Goal: Task Accomplishment & Management: Complete application form

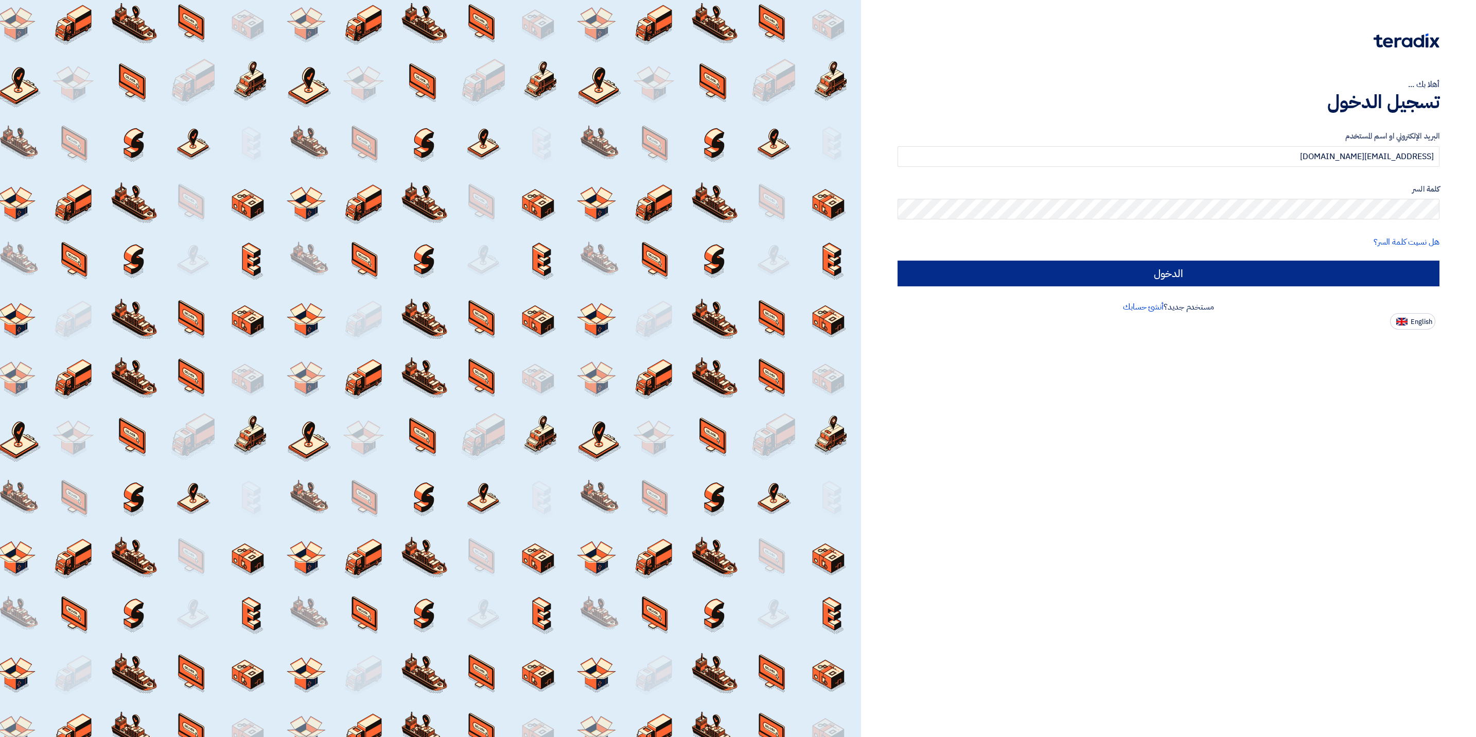
click at [1143, 275] on input "الدخول" at bounding box center [1169, 273] width 542 height 26
type input "Sign in"
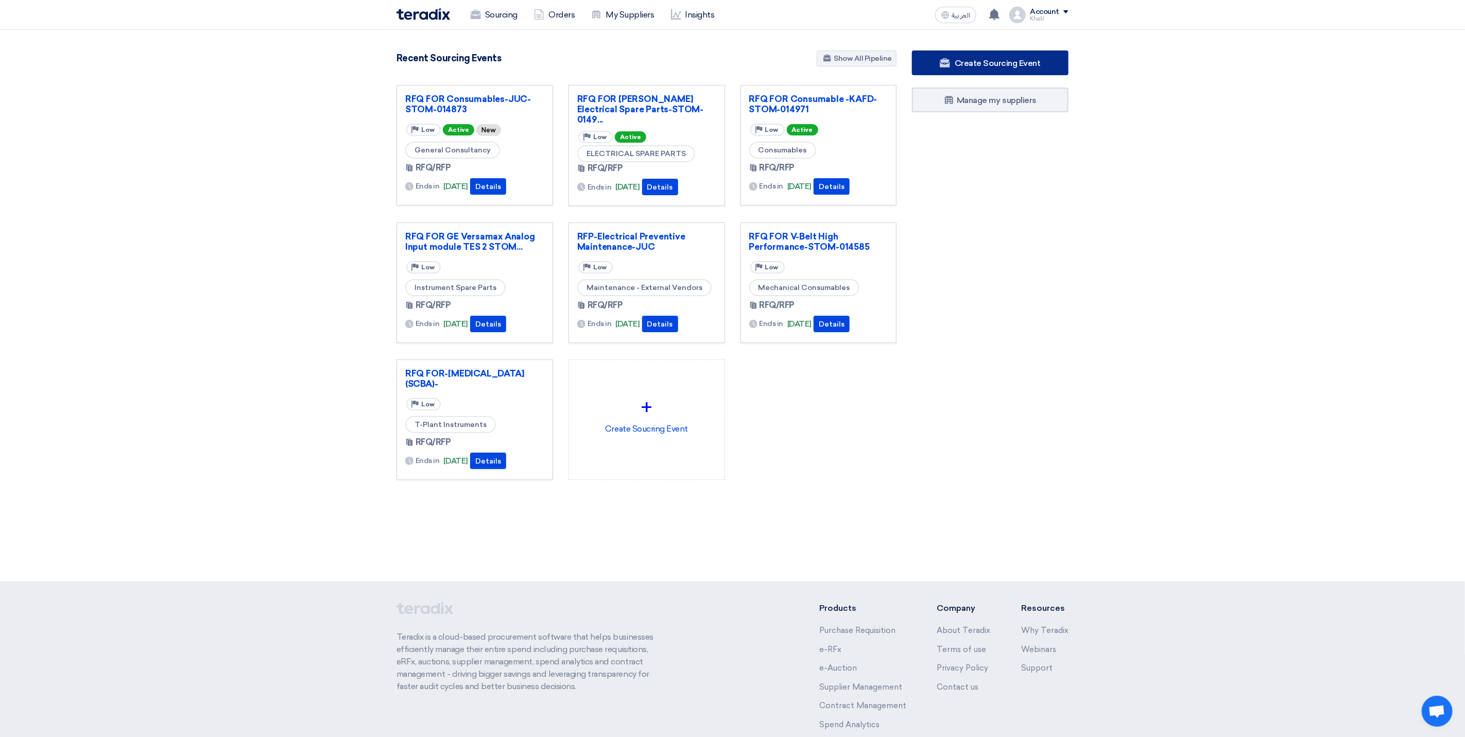
click at [985, 63] on span "Create Sourcing Event" at bounding box center [997, 63] width 86 height 10
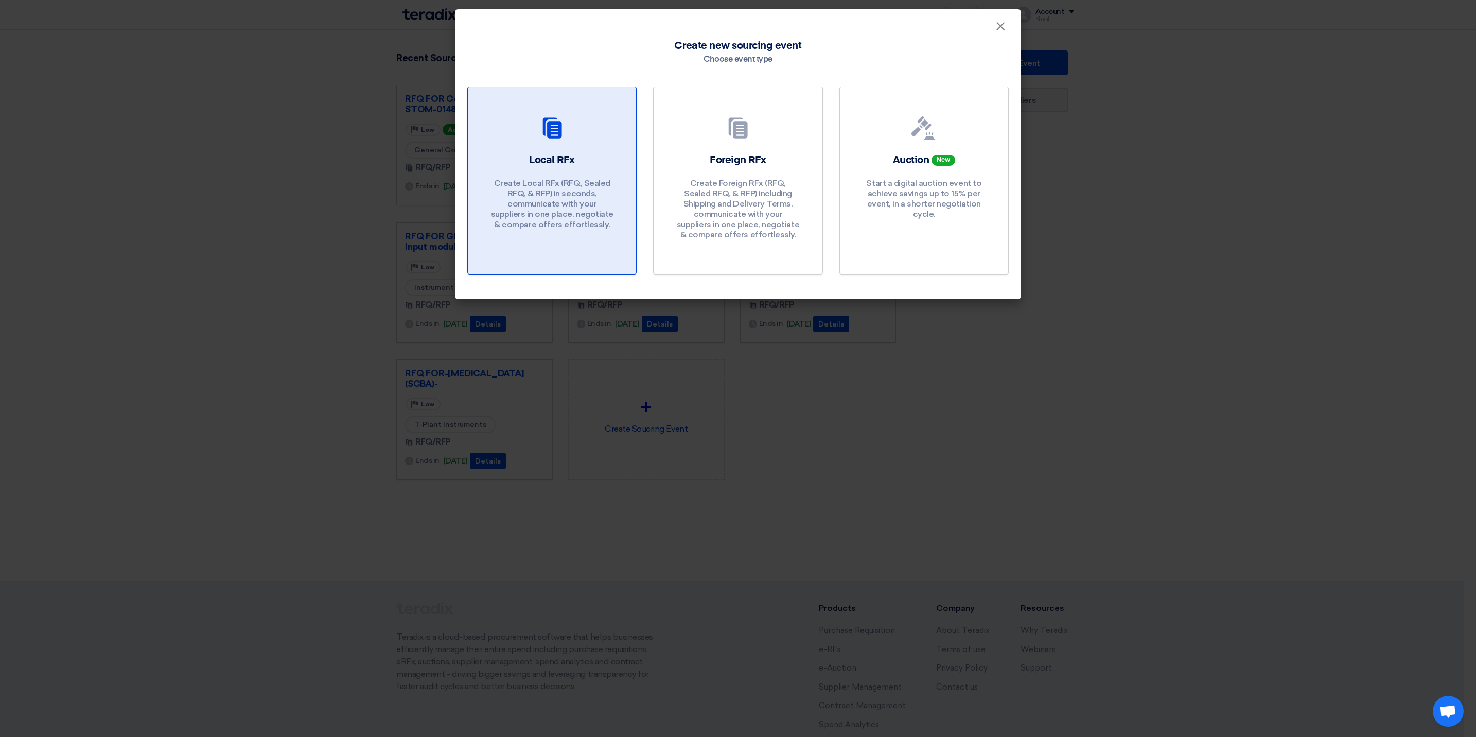
click at [609, 170] on div "Local RFx Create Local RFx (RFQ, Sealed RFQ, & RFP) in seconds, communicate wit…" at bounding box center [552, 194] width 144 height 82
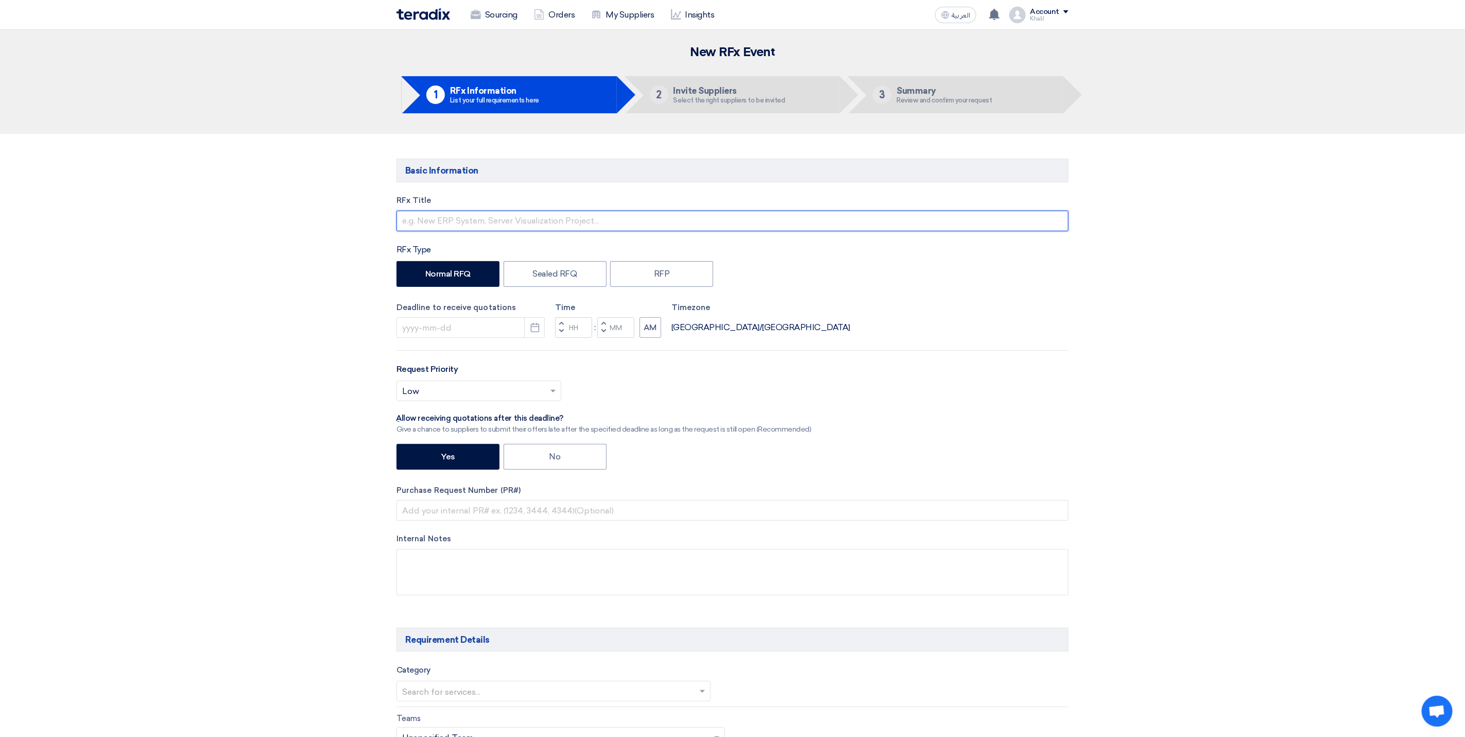
click at [486, 222] on input "text" at bounding box center [732, 221] width 672 height 21
paste input "Portable projector 3500 ANSI Lumens"
drag, startPoint x: 403, startPoint y: 221, endPoint x: 473, endPoint y: 224, distance: 70.1
click at [473, 224] on input "Portable projector 3500 ANSI Lumens-" at bounding box center [732, 221] width 672 height 21
click at [436, 219] on input "Portable projector 3500 ANSI Lumens-" at bounding box center [732, 221] width 672 height 21
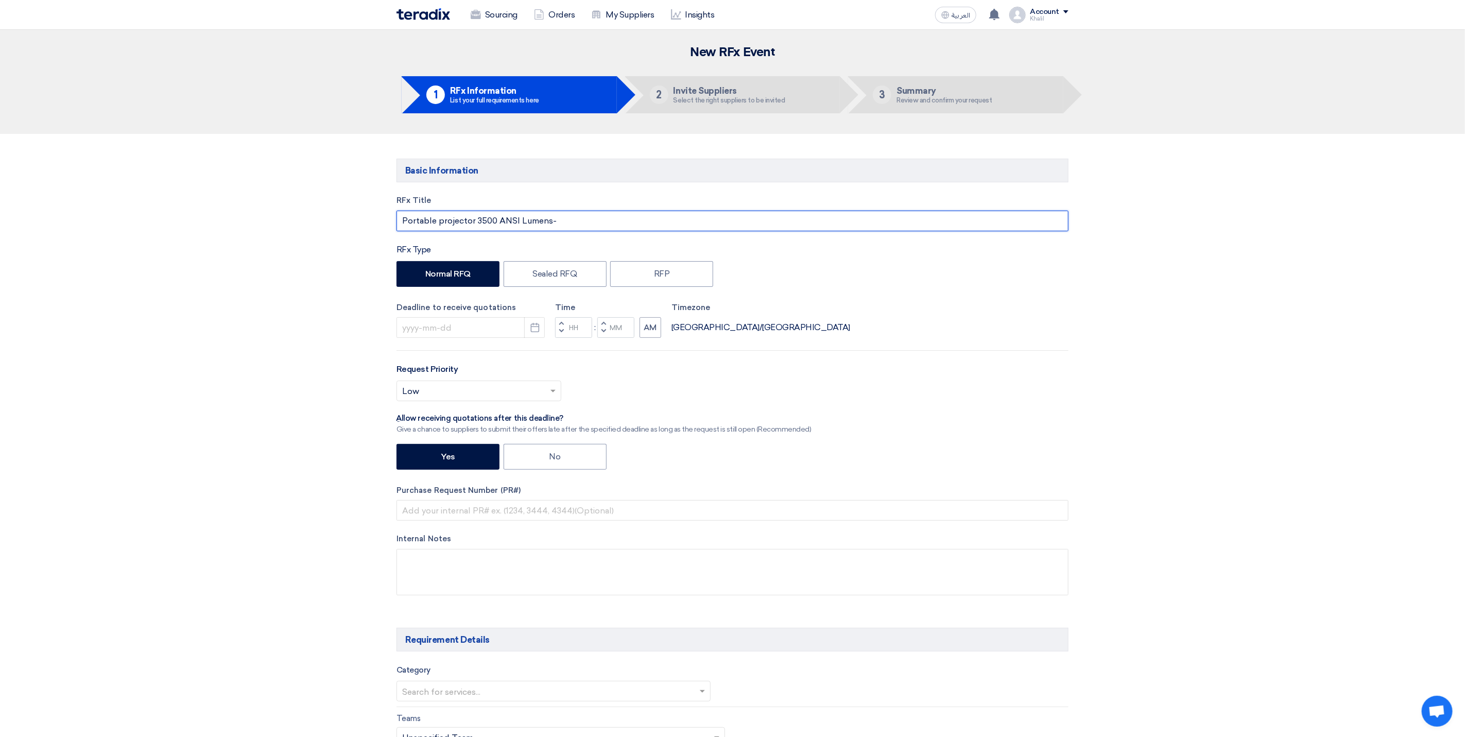
drag, startPoint x: 436, startPoint y: 219, endPoint x: 382, endPoint y: 217, distance: 54.1
click at [575, 224] on input "RFQ FOR projector 3500 ANSI Lumens-" at bounding box center [732, 221] width 672 height 21
paste input "Red Sea"
paste input "STOM-015021"
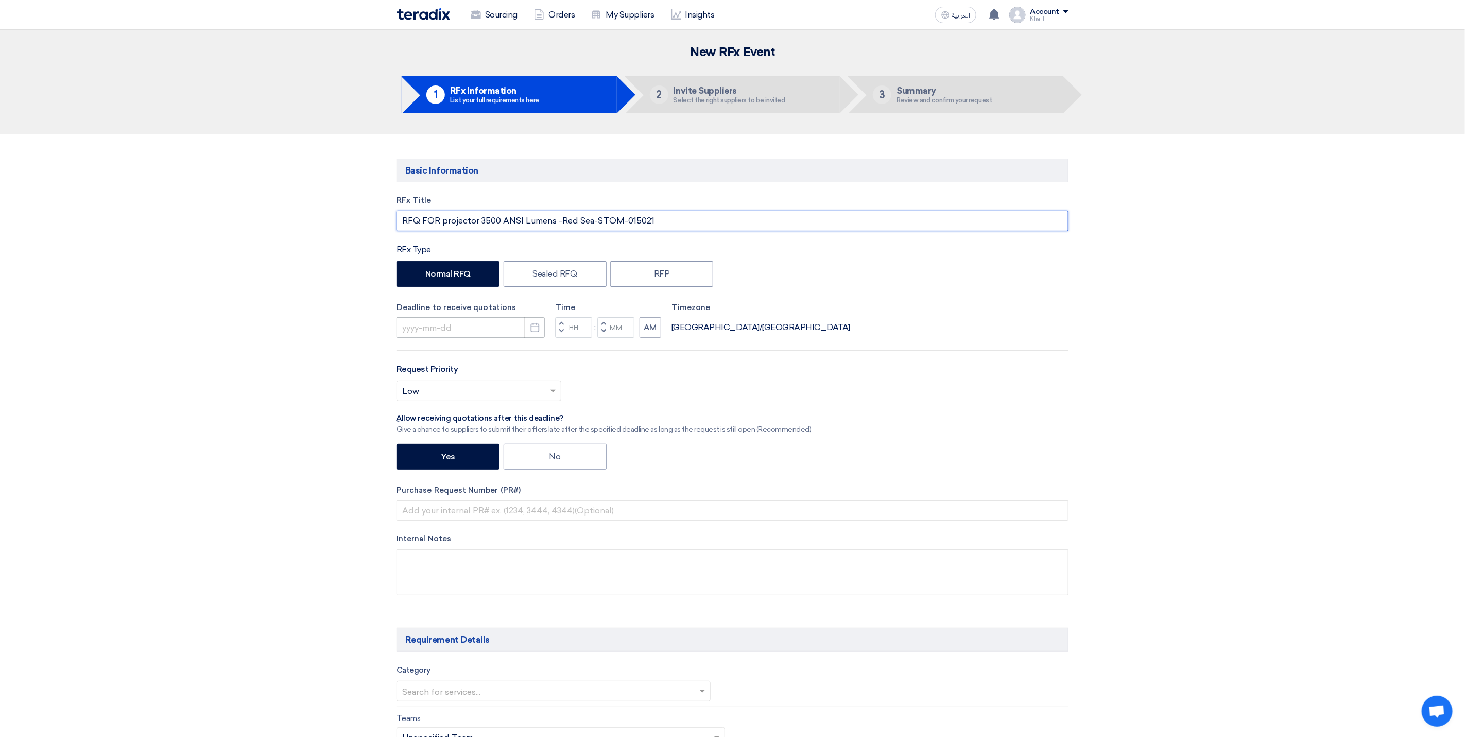
type input "RFQ FOR projector 3500 ANSI Lumens -Red Sea-STOM-015021"
click at [477, 338] on input at bounding box center [470, 327] width 148 height 21
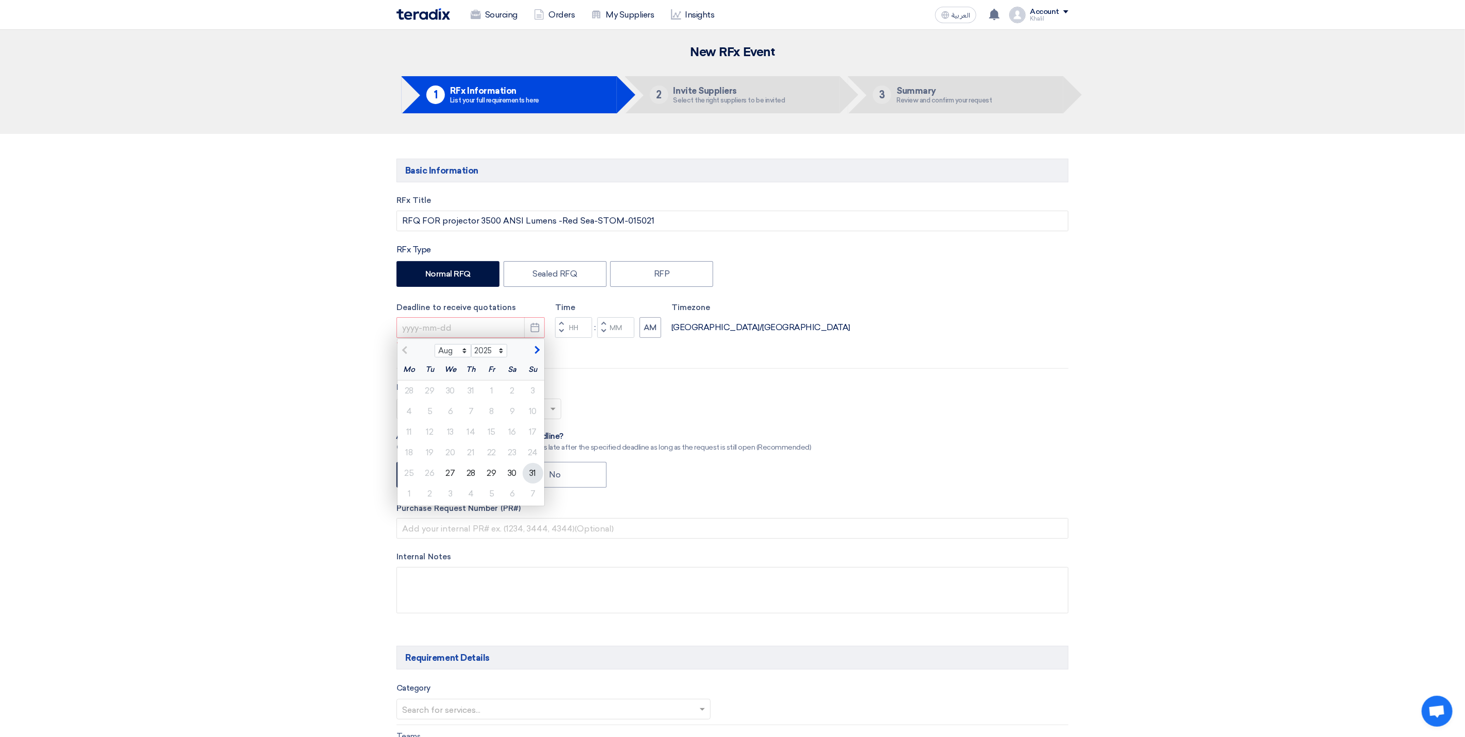
click at [527, 474] on div "31" at bounding box center [532, 473] width 21 height 21
type input "8/31/2025"
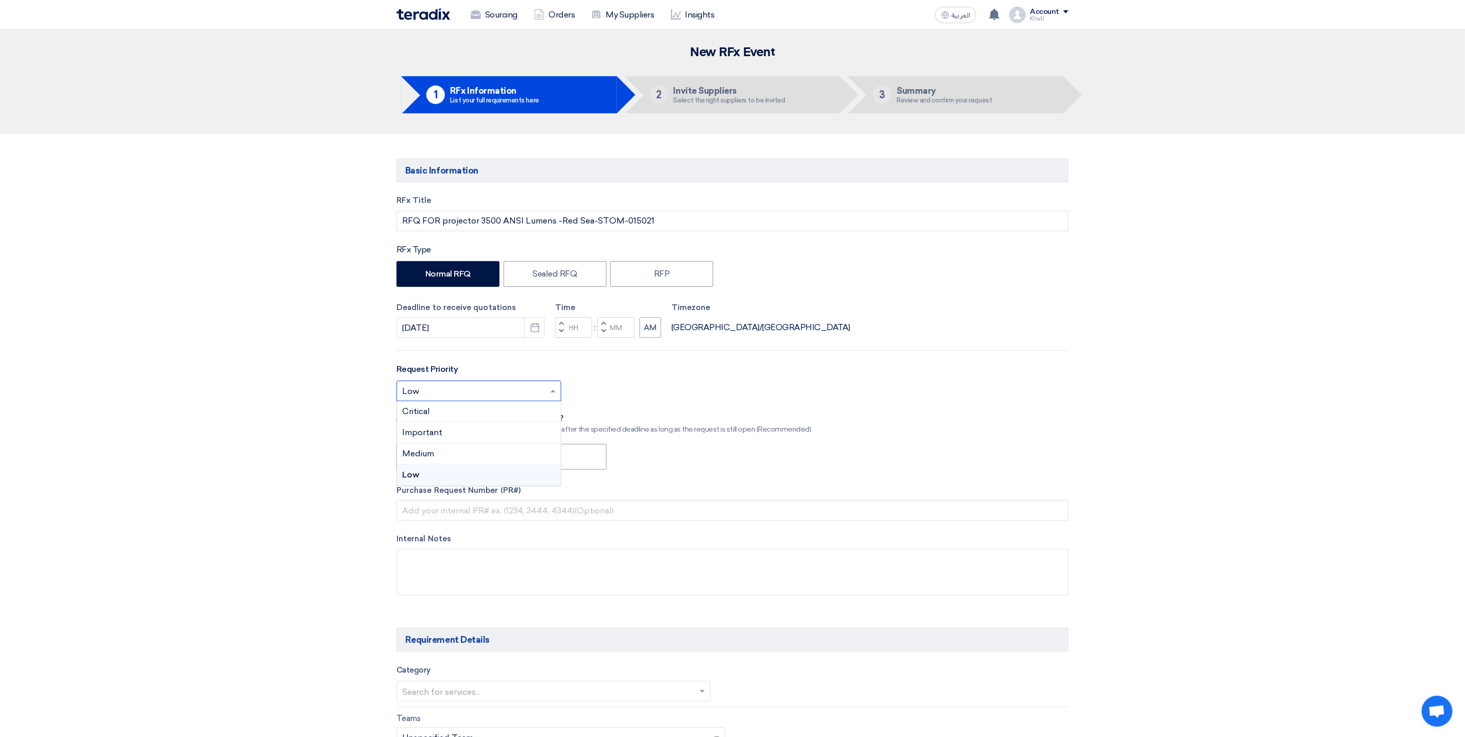
click at [558, 397] on span at bounding box center [554, 391] width 13 height 12
click at [526, 434] on div "Important" at bounding box center [479, 432] width 164 height 21
click at [786, 480] on div "RFx Title RFQ FOR projector 3500 ANSI Lumens -Red Sea-STOM-015021 RFx Type Norm…" at bounding box center [732, 403] width 687 height 416
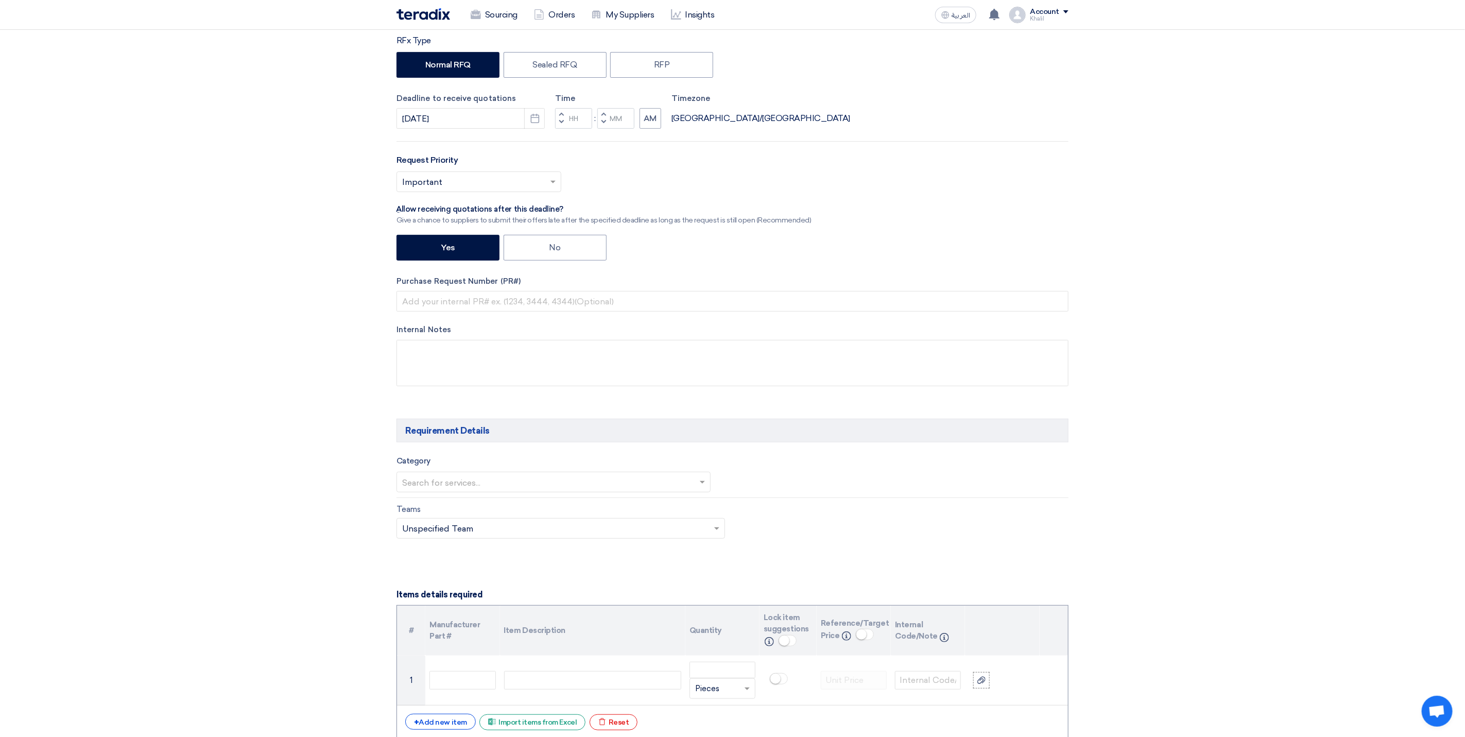
scroll to position [232, 0]
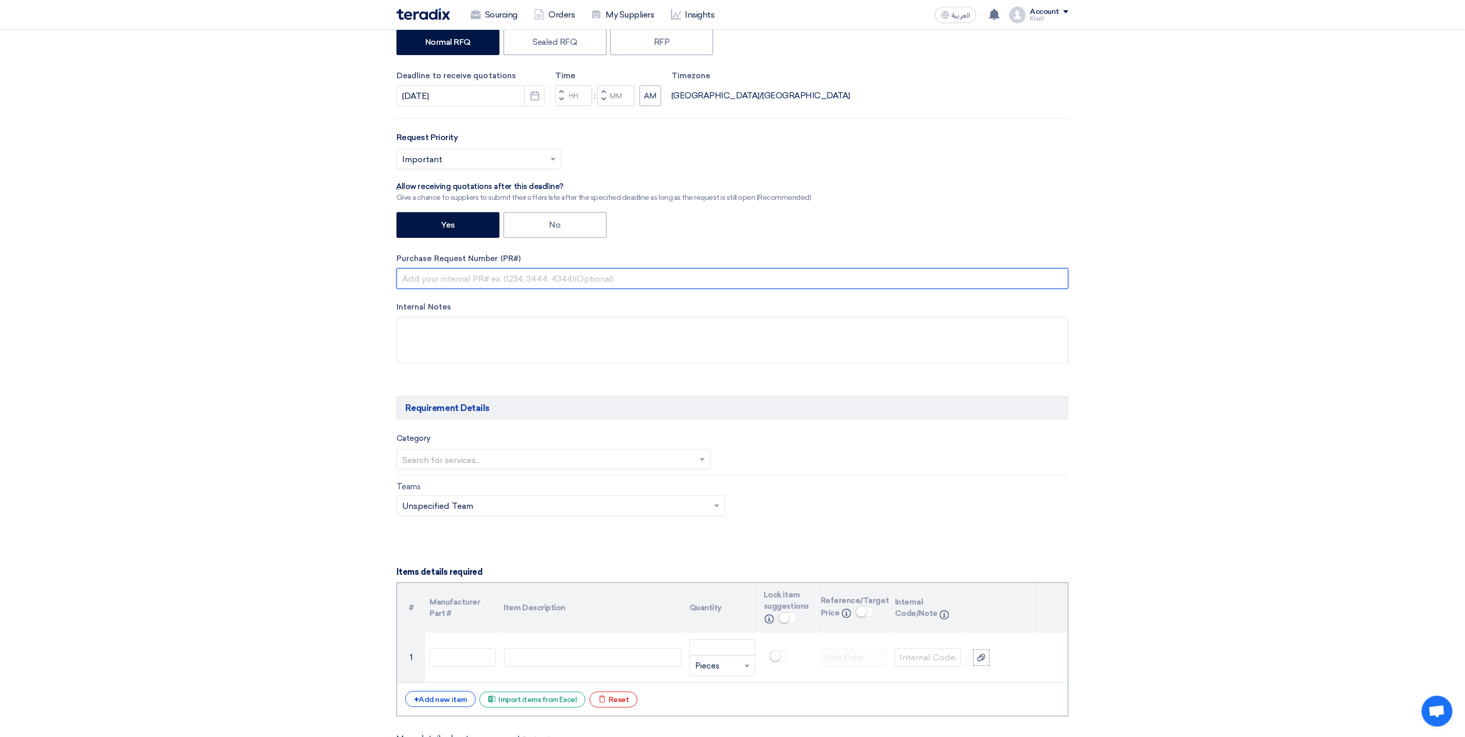
click at [559, 277] on input "text" at bounding box center [732, 278] width 672 height 21
paste input "STOM-015021"
type input "STOM-015021"
click at [624, 349] on textarea at bounding box center [732, 340] width 672 height 46
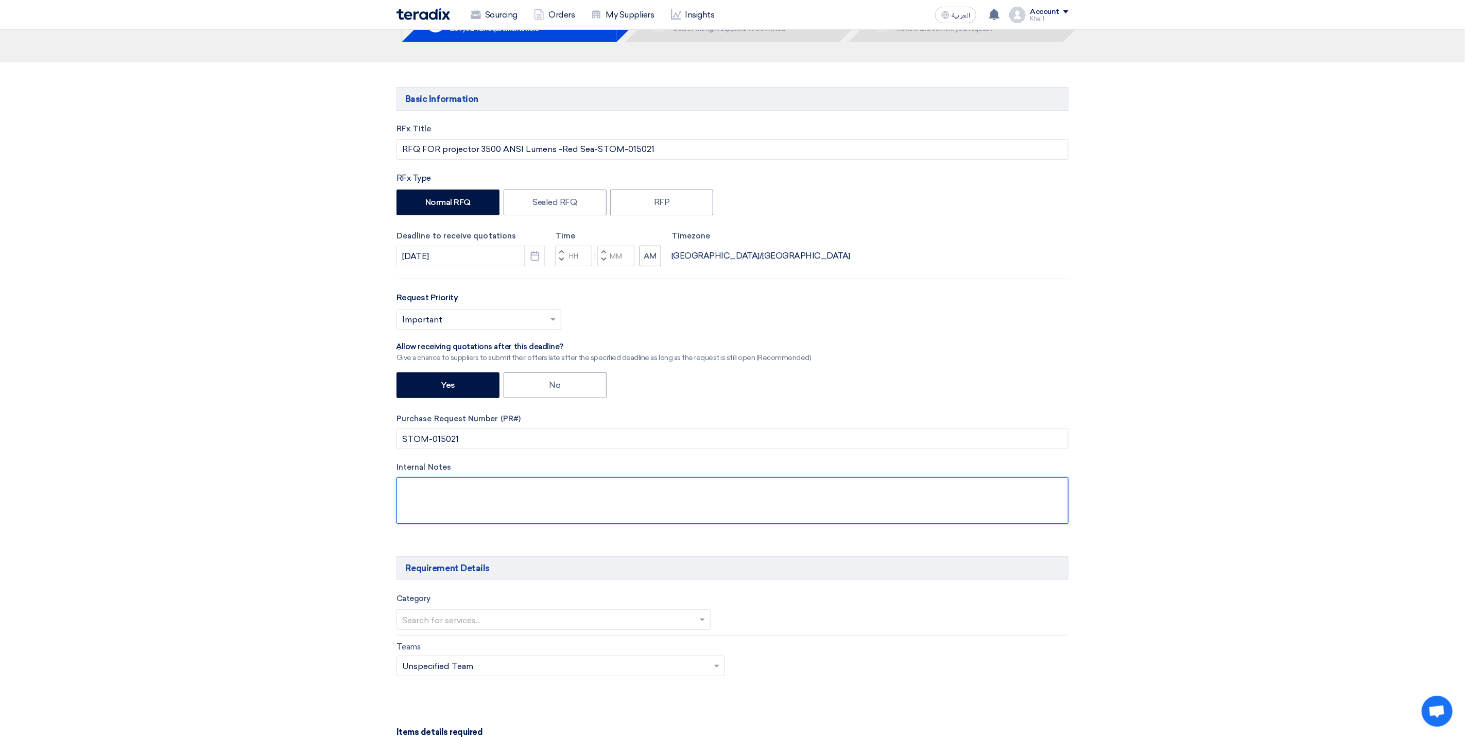
scroll to position [0, 0]
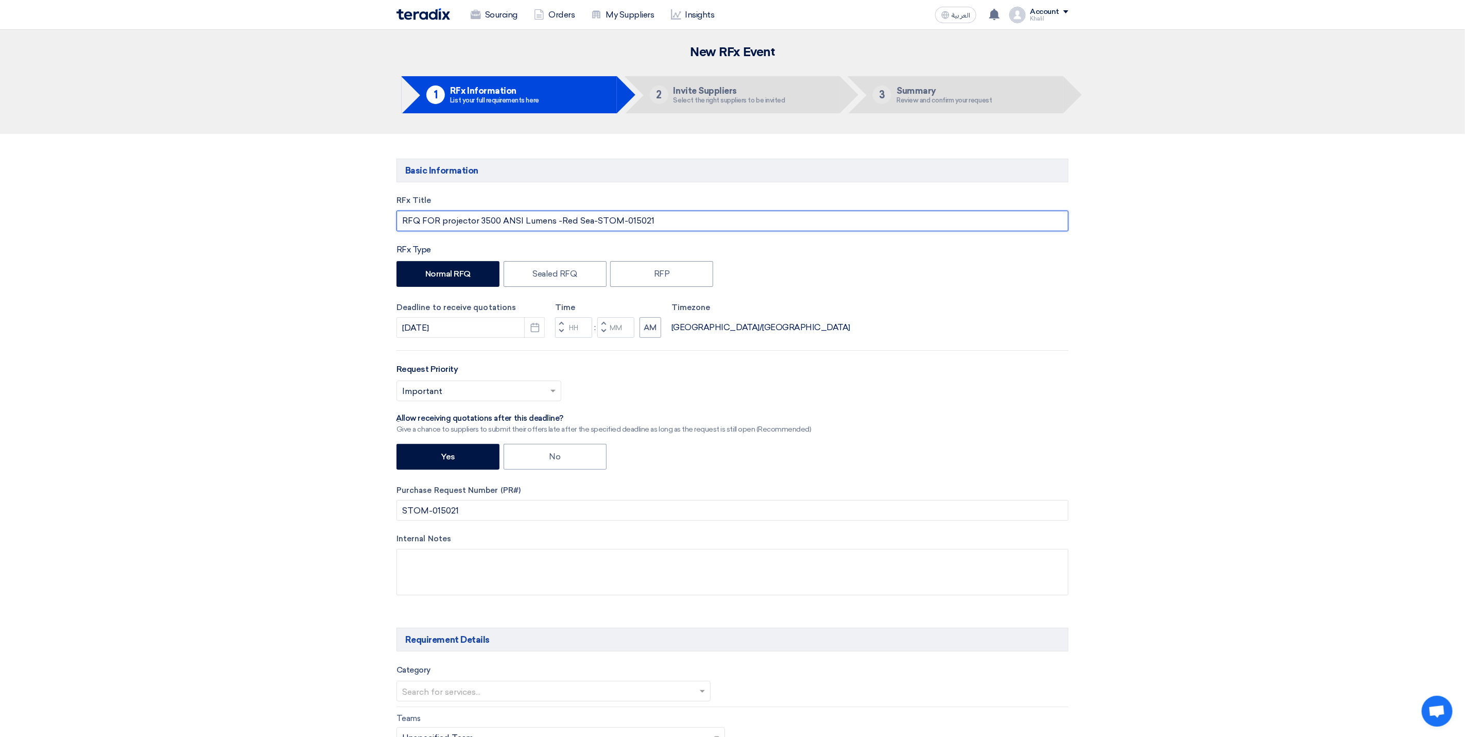
drag, startPoint x: 440, startPoint y: 221, endPoint x: 553, endPoint y: 226, distance: 113.3
click at [553, 226] on input "RFQ FOR projector 3500 ANSI Lumens -Red Sea-STOM-015021" at bounding box center [732, 221] width 672 height 21
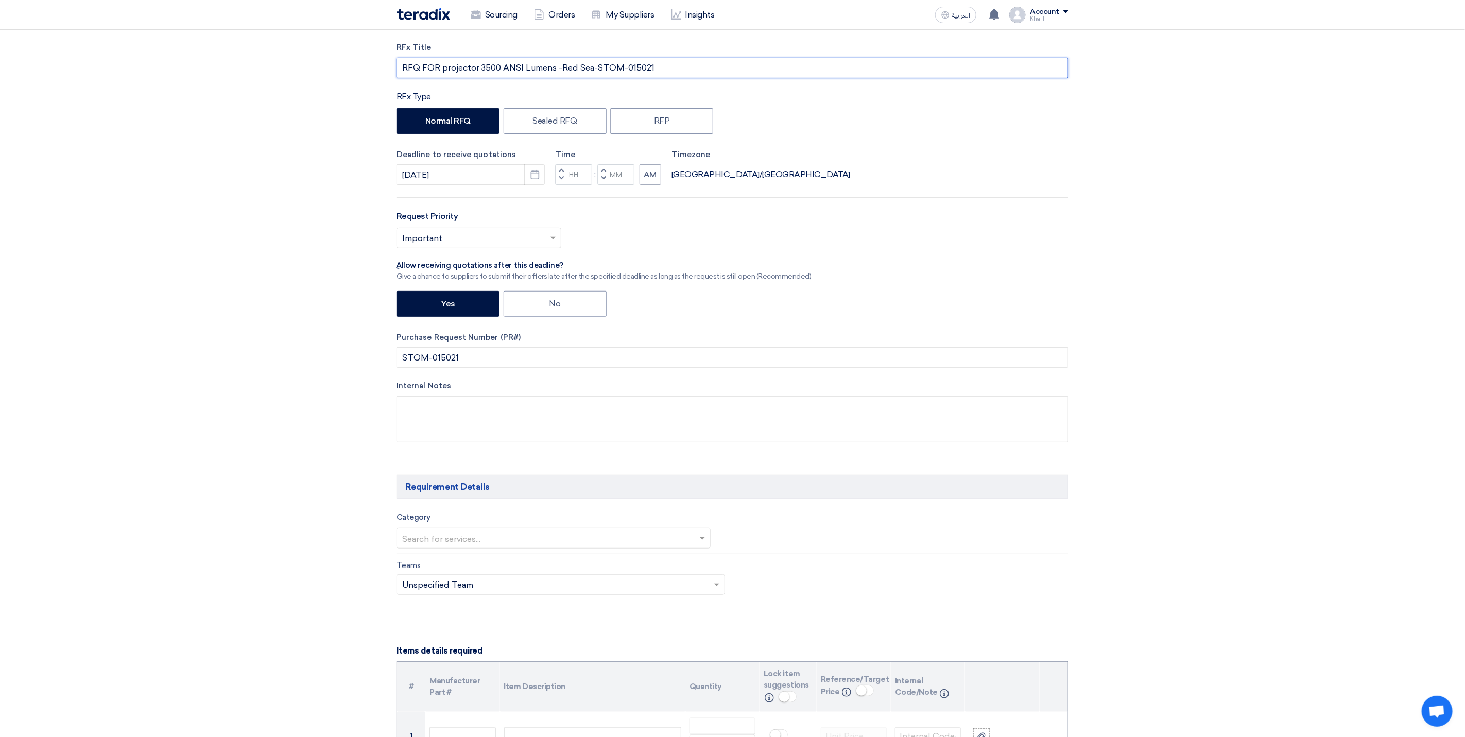
scroll to position [386, 0]
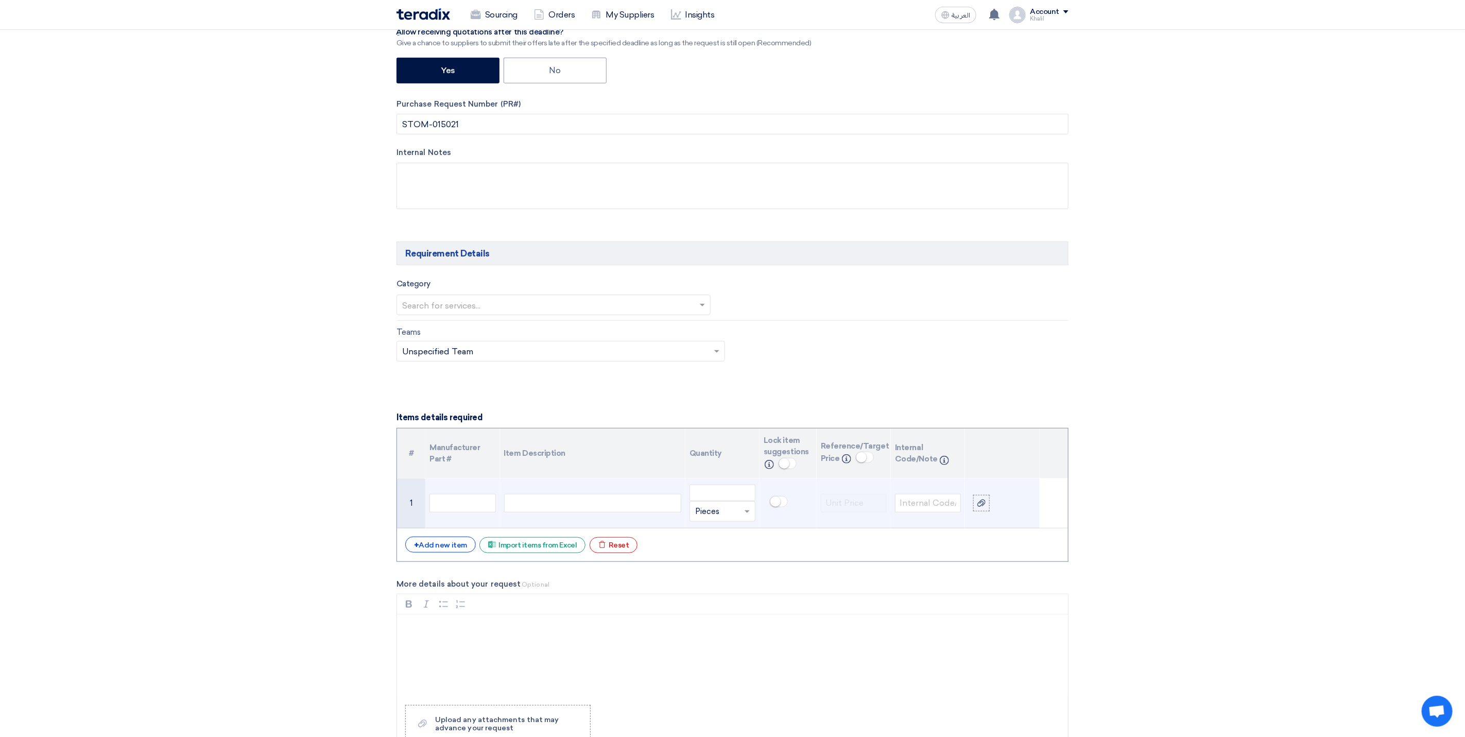
click at [567, 512] on div at bounding box center [592, 503] width 177 height 19
paste div
click at [718, 497] on input "number" at bounding box center [722, 492] width 66 height 16
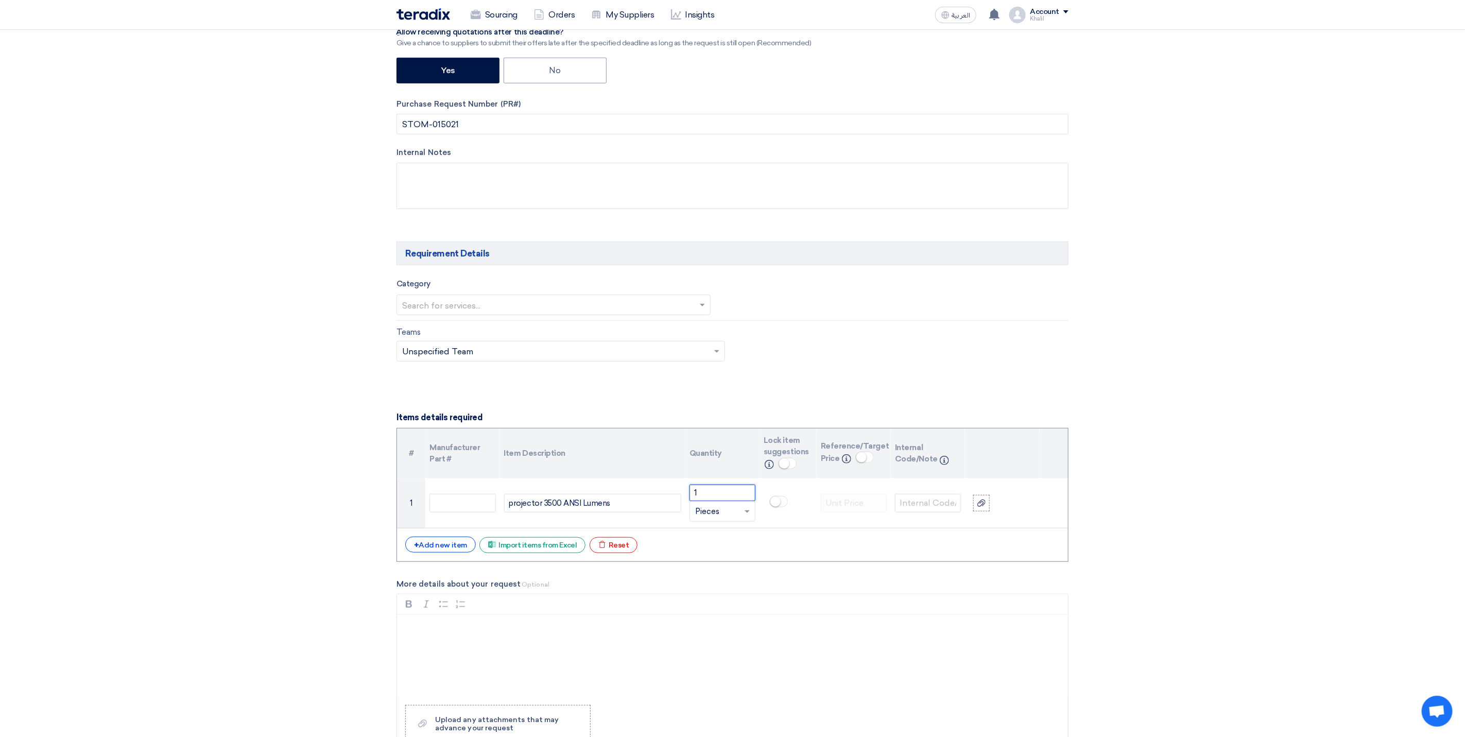
type input "1"
click at [1188, 619] on section "Basic Information RFx Title RFQ FOR projector 3500 ANSI Lumens -Red Sea-STOM-01…" at bounding box center [732, 629] width 1465 height 1763
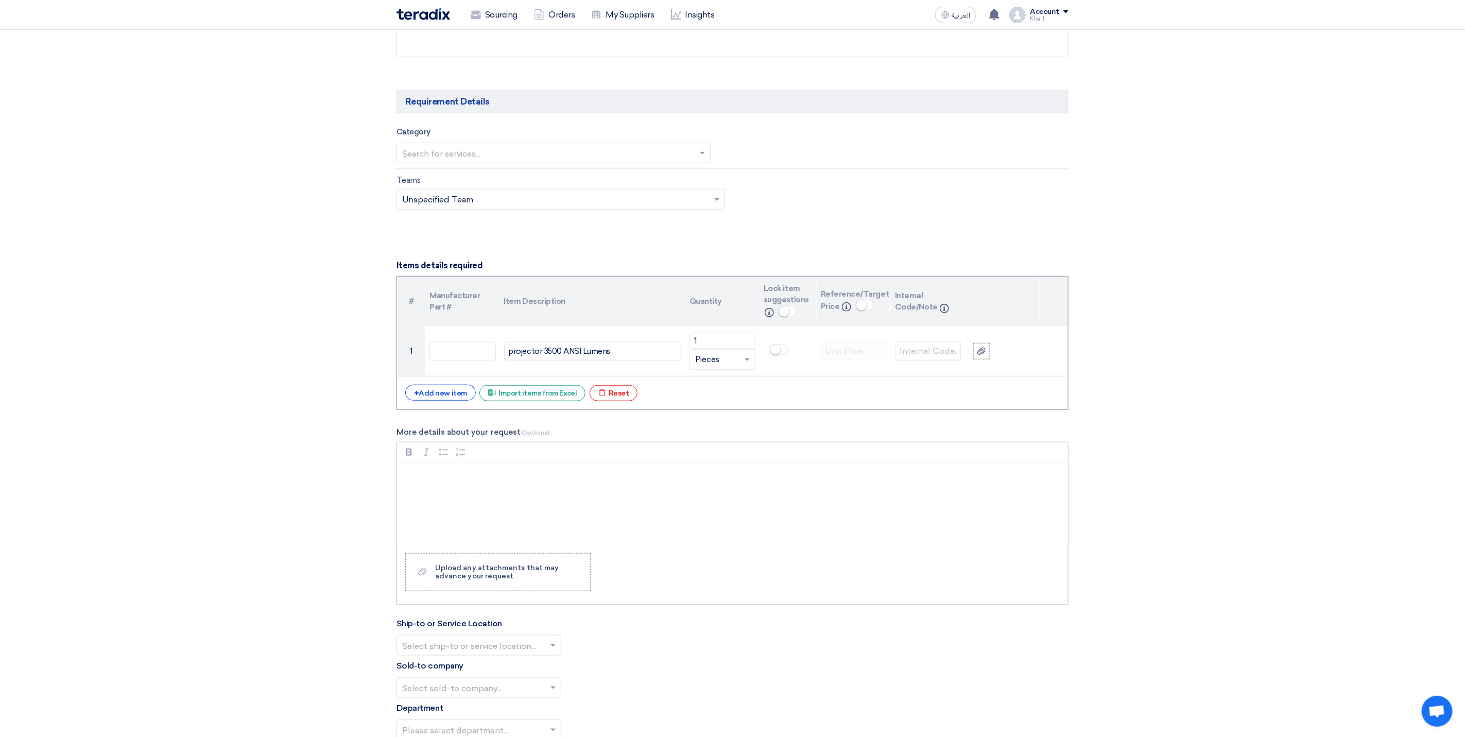
scroll to position [541, 0]
click at [531, 495] on div "Rich Text Editor, main" at bounding box center [732, 501] width 671 height 82
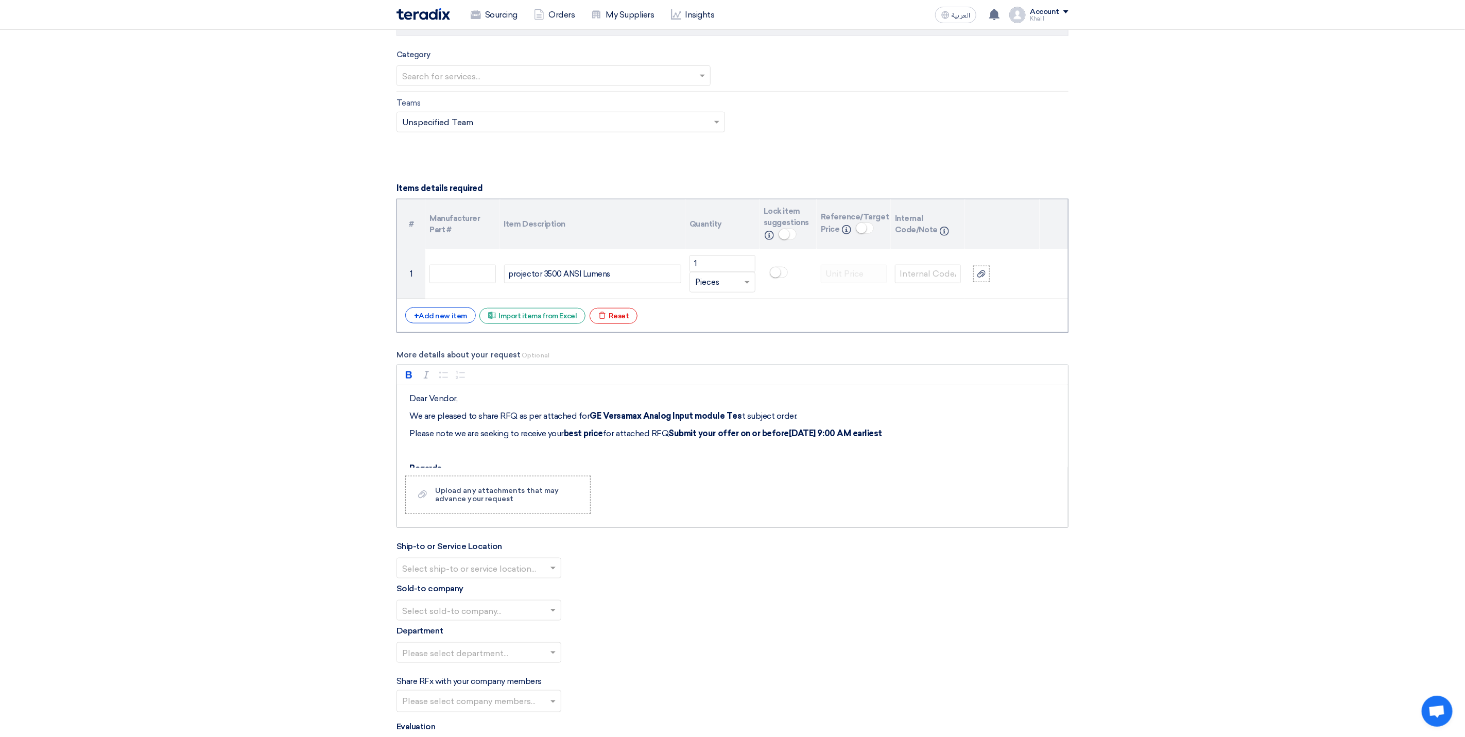
scroll to position [618, 0]
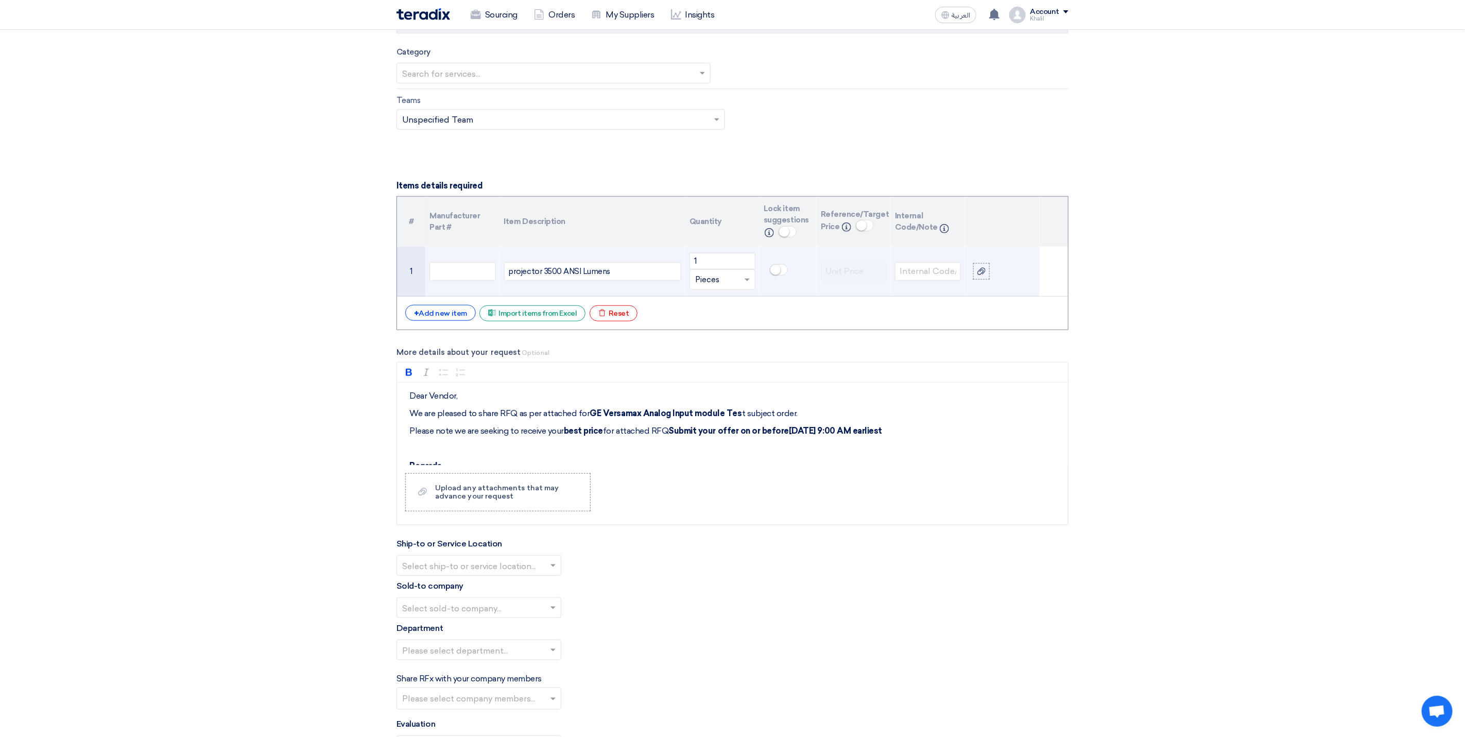
drag, startPoint x: 618, startPoint y: 272, endPoint x: 507, endPoint y: 271, distance: 111.2
click at [507, 271] on div "projector 3500 ANSI Lumens" at bounding box center [592, 271] width 177 height 19
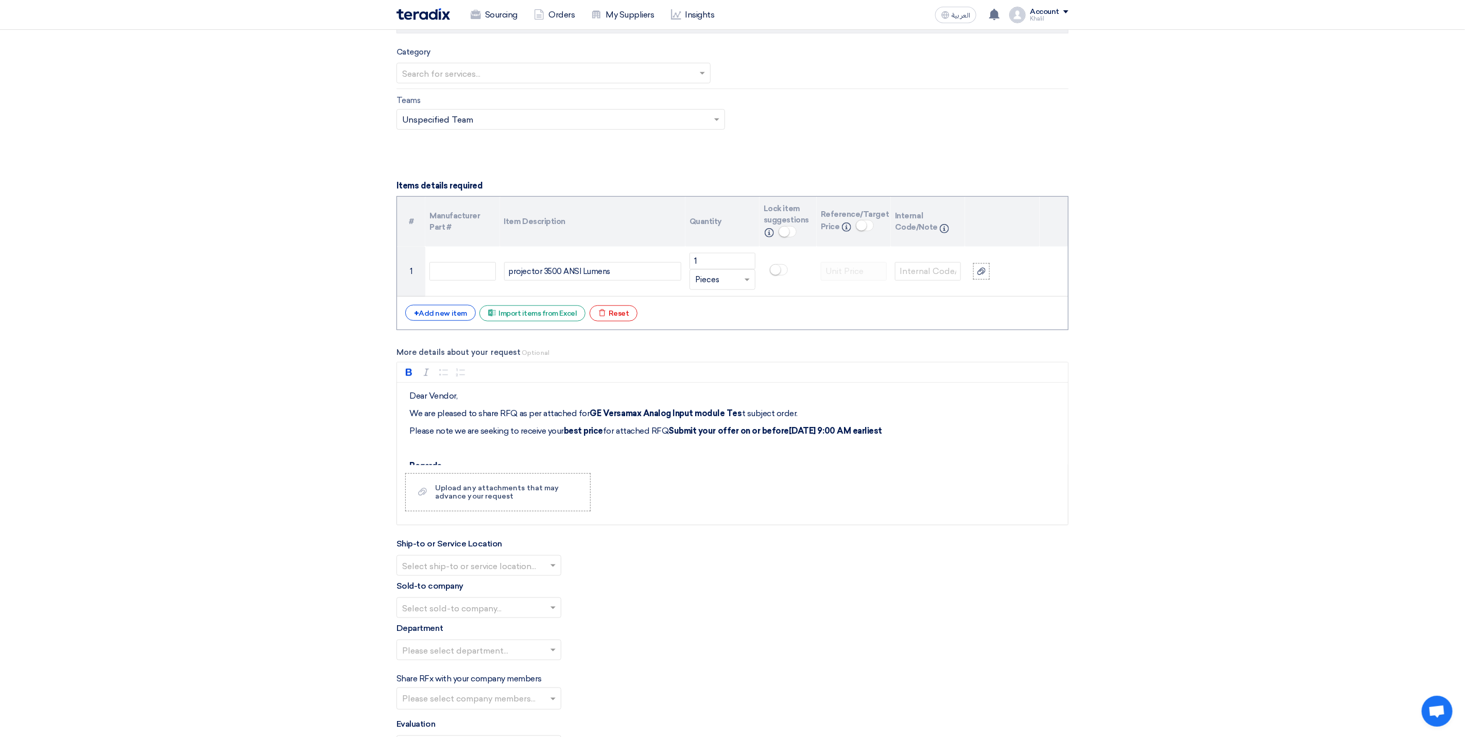
copy div "projector 3500 ANSI Lumens"
drag, startPoint x: 735, startPoint y: 419, endPoint x: 723, endPoint y: 419, distance: 11.8
click at [723, 419] on p "We are pleased to share RFQ as per attached for GE Versamax Analog Input module…" at bounding box center [735, 413] width 653 height 12
click at [729, 418] on strong "GE Versamax Analog Input module Tes" at bounding box center [665, 413] width 152 height 10
drag, startPoint x: 738, startPoint y: 419, endPoint x: 588, endPoint y: 416, distance: 149.8
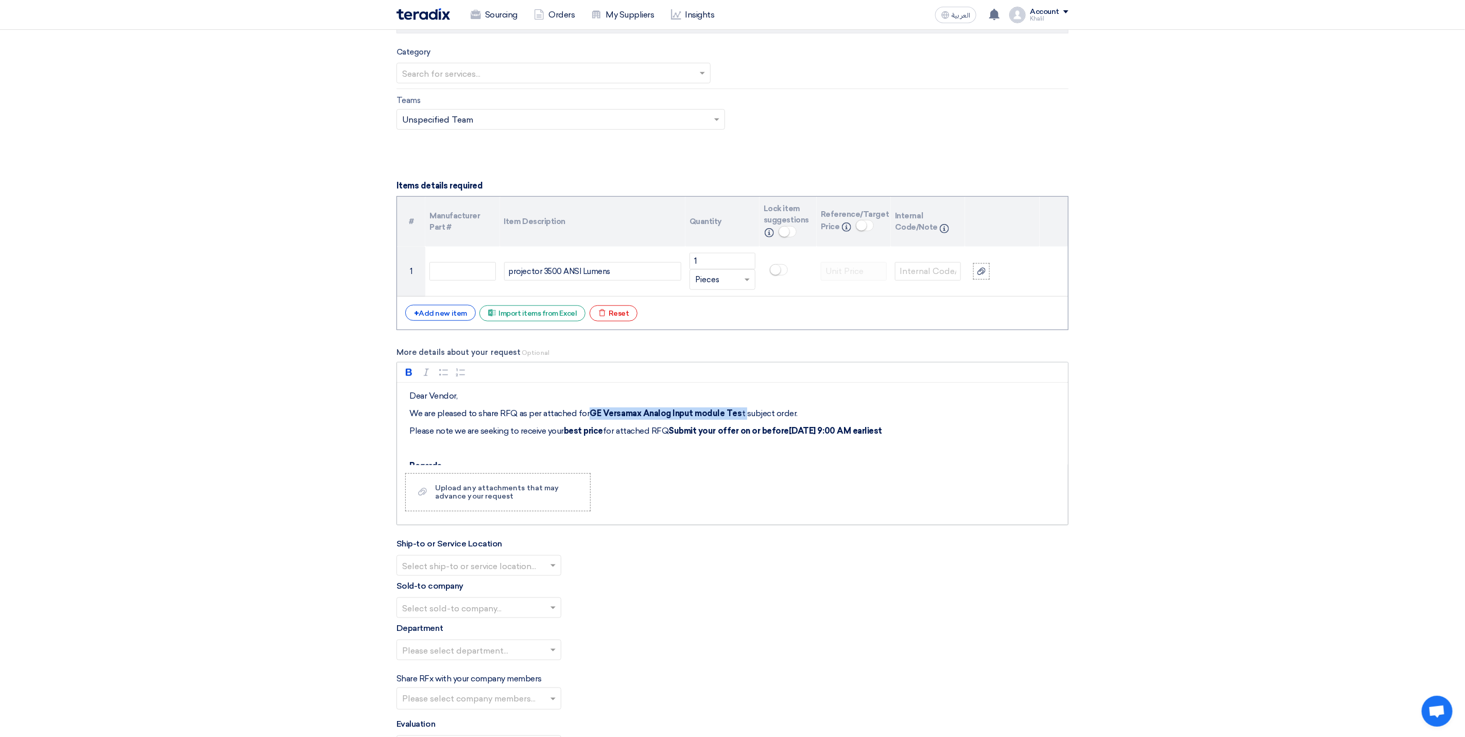
click at [588, 416] on p "We are pleased to share RFQ as per attached for GE Versamax Analog Input module…" at bounding box center [735, 413] width 653 height 12
click at [590, 419] on p "We are pleased to share RFQ as per attached for projector 3500 ANSI Lumenssubje…" at bounding box center [735, 413] width 653 height 12
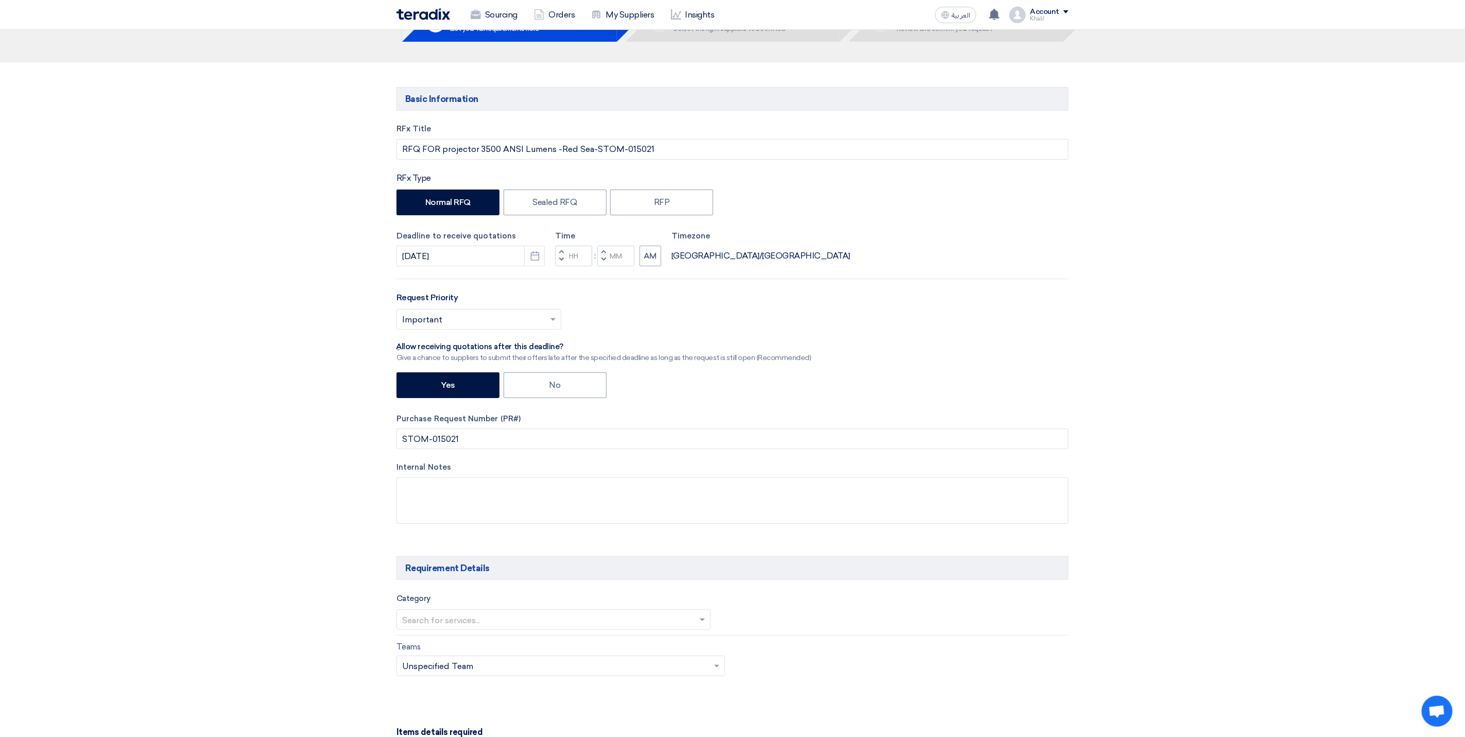
scroll to position [0, 0]
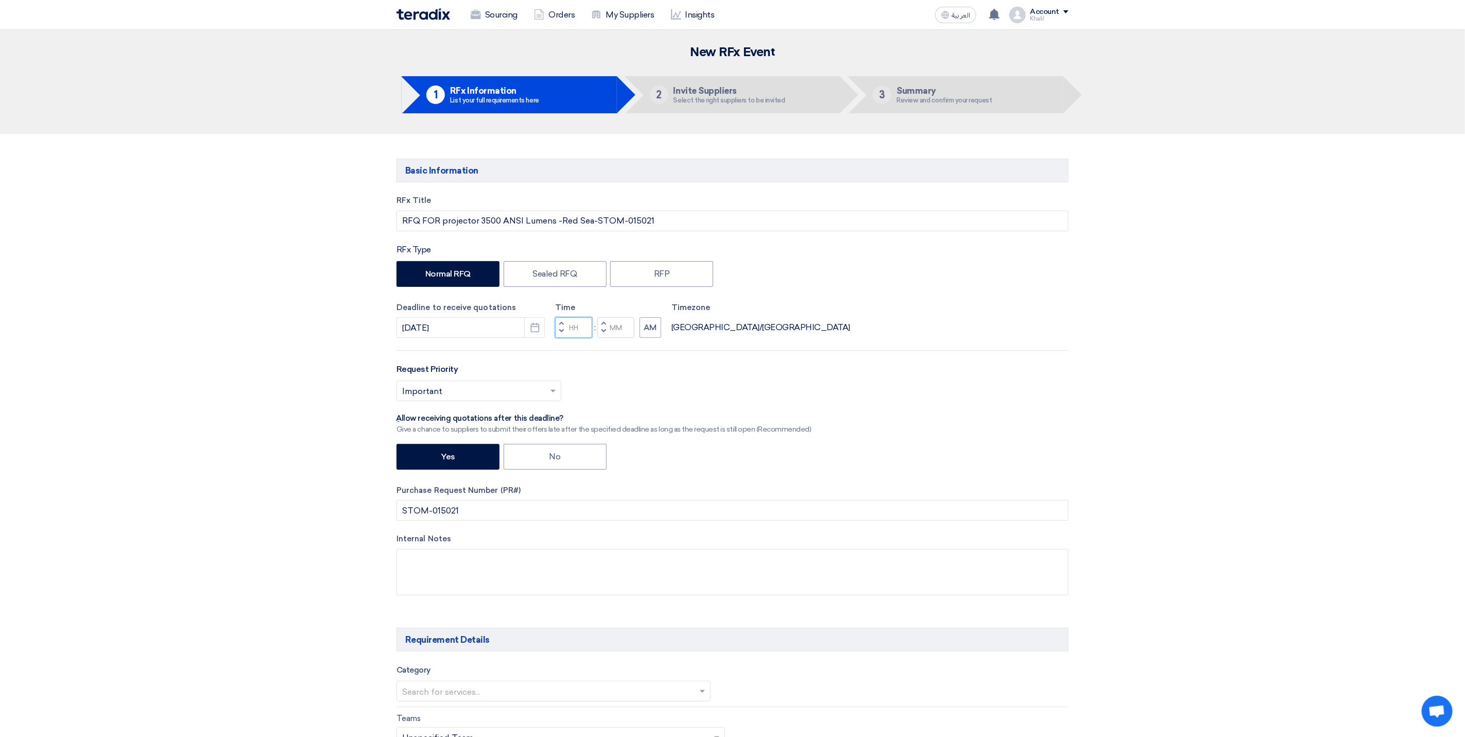
click at [575, 331] on input "Hours" at bounding box center [573, 327] width 37 height 21
click at [564, 334] on button "Decrement hours" at bounding box center [561, 331] width 12 height 13
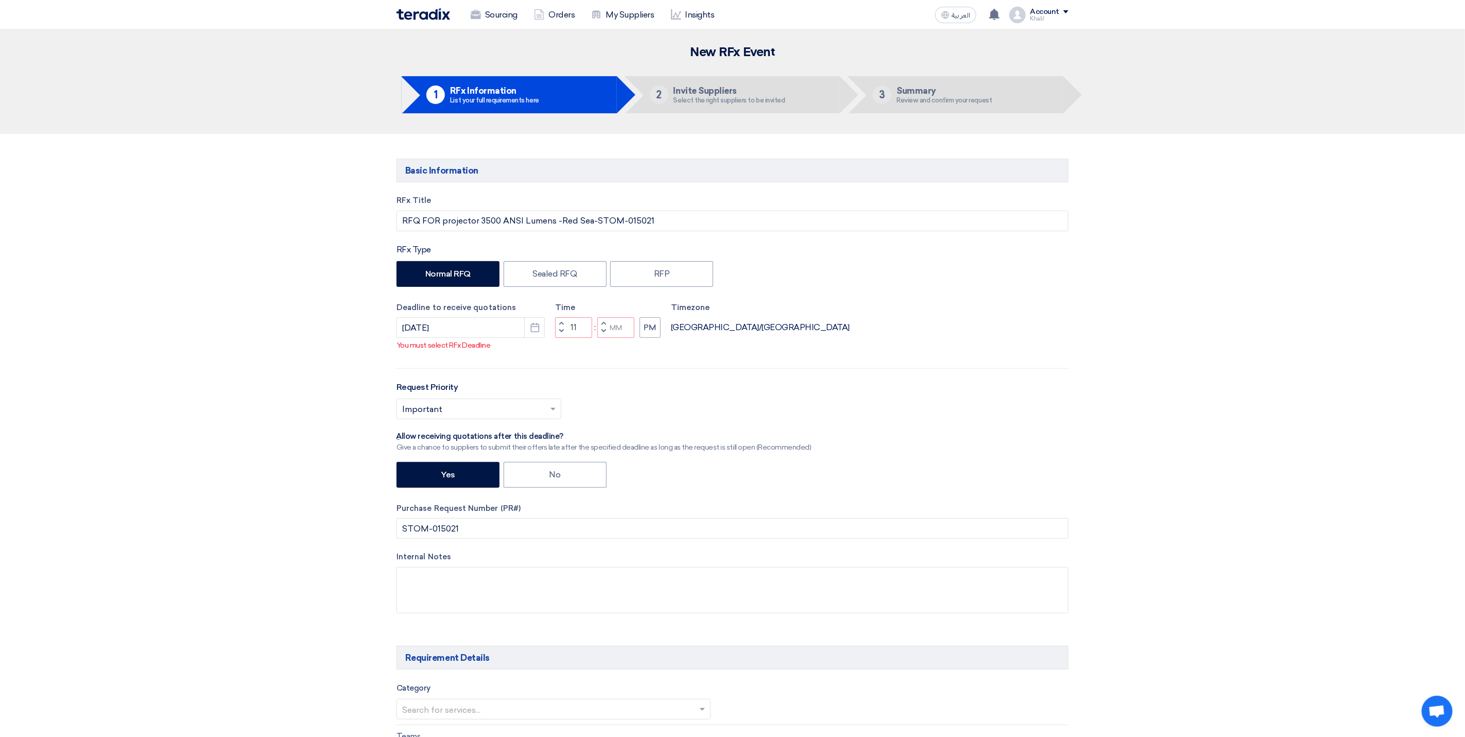
click at [602, 336] on button "Decrement minutes" at bounding box center [603, 331] width 12 height 13
type input "10"
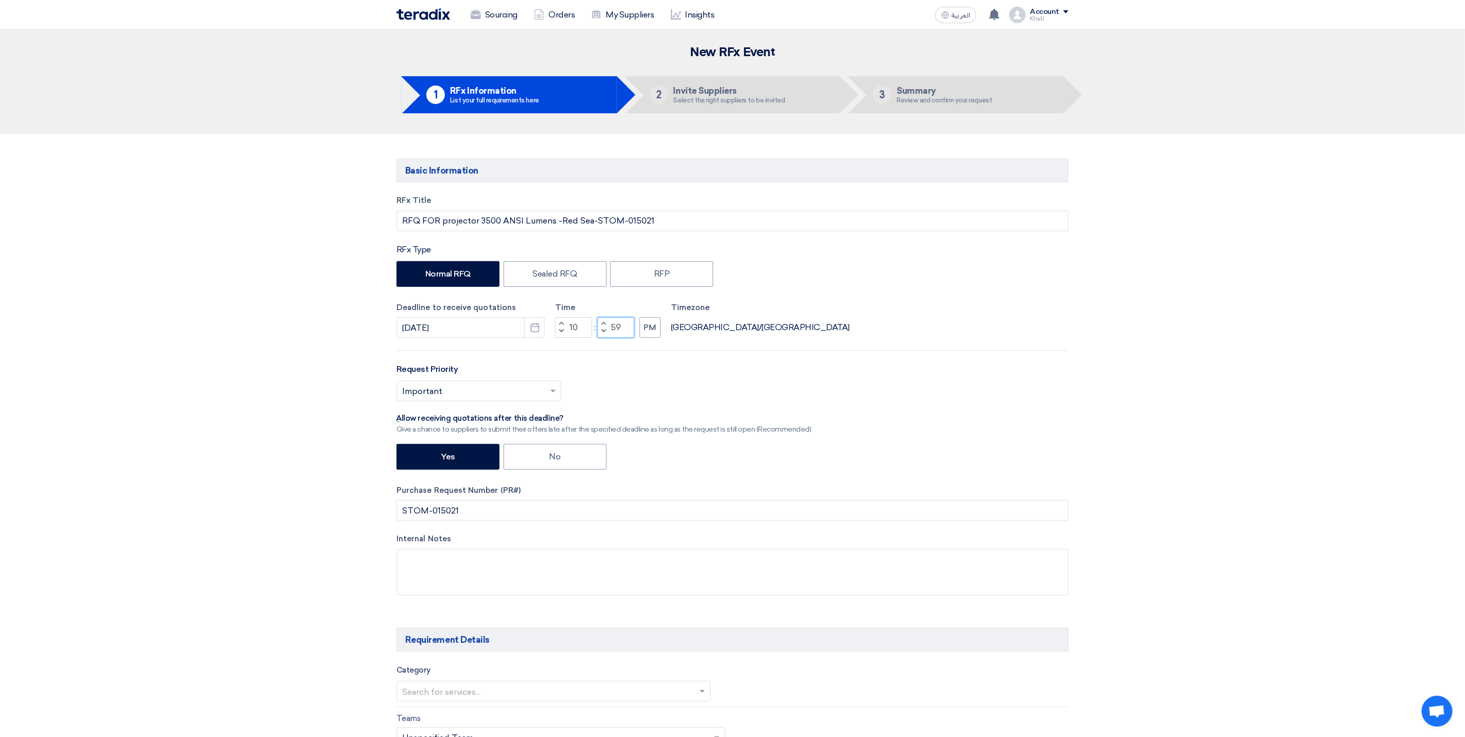
drag, startPoint x: 622, startPoint y: 329, endPoint x: 609, endPoint y: 329, distance: 13.4
click at [609, 329] on div "Increment minutes 59 Decrement minutes" at bounding box center [615, 327] width 37 height 21
type input "00"
click at [648, 334] on button "PM" at bounding box center [649, 327] width 21 height 21
drag, startPoint x: 754, startPoint y: 378, endPoint x: 764, endPoint y: 381, distance: 11.2
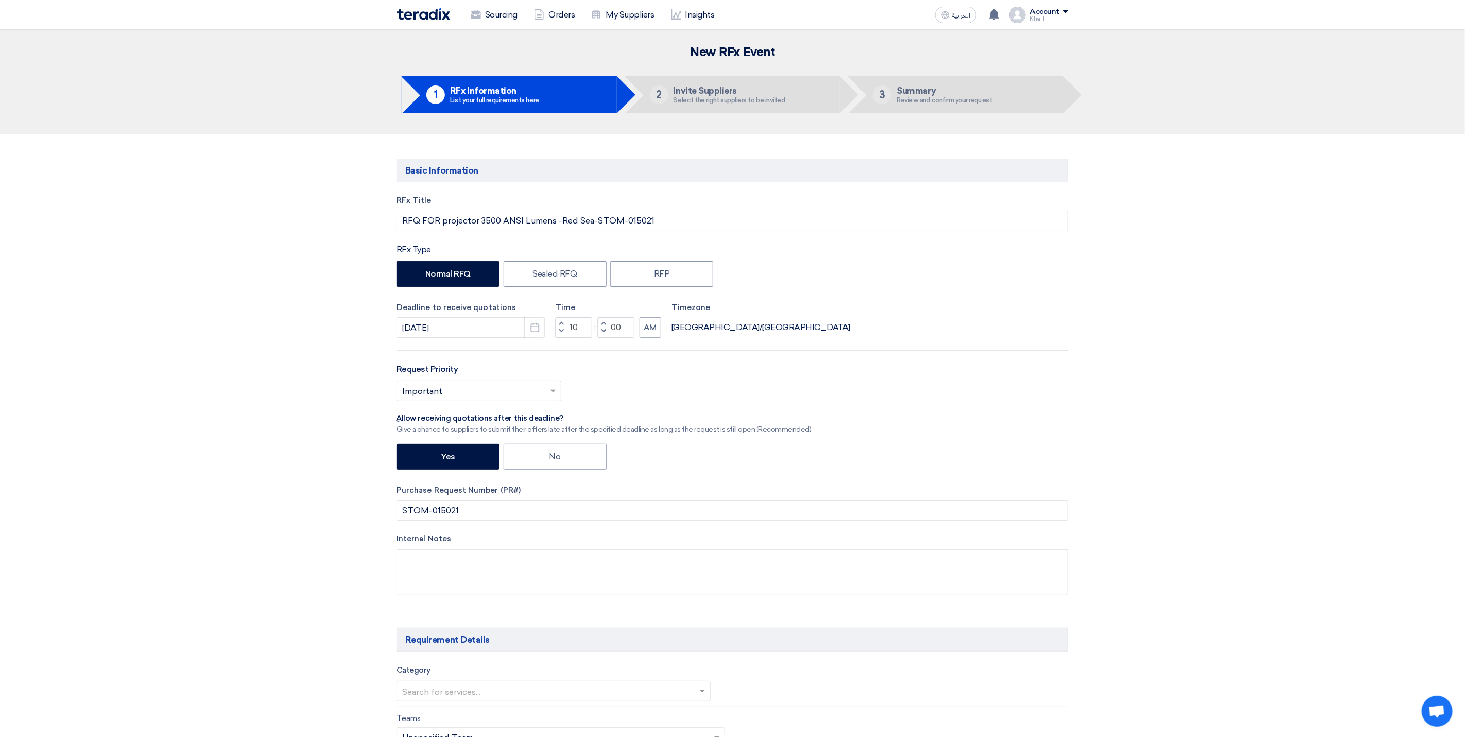
click at [755, 379] on div "Request Priority Select priority... × Important ×" at bounding box center [732, 386] width 672 height 46
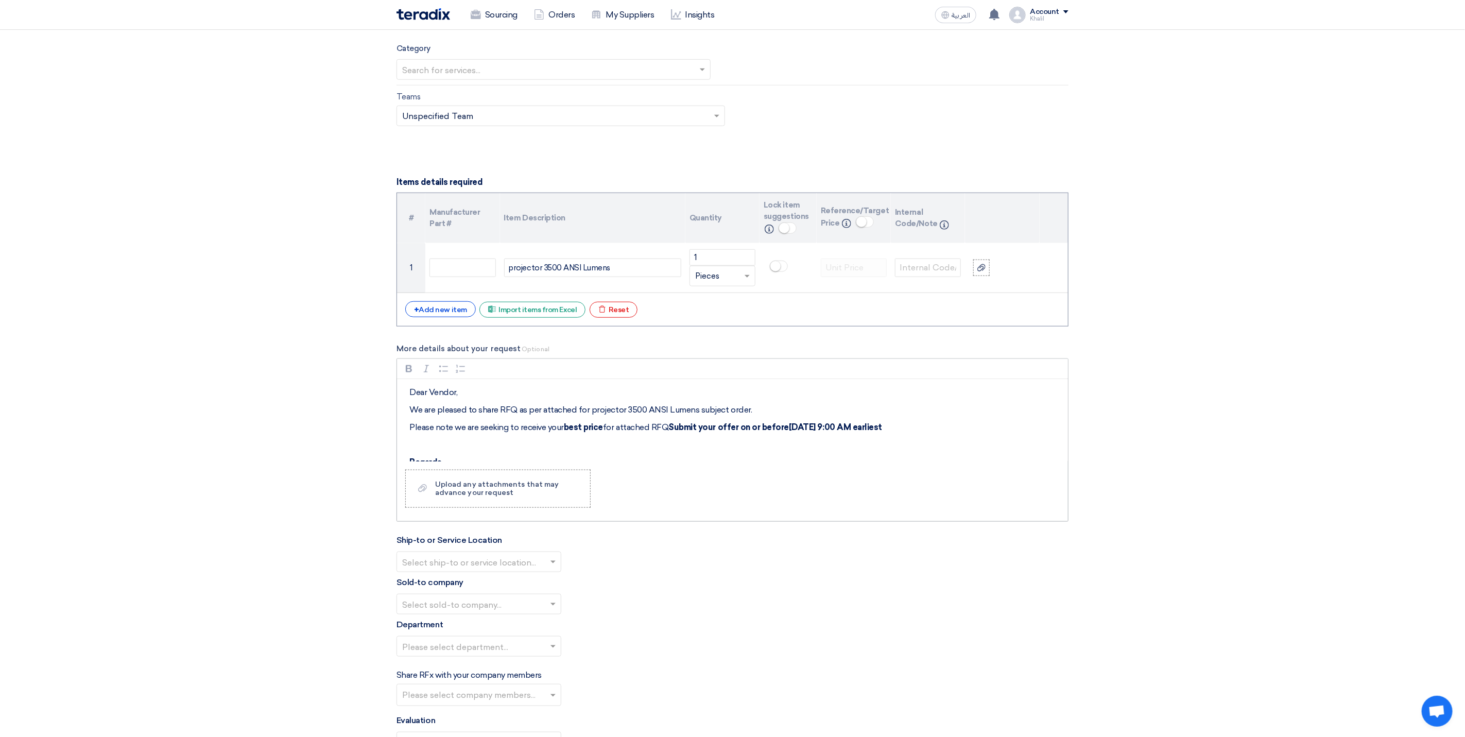
scroll to position [618, 0]
click at [842, 435] on strong "Submit your offer on or before28 Aug 2025 at 9:00 AM earliest" at bounding box center [775, 431] width 214 height 10
click at [894, 496] on div "Rich Text Editor Bold (CTRL+B) Bold Italic (CTRL+I) Italic Bulleted List Bullet…" at bounding box center [732, 443] width 672 height 163
drag, startPoint x: 692, startPoint y: 419, endPoint x: 587, endPoint y: 419, distance: 105.5
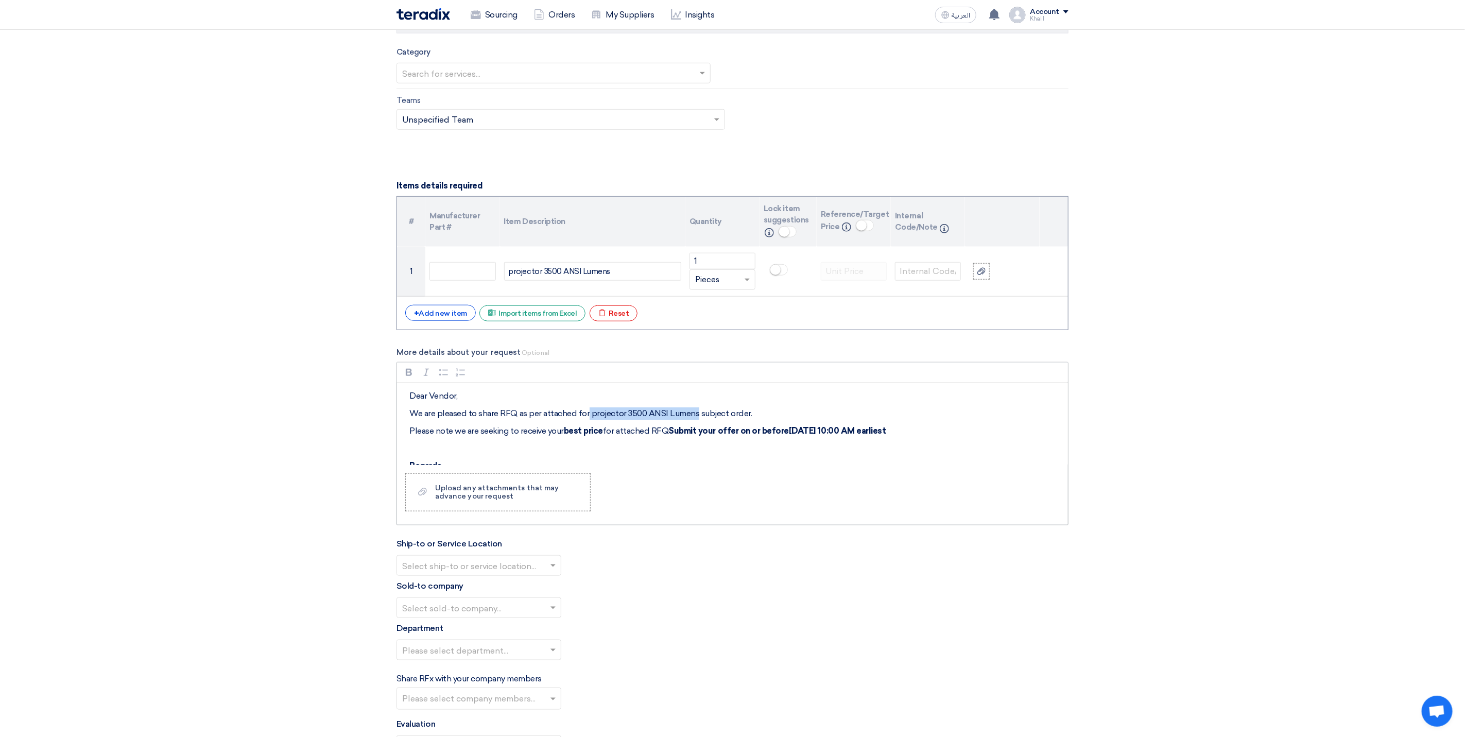
click at [587, 419] on p "We are pleased to share RFQ as per attached for projector 3500 ANSI Lumens subj…" at bounding box center [735, 413] width 653 height 12
click at [408, 377] on icon "button" at bounding box center [409, 372] width 10 height 10
click at [716, 476] on div "Rich Text Editor Bold (CTRL+B) Bold Italic (CTRL+I) Italic Bulleted List Bullet…" at bounding box center [732, 443] width 672 height 163
click at [919, 437] on p "Please note we are seeking to receive your best price for attached RFQ Submit y…" at bounding box center [735, 431] width 653 height 12
click at [773, 419] on p "We are pleased to share RFQ as per attached for projector 3500 ANSI Lumens subj…" at bounding box center [735, 413] width 653 height 12
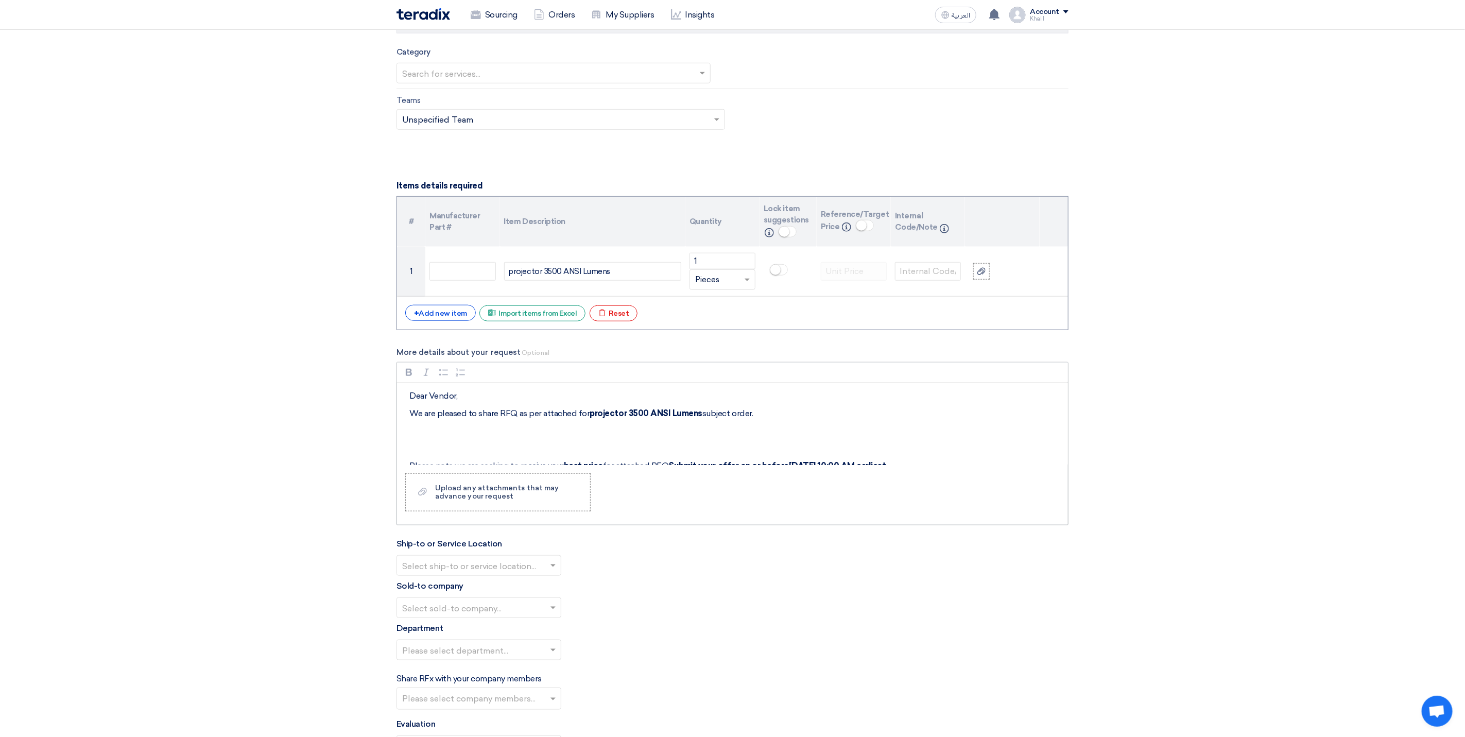
click at [510, 437] on p "Rich Text Editor, main" at bounding box center [735, 431] width 653 height 12
click at [409, 436] on p "delivery to be" at bounding box center [735, 431] width 653 height 12
click at [468, 437] on p "Delivery to be" at bounding box center [735, 431] width 653 height 12
click at [442, 437] on p "Delivery to be" at bounding box center [735, 431] width 653 height 12
drag, startPoint x: 450, startPoint y: 439, endPoint x: 493, endPoint y: 424, distance: 45.9
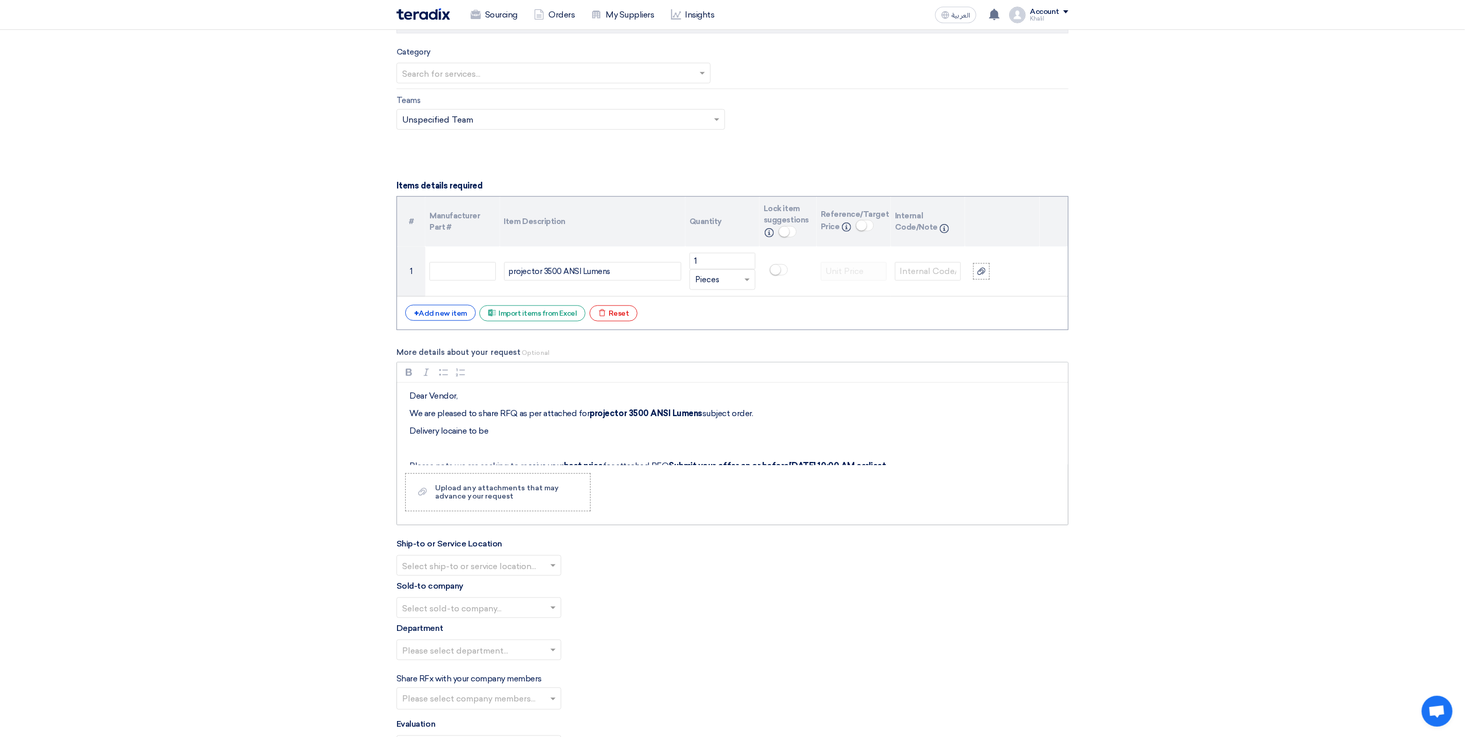
click at [493, 420] on p "We are pleased to share RFQ as per attached for projector 3500 ANSI Lumens subj…" at bounding box center [735, 413] width 653 height 12
drag, startPoint x: 455, startPoint y: 438, endPoint x: 470, endPoint y: 431, distance: 16.6
click at [470, 431] on div "Dear Vendor, We are pleased to share RFQ as per attached for projector 3500 ANS…" at bounding box center [732, 423] width 671 height 82
click at [456, 437] on p "Delivery locaine to be" at bounding box center [735, 431] width 653 height 12
drag, startPoint x: 558, startPoint y: 451, endPoint x: 567, endPoint y: 459, distance: 11.7
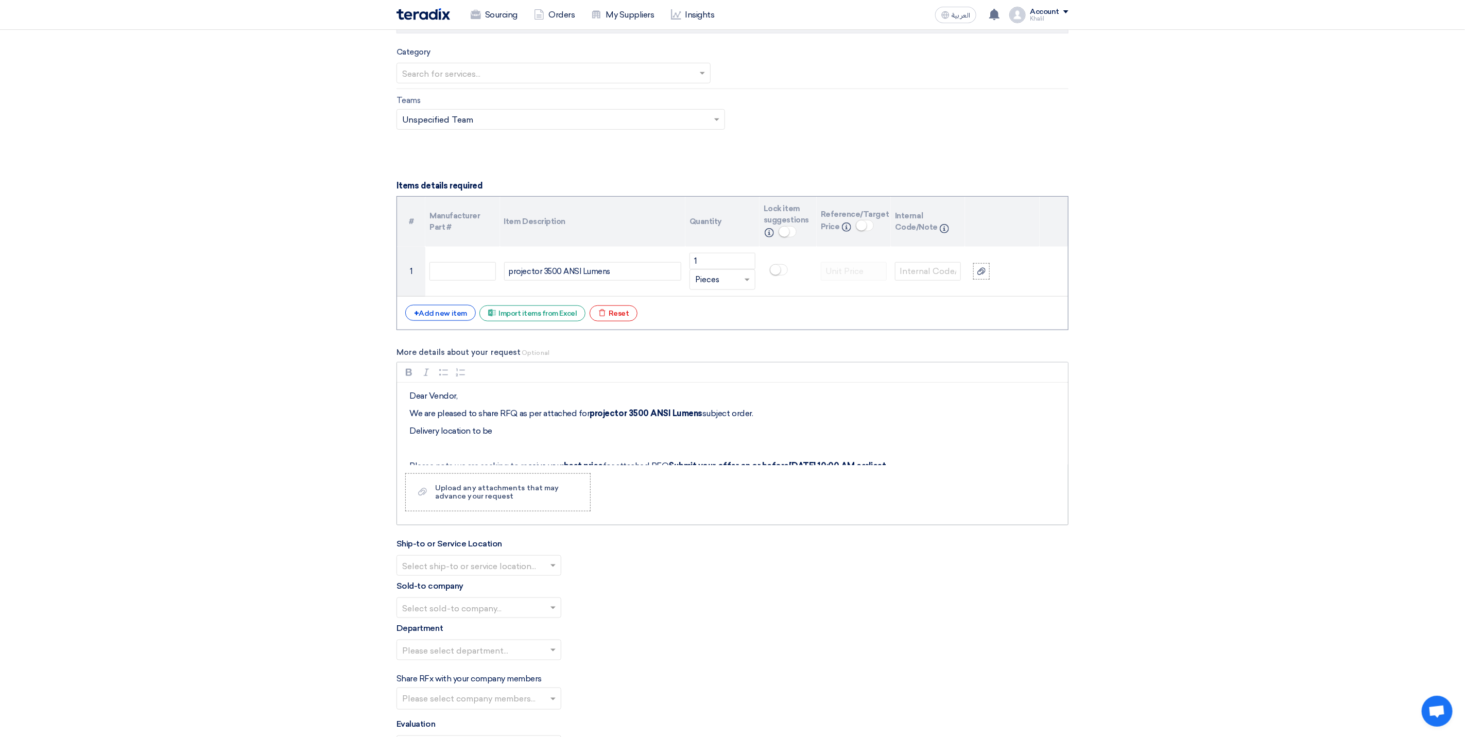
click at [562, 453] on p "Rich Text Editor, main" at bounding box center [735, 448] width 653 height 12
click at [591, 449] on div "Dear Vendor, We are pleased to share RFQ as per attached for projector 3500 ANS…" at bounding box center [732, 423] width 671 height 82
click at [799, 428] on div "Dear Vendor, We are pleased to share RFQ as per attached for projector 3500 ANS…" at bounding box center [732, 423] width 671 height 82
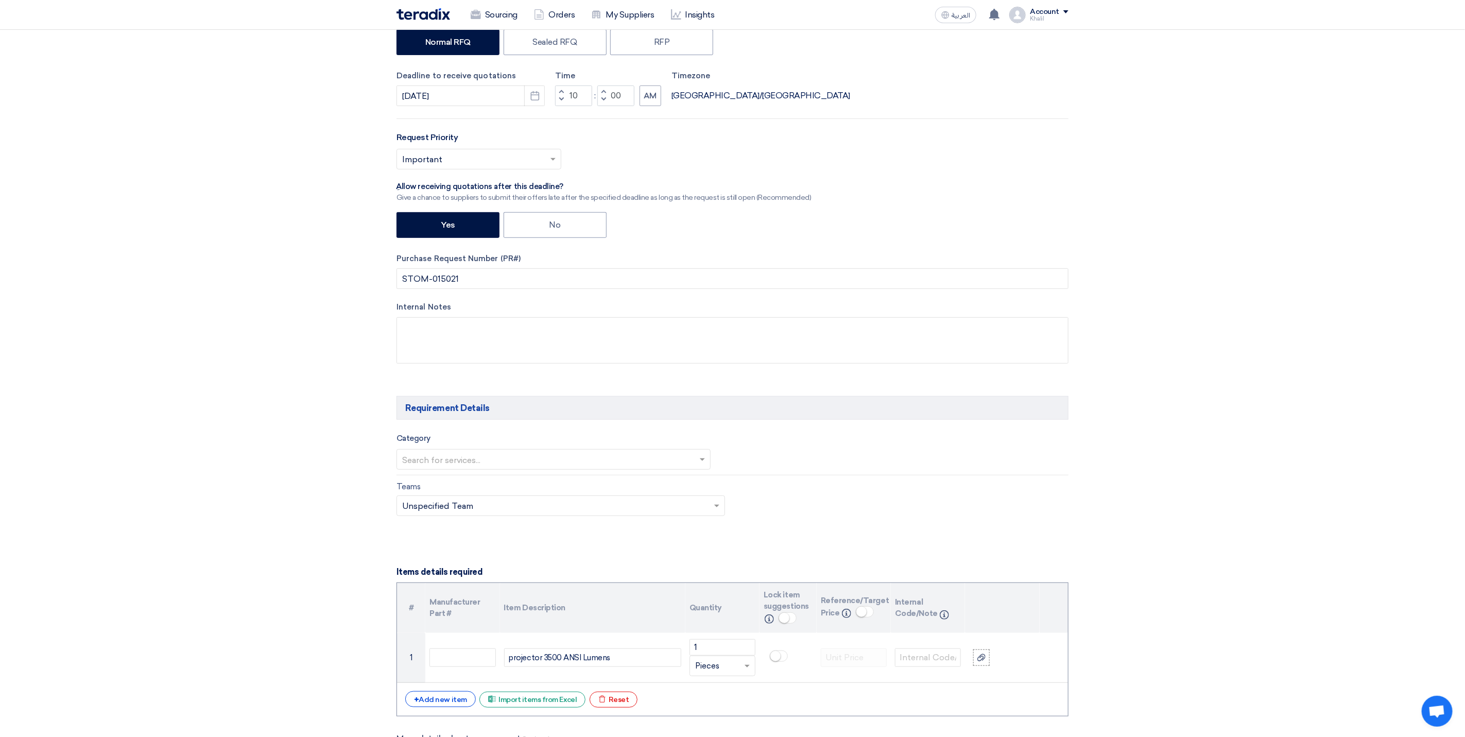
scroll to position [0, 0]
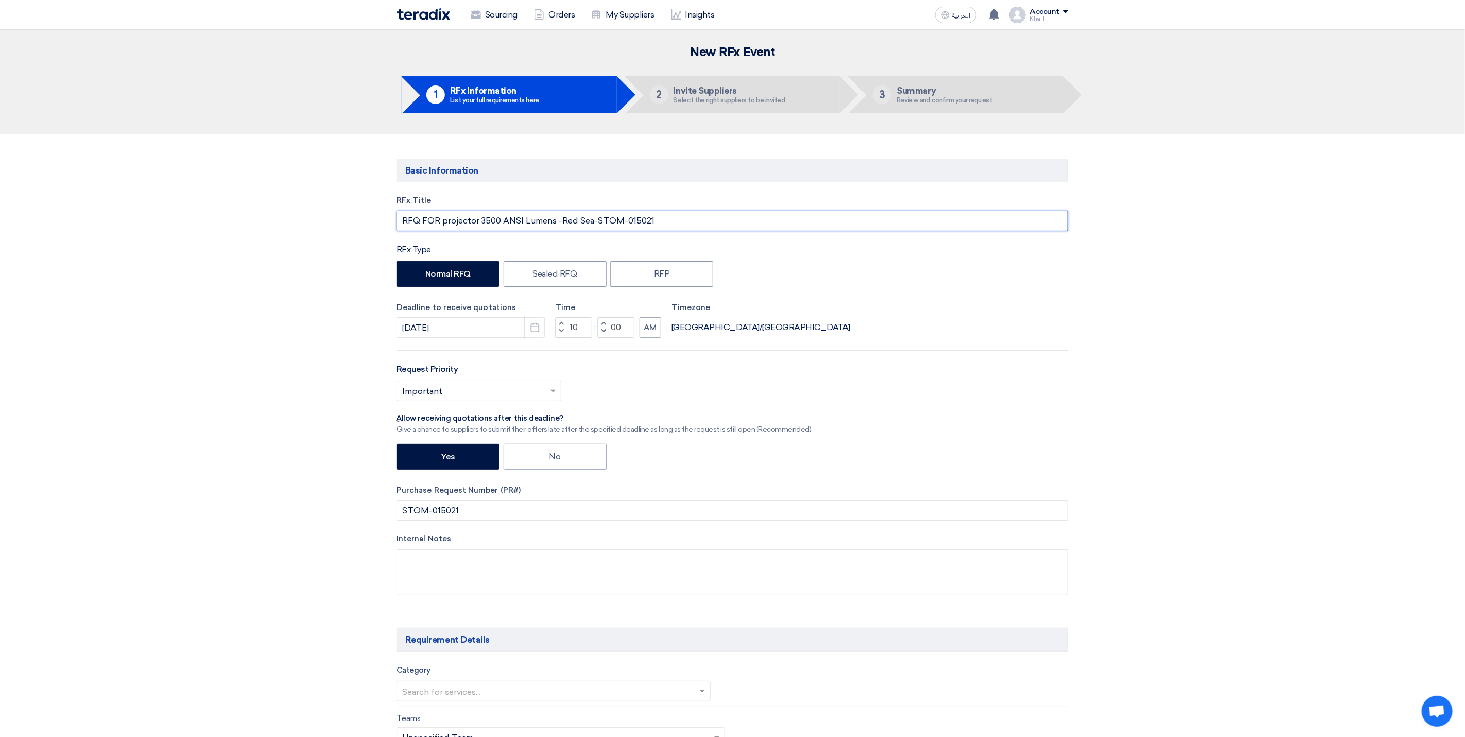
click at [575, 222] on input "RFQ FOR projector 3500 ANSI Lumens -Red Sea-STOM-015021" at bounding box center [732, 221] width 672 height 21
drag, startPoint x: 593, startPoint y: 224, endPoint x: 561, endPoint y: 224, distance: 32.4
click at [561, 224] on input "RFQ FOR projector 3500 ANSI Lumens -Red Sea-STOM-015021" at bounding box center [732, 221] width 672 height 21
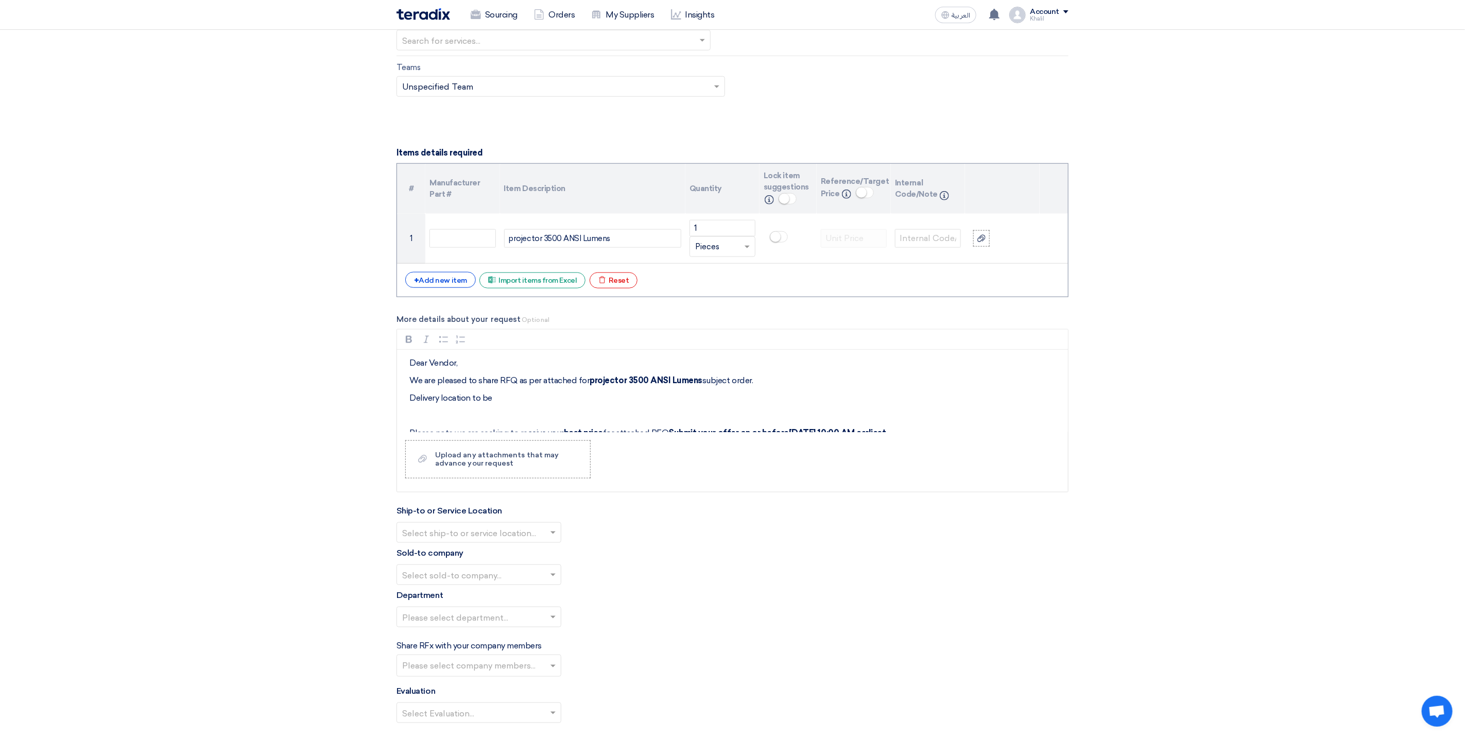
scroll to position [618, 0]
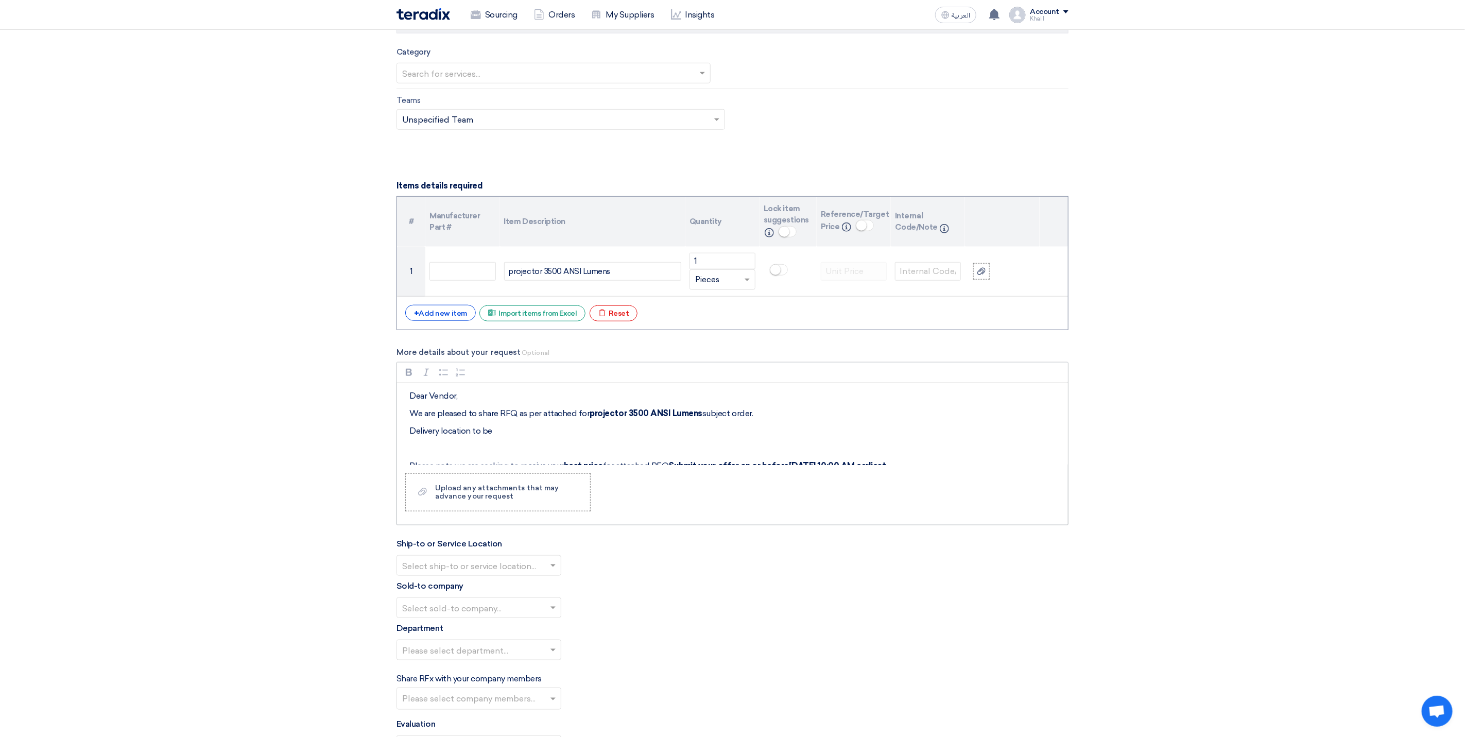
click at [510, 437] on p "Delivery location to be" at bounding box center [735, 431] width 653 height 12
click at [555, 437] on p "Delivery location to be Red Sea" at bounding box center [735, 431] width 653 height 12
drag, startPoint x: 524, startPoint y: 445, endPoint x: 496, endPoint y: 442, distance: 27.9
click at [496, 437] on p "Delivery location to be Red Sea" at bounding box center [735, 431] width 653 height 12
copy p "Red Sea"
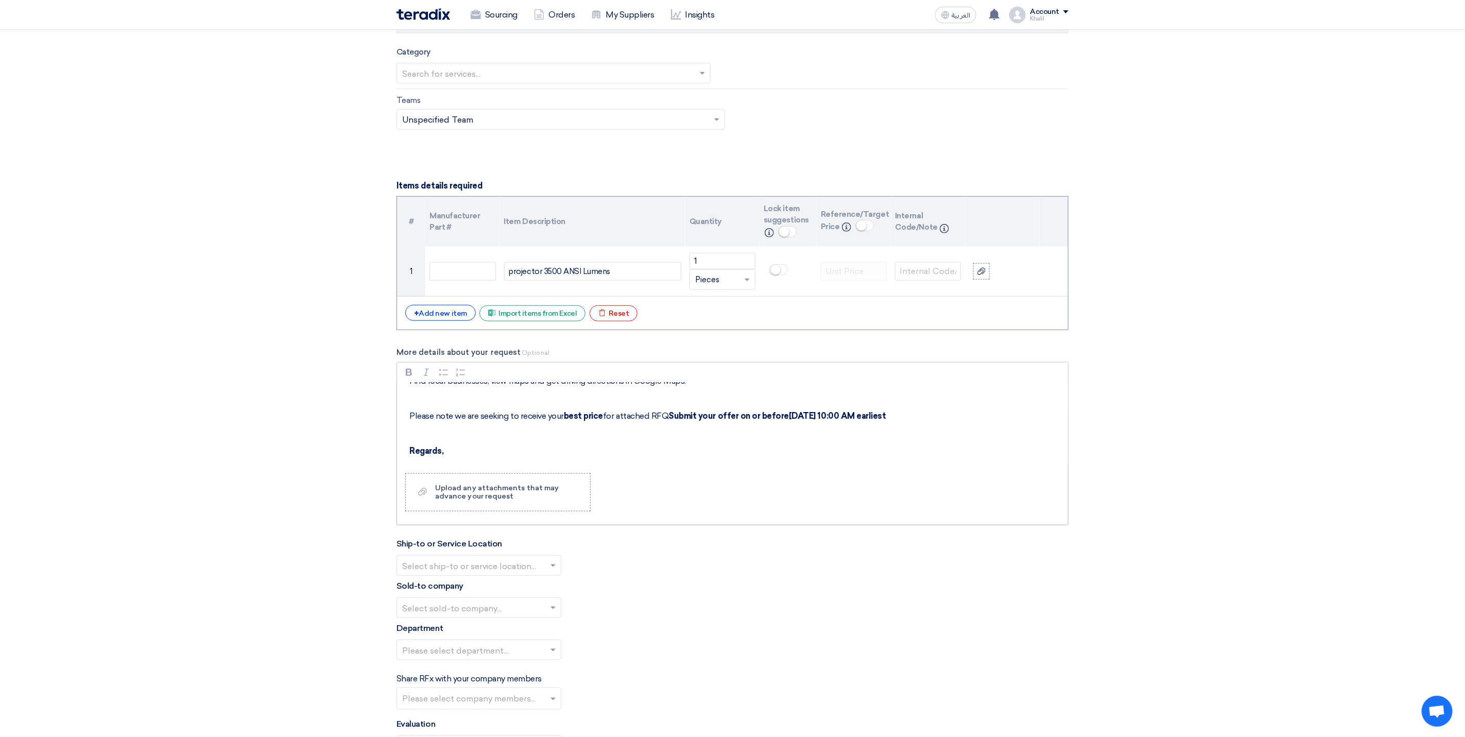
scroll to position [0, 0]
click at [557, 437] on p "Delivery location to be Umluj Red Sea" at bounding box center [735, 431] width 653 height 12
drag, startPoint x: 470, startPoint y: 456, endPoint x: 408, endPoint y: 456, distance: 62.3
click at [408, 456] on div "Dear Vendor, We are pleased to share RFQ as per attached for projector 3500 ANS…" at bounding box center [732, 423] width 671 height 82
click at [464, 455] on p "DCP Location:" at bounding box center [735, 448] width 653 height 12
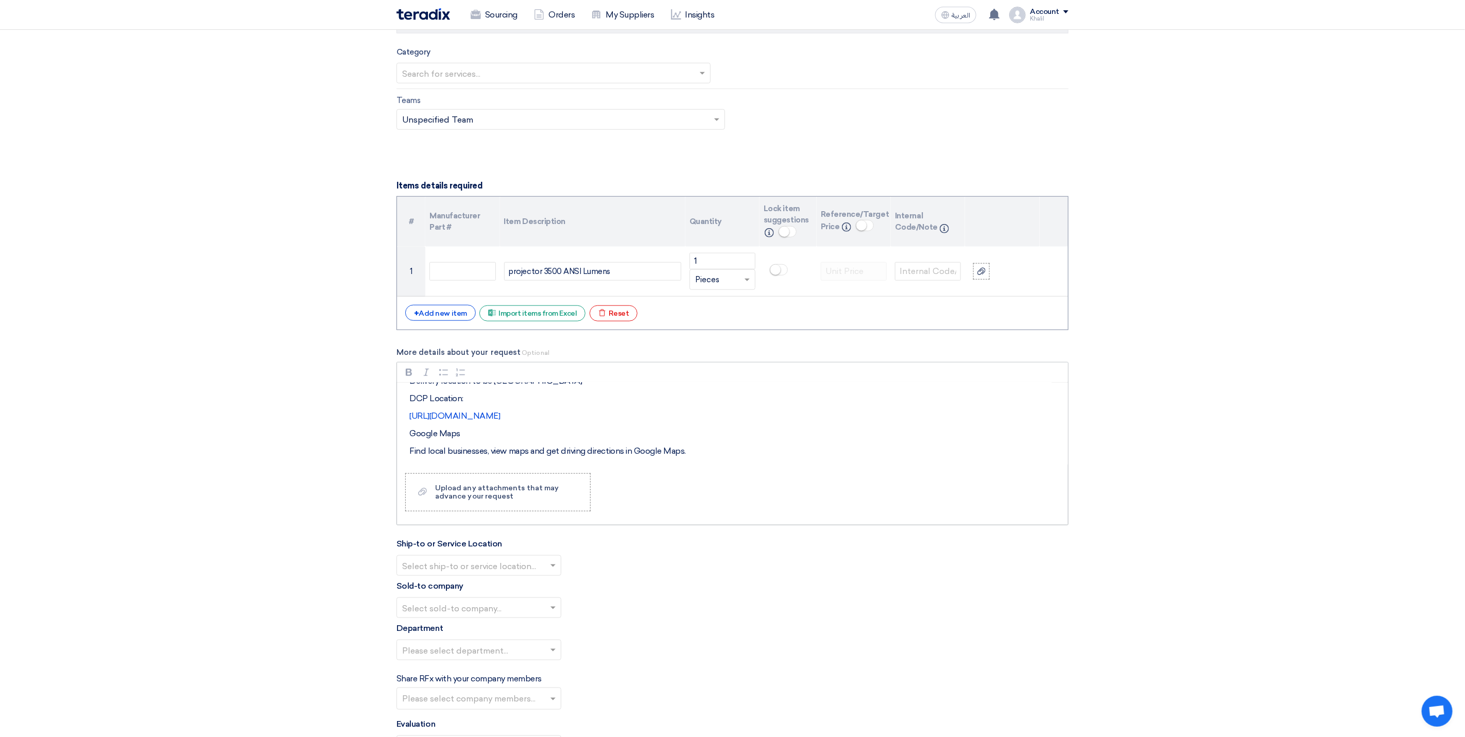
scroll to position [77, 0]
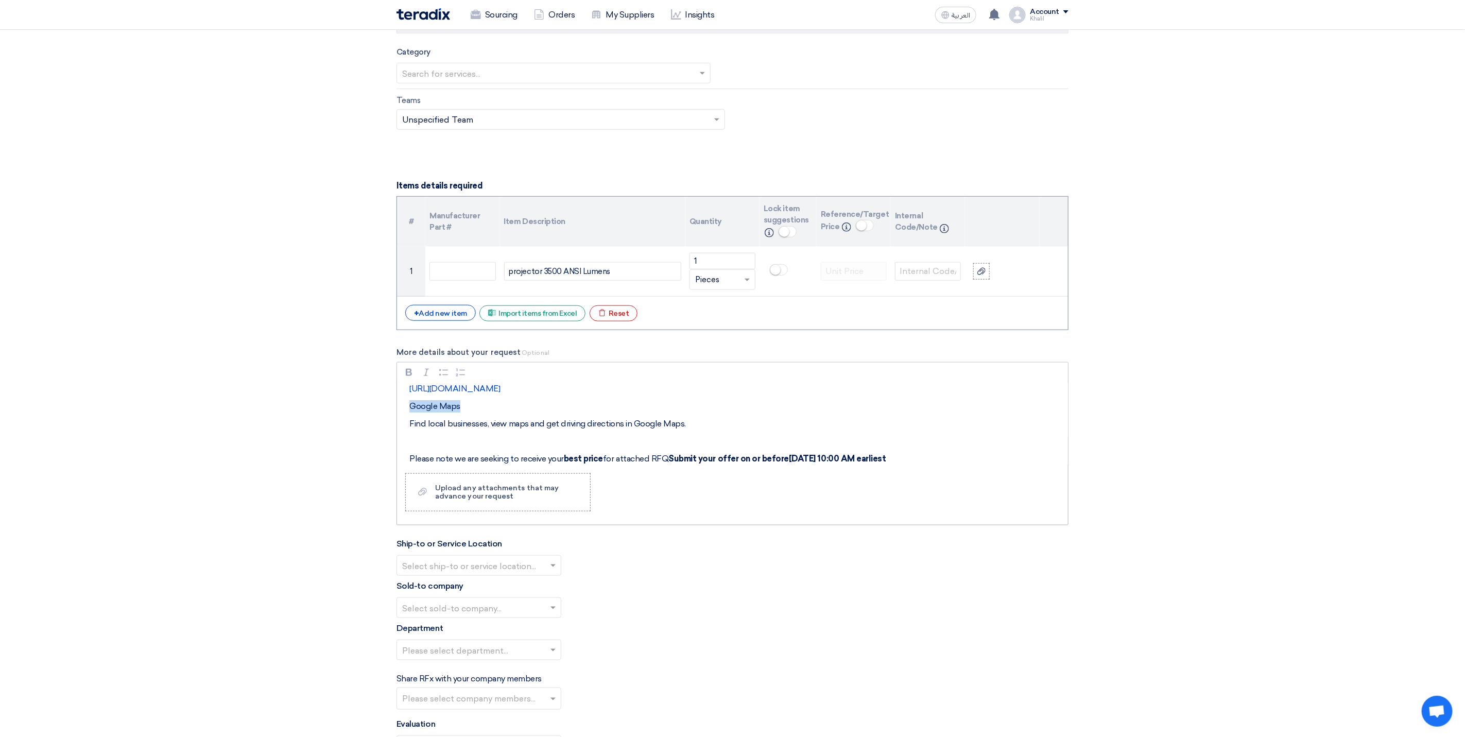
drag, startPoint x: 474, startPoint y: 416, endPoint x: 412, endPoint y: 415, distance: 61.8
click at [412, 412] on p "Google Maps" at bounding box center [735, 406] width 653 height 12
copy p "Google Maps"
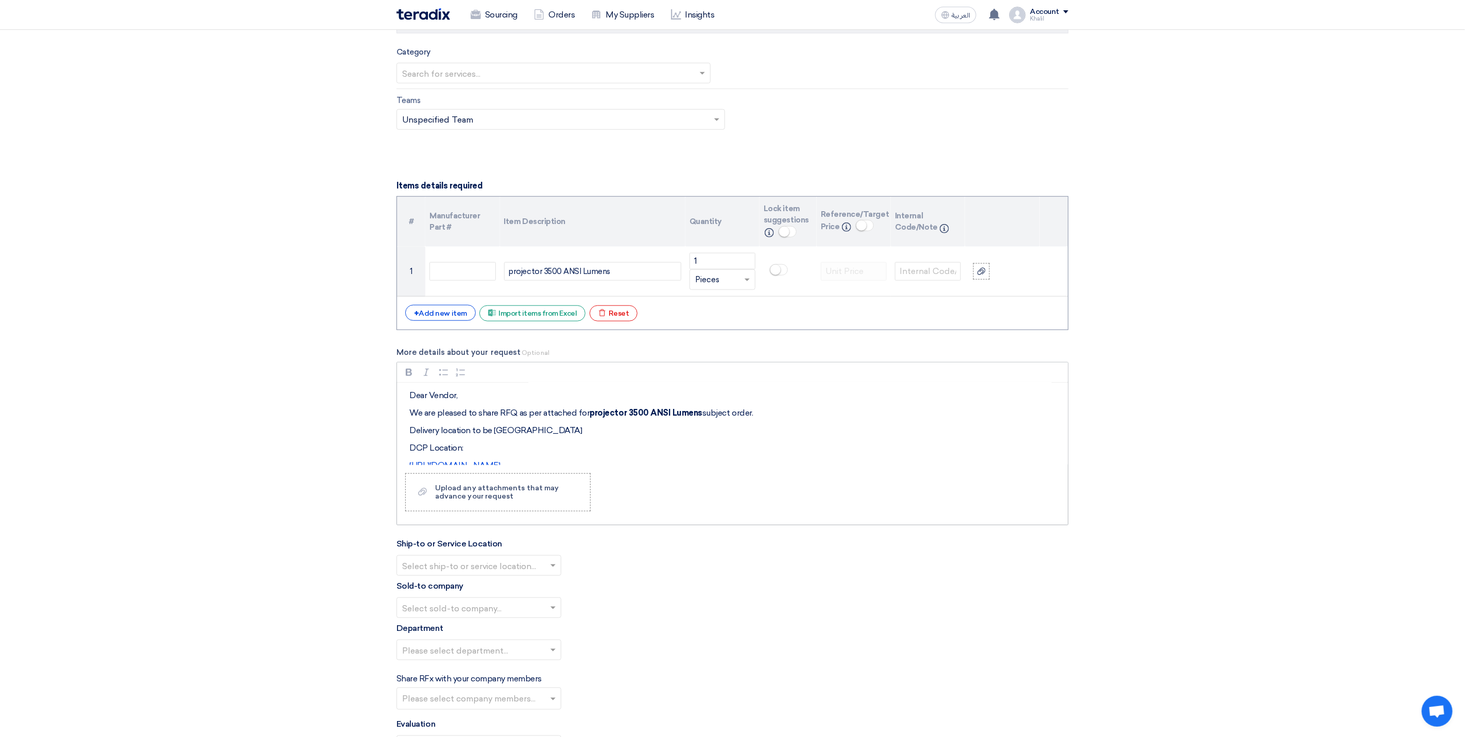
scroll to position [0, 0]
drag, startPoint x: 460, startPoint y: 457, endPoint x: 406, endPoint y: 455, distance: 54.1
click at [406, 455] on div "Dear Vendor, We are pleased to share RFQ as per attached for projector 3500 ANS…" at bounding box center [732, 423] width 671 height 82
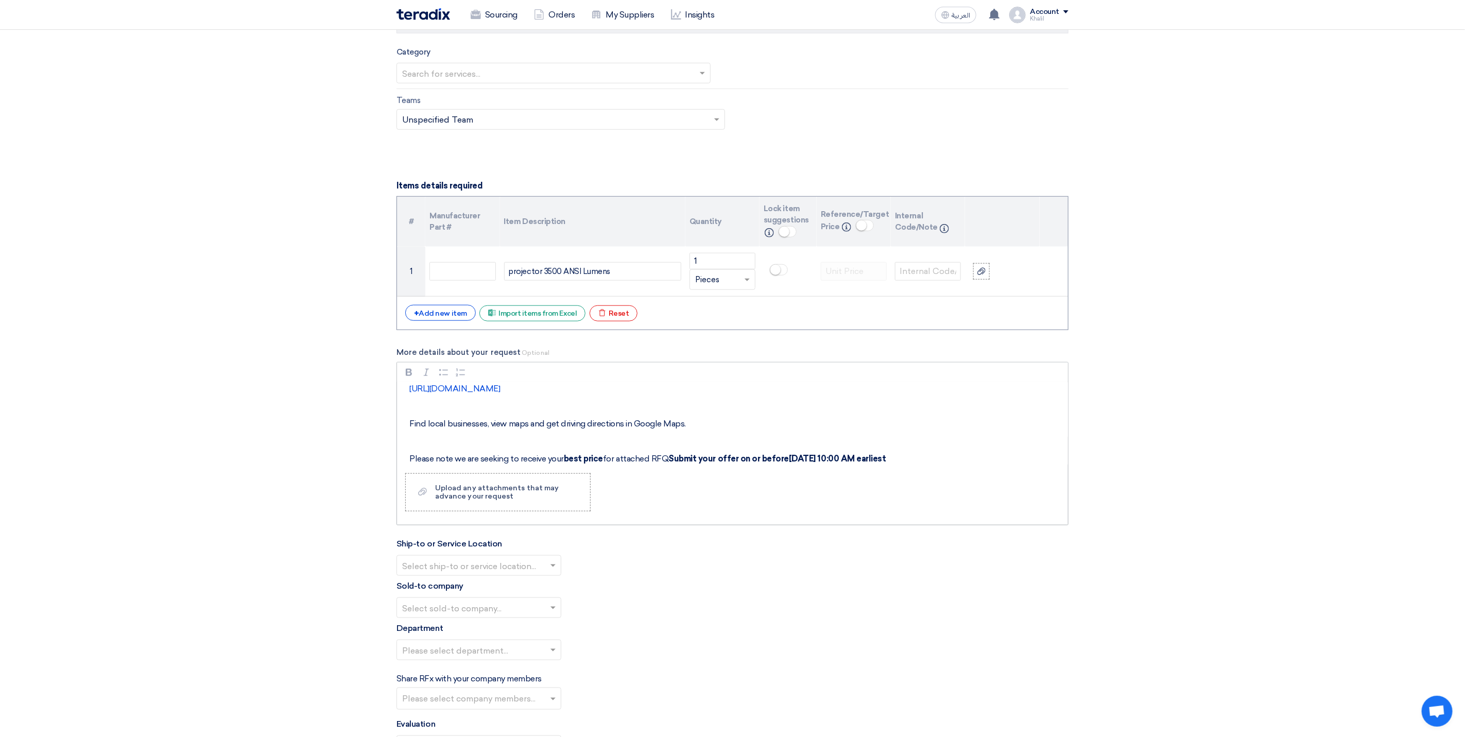
click at [495, 422] on div "Dear Vendor, We are pleased to share RFQ as per attached for projector 3500 ANS…" at bounding box center [732, 423] width 671 height 82
drag, startPoint x: 692, startPoint y: 430, endPoint x: 414, endPoint y: 432, distance: 278.5
click at [414, 430] on p "Find local businesses, view maps and get driving directions in Google Maps." at bounding box center [735, 423] width 653 height 12
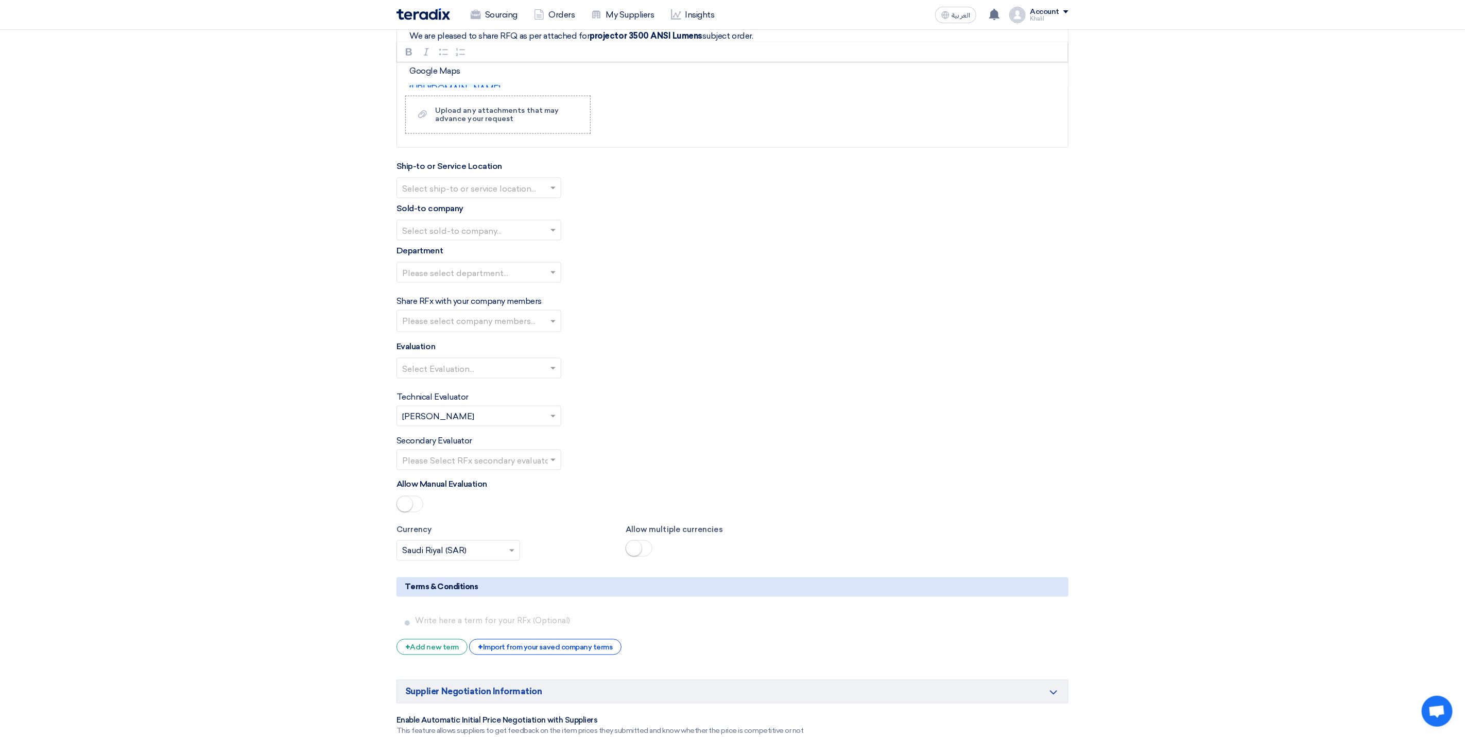
scroll to position [1081, 0]
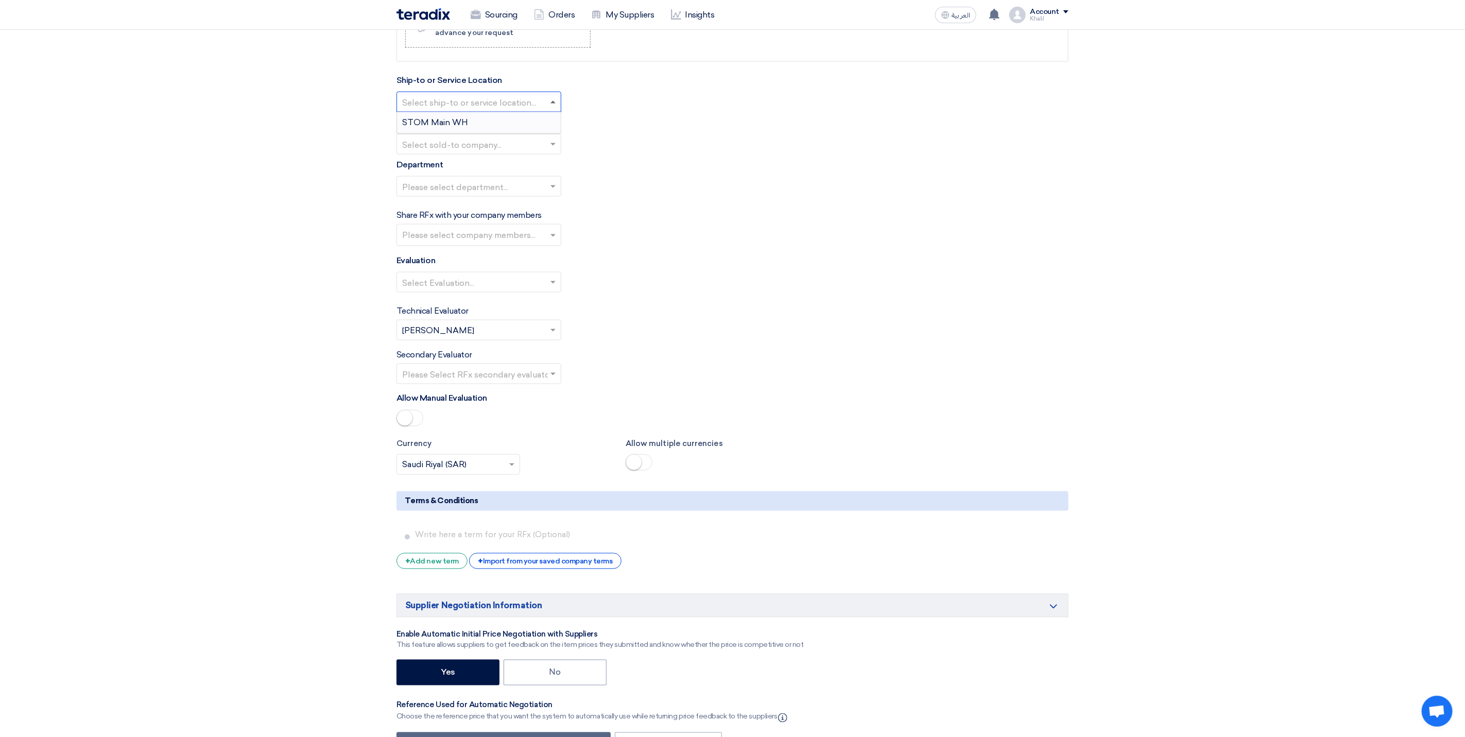
click at [551, 103] on span at bounding box center [552, 102] width 5 height 3
click at [536, 131] on div "STOM Main WH" at bounding box center [479, 122] width 164 height 21
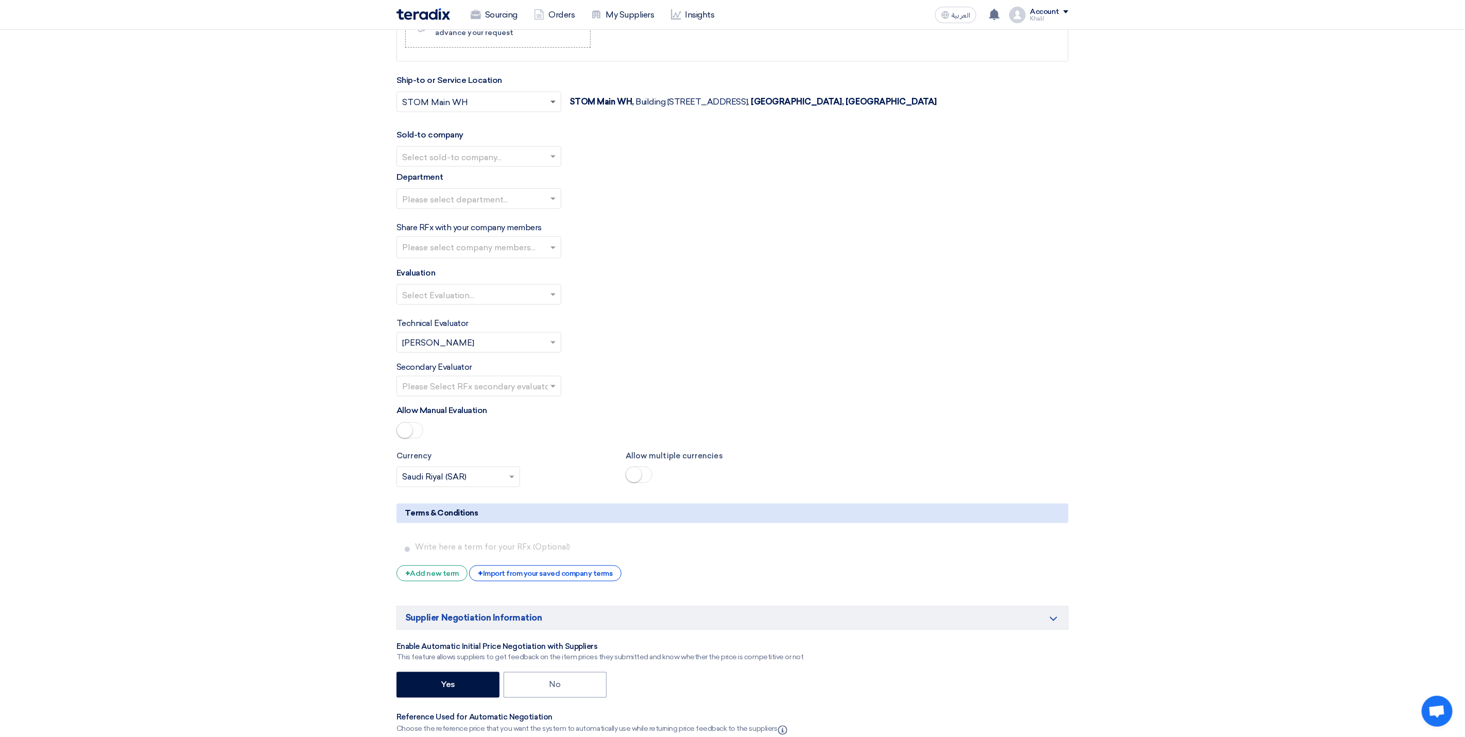
click at [551, 104] on span at bounding box center [552, 103] width 5 height 4
drag, startPoint x: 476, startPoint y: 110, endPoint x: 449, endPoint y: 110, distance: 26.3
click at [449, 110] on input "text" at bounding box center [473, 103] width 143 height 17
click at [513, 164] on input "text" at bounding box center [473, 157] width 143 height 17
click at [507, 203] on div "STDC - Khobar" at bounding box center [479, 198] width 164 height 21
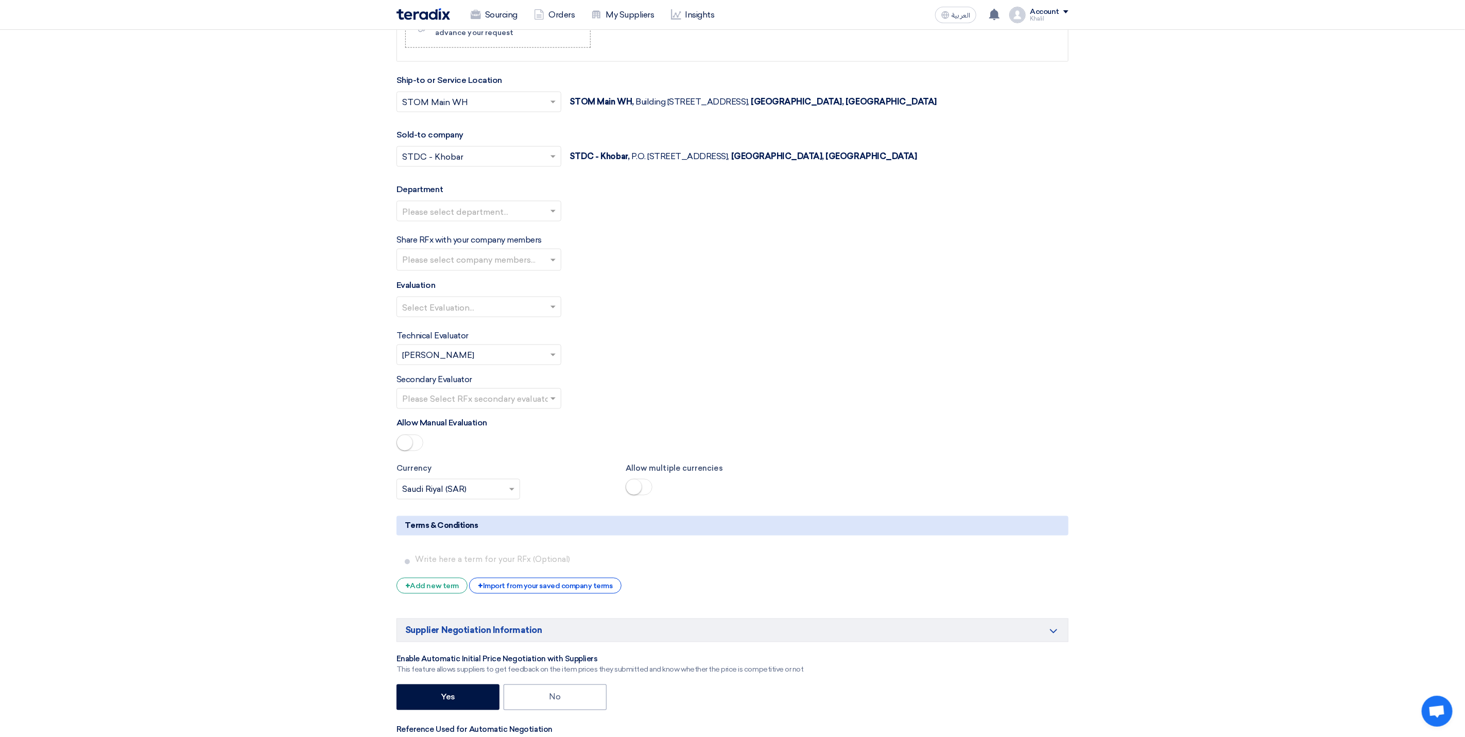
click at [499, 219] on input "text" at bounding box center [473, 212] width 143 height 17
click at [496, 242] on div "General Department" at bounding box center [479, 231] width 164 height 21
click at [505, 269] on input "text" at bounding box center [480, 260] width 156 height 17
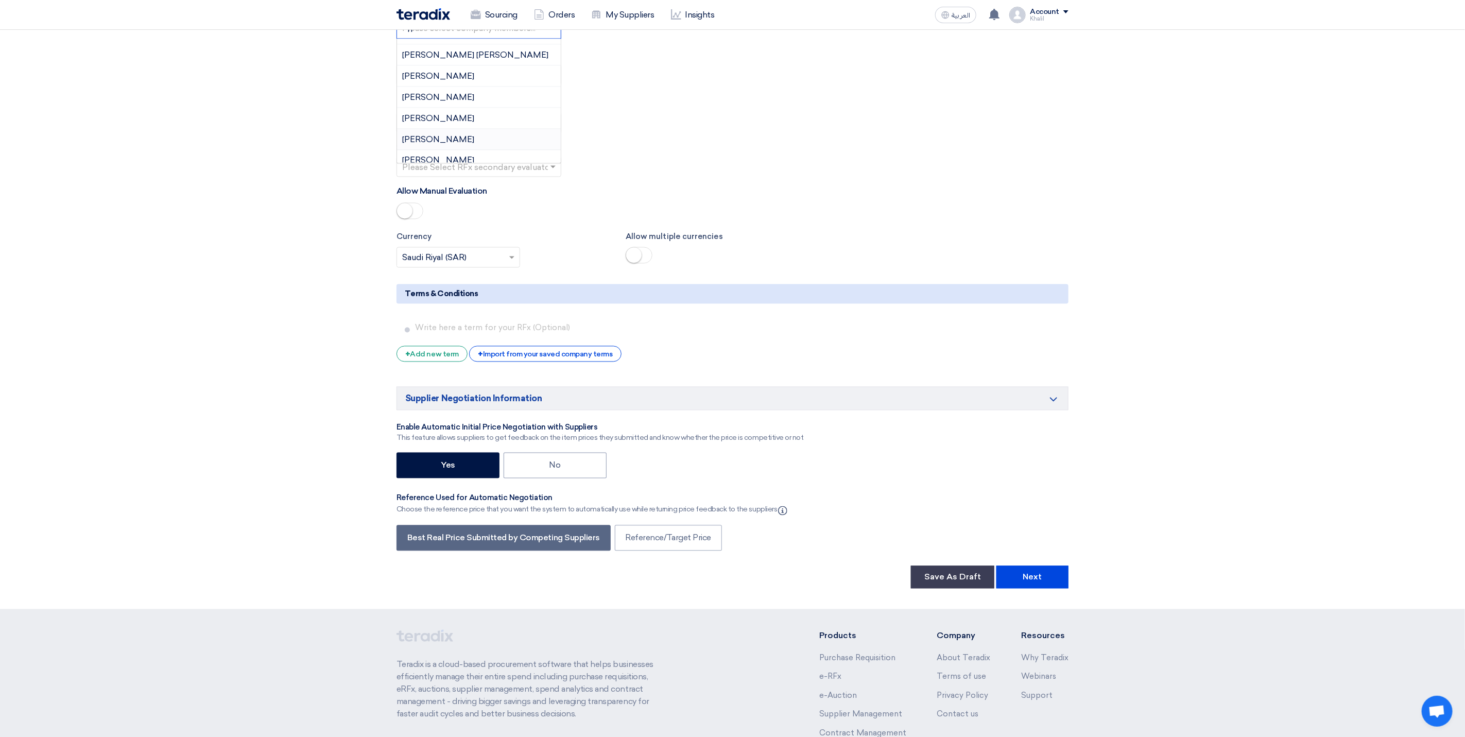
scroll to position [0, 0]
type input "h"
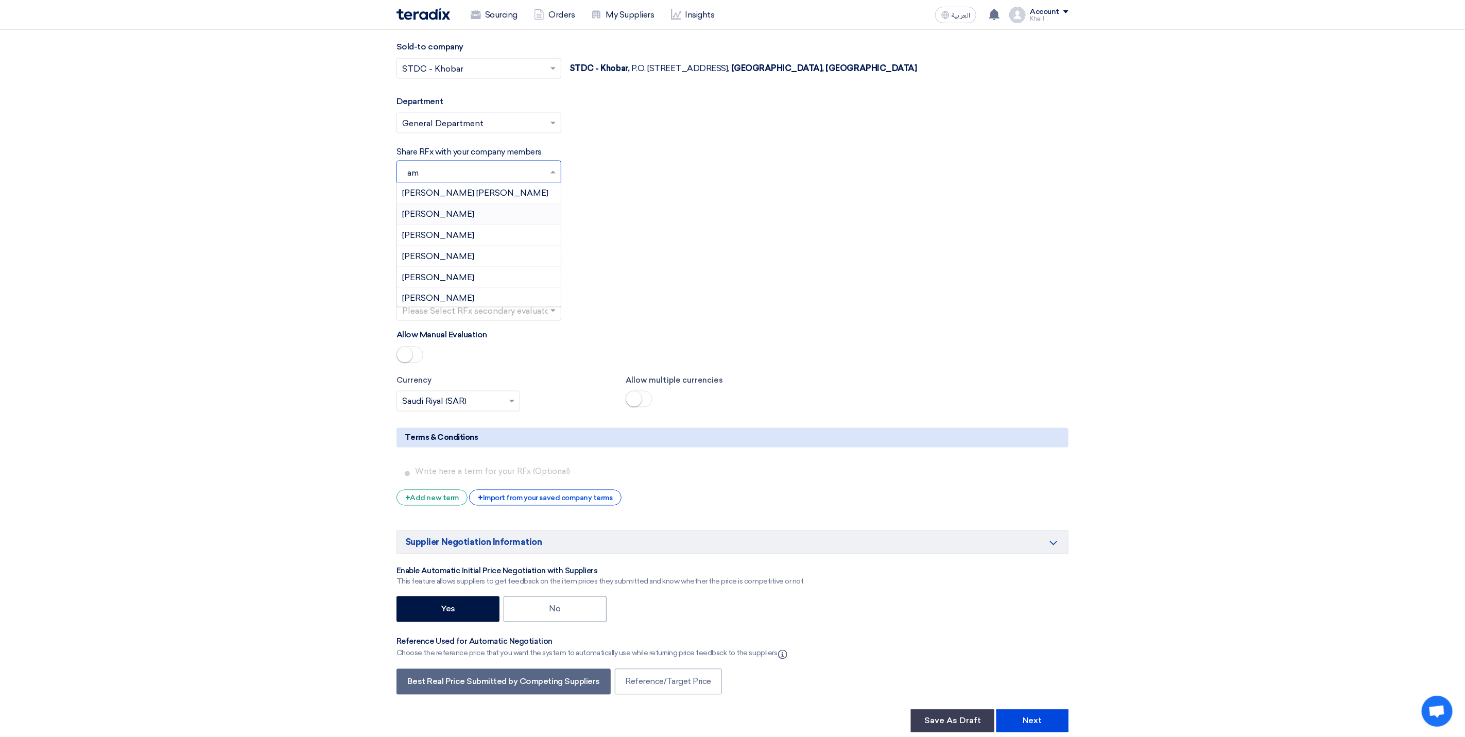
scroll to position [1158, 0]
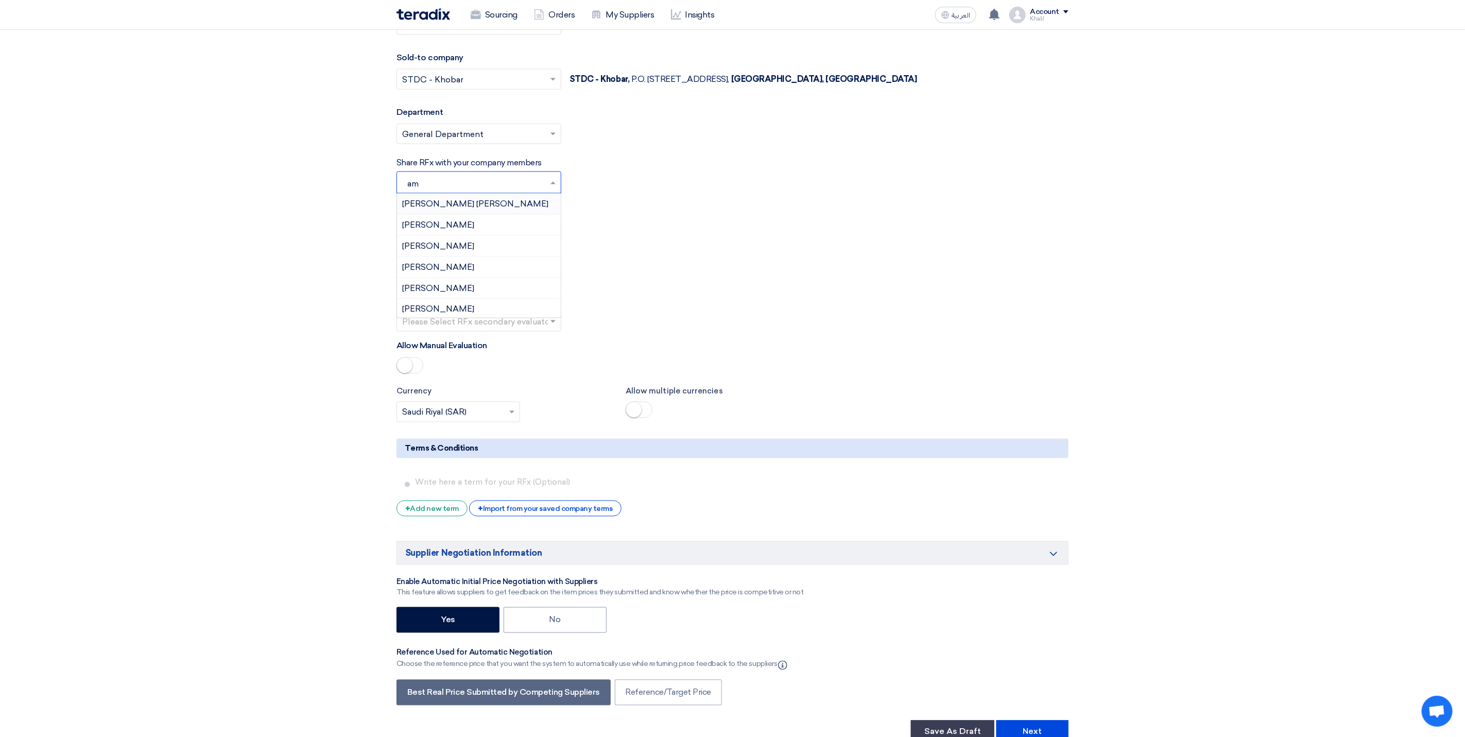
type input "a"
click at [472, 192] on input "text" at bounding box center [480, 183] width 156 height 17
type input "khalil"
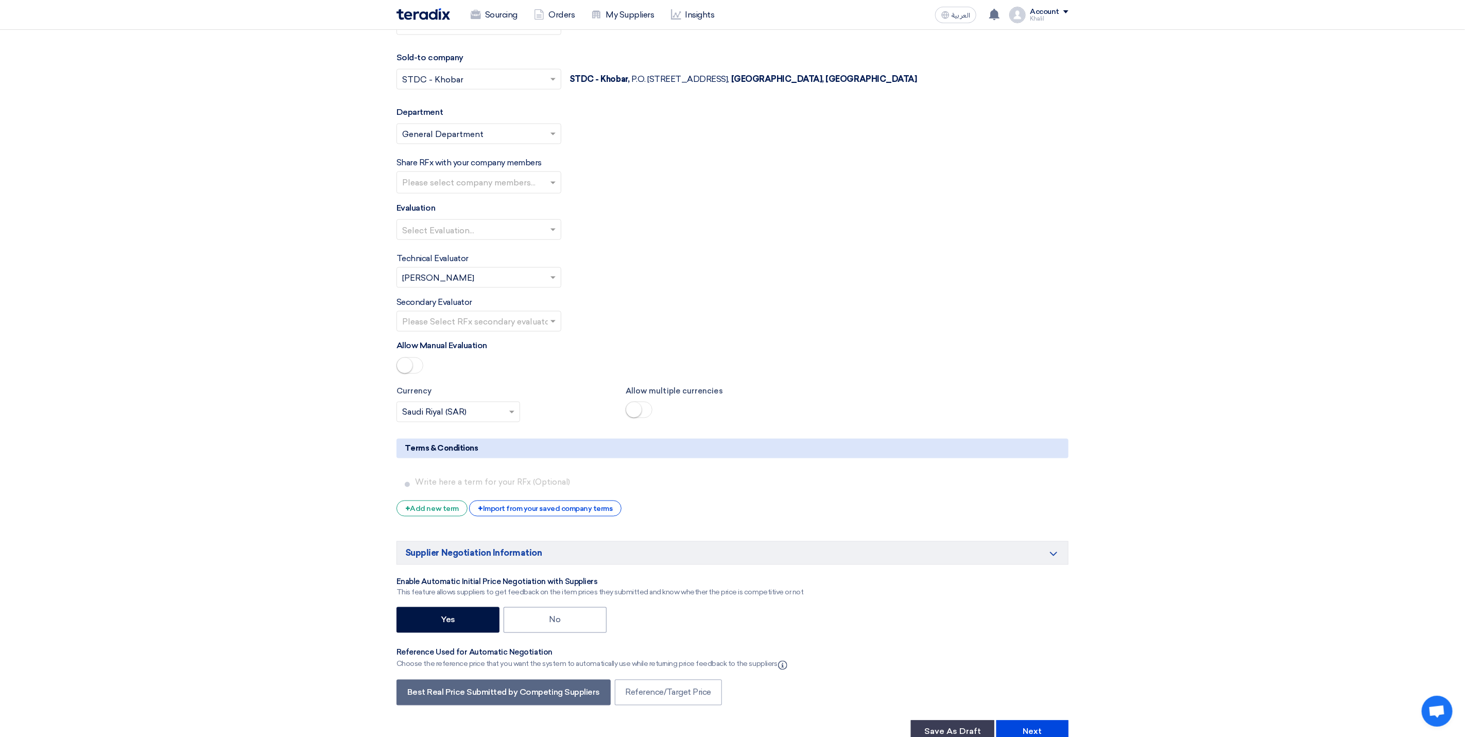
click at [688, 229] on div "Select Evaluation..." at bounding box center [732, 233] width 672 height 29
click at [465, 189] on input "text" at bounding box center [480, 183] width 156 height 17
click at [490, 233] on div "Shaukat Al ansari" at bounding box center [479, 222] width 164 height 21
click at [686, 269] on div "Technical Evaluator Please Select RFx evaluator... × Khalil Albinali ×" at bounding box center [732, 270] width 672 height 36
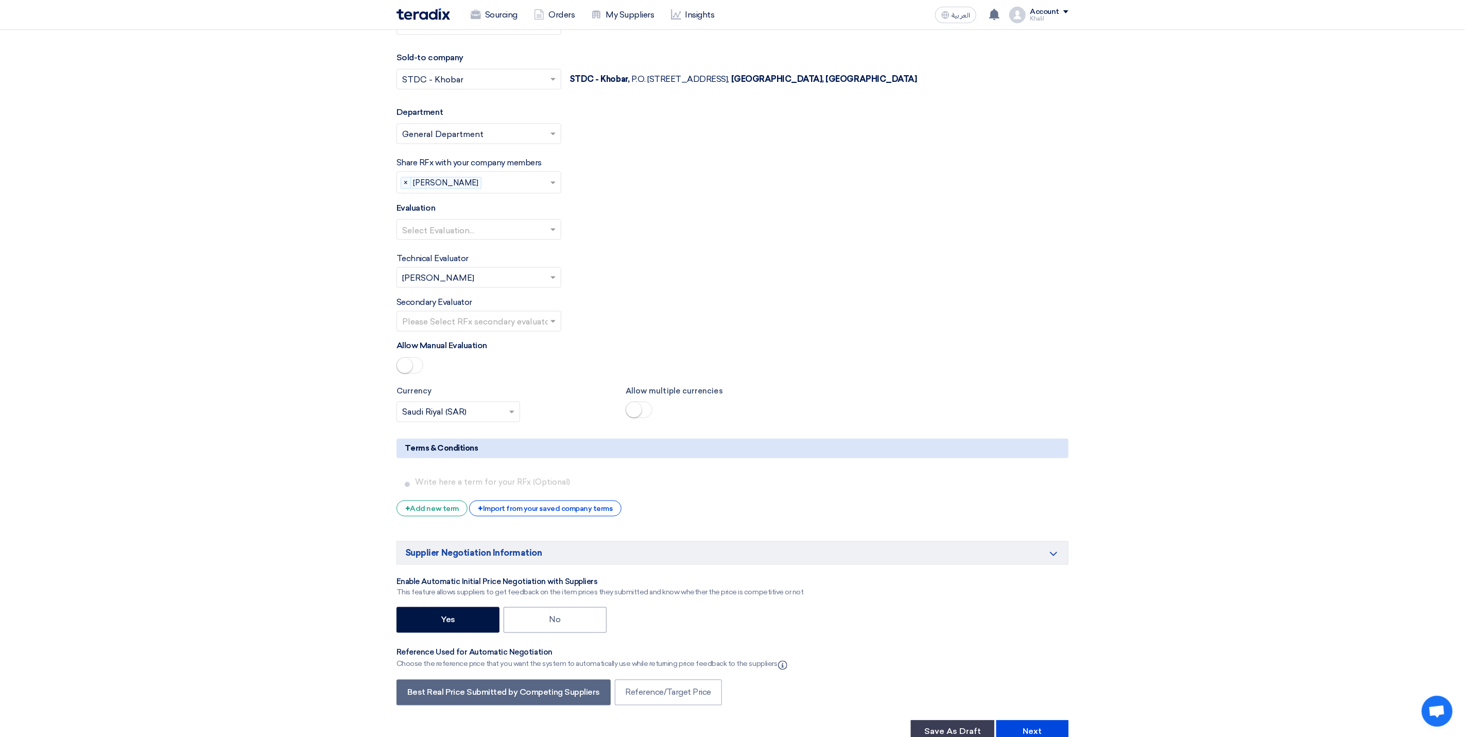
click at [501, 239] on input "text" at bounding box center [473, 230] width 143 height 17
click at [507, 258] on div "Standard Criteria" at bounding box center [479, 250] width 164 height 21
click at [527, 238] on input "text" at bounding box center [473, 230] width 143 height 17
click at [526, 239] on input "text" at bounding box center [473, 230] width 143 height 17
click at [629, 276] on div "Technical Evaluator Please Select RFx evaluator... × Khalil Albinali ×" at bounding box center [732, 270] width 672 height 36
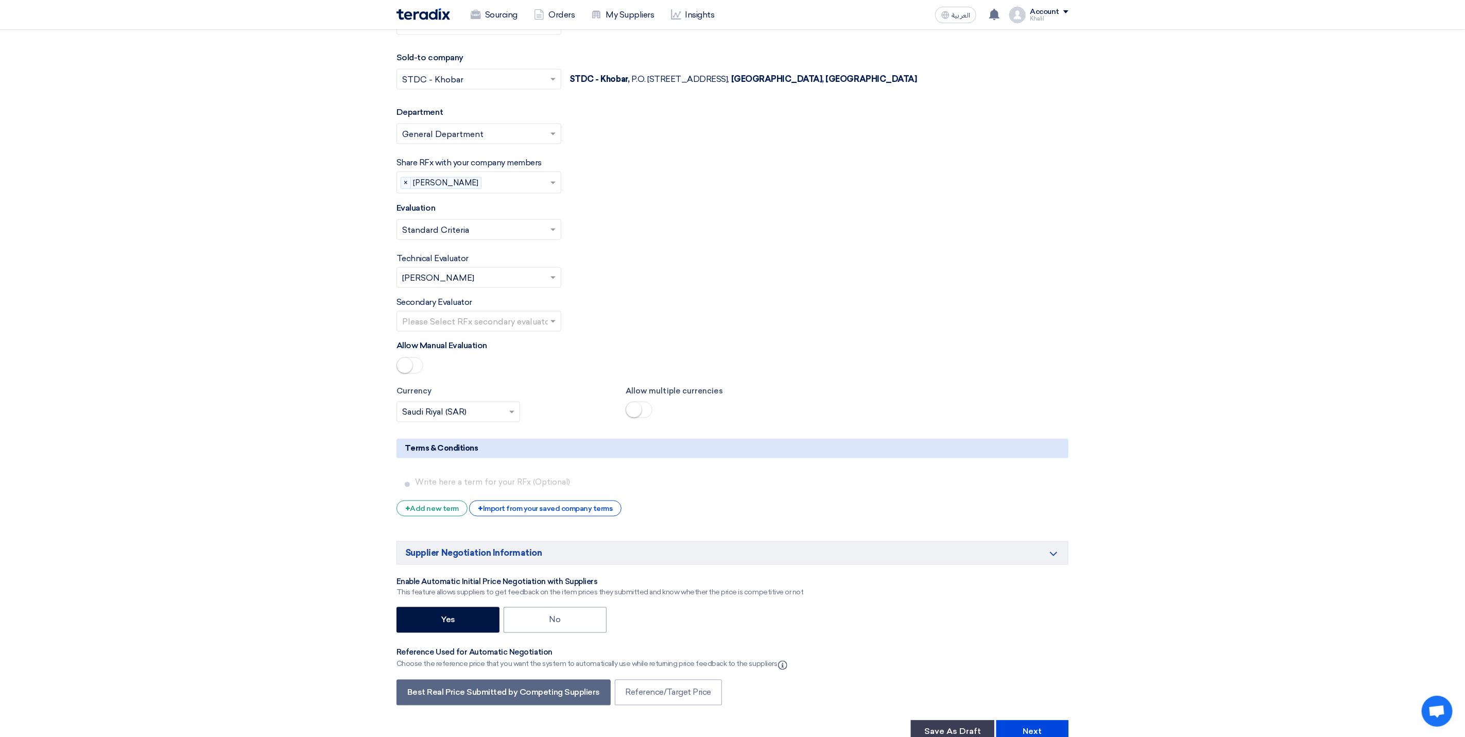
drag, startPoint x: 629, startPoint y: 276, endPoint x: 545, endPoint y: 327, distance: 97.7
click at [584, 328] on div "Secondary Evaluator Please Select RFx secondary evaluator..." at bounding box center [732, 314] width 672 height 36
click at [512, 326] on input "text" at bounding box center [473, 322] width 143 height 17
click at [508, 370] on div "Khalil Albinali" at bounding box center [479, 363] width 164 height 21
click at [665, 328] on div "Secondary Evaluator Please Select RFx secondary evaluator... × Khalil Albinali ×" at bounding box center [732, 314] width 672 height 36
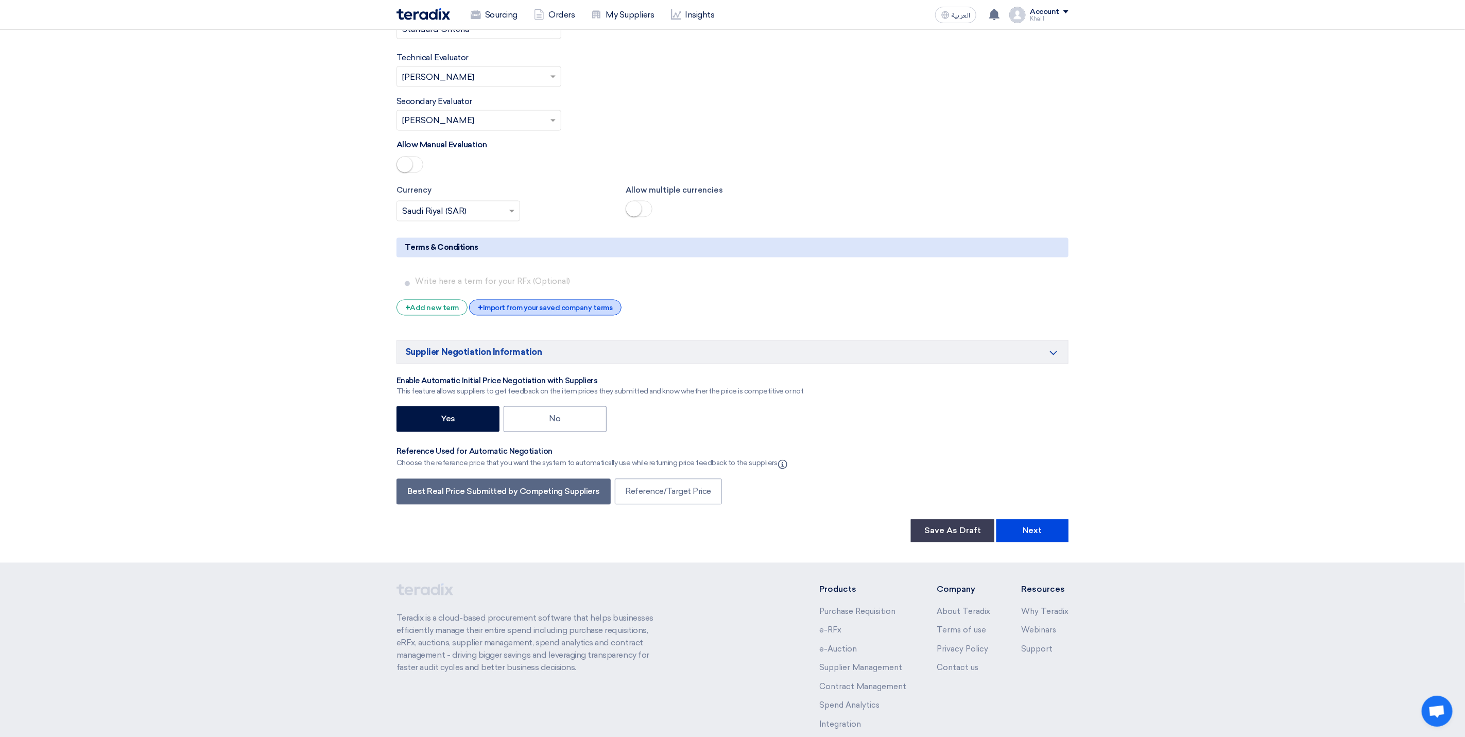
scroll to position [1390, 0]
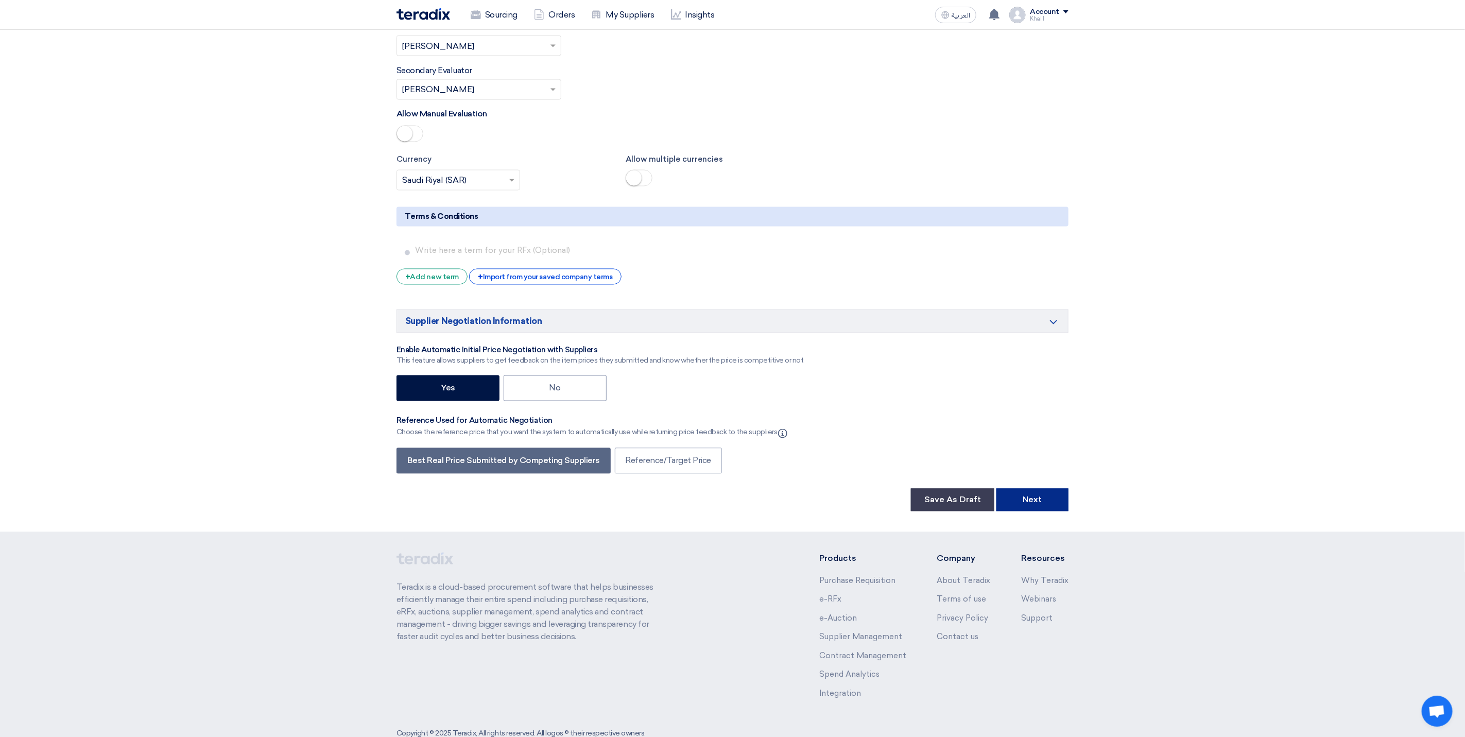
click at [1026, 511] on button "Next" at bounding box center [1032, 500] width 72 height 23
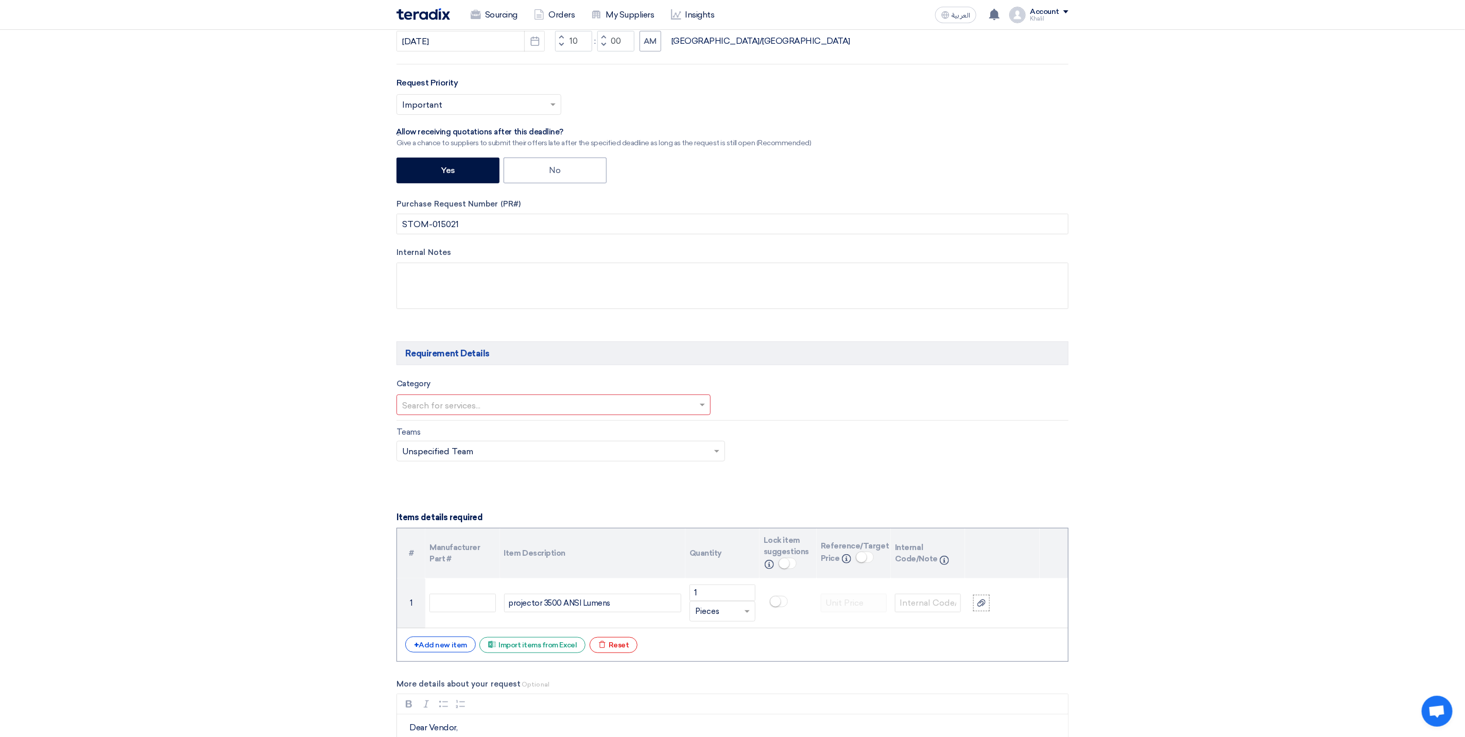
scroll to position [386, 0]
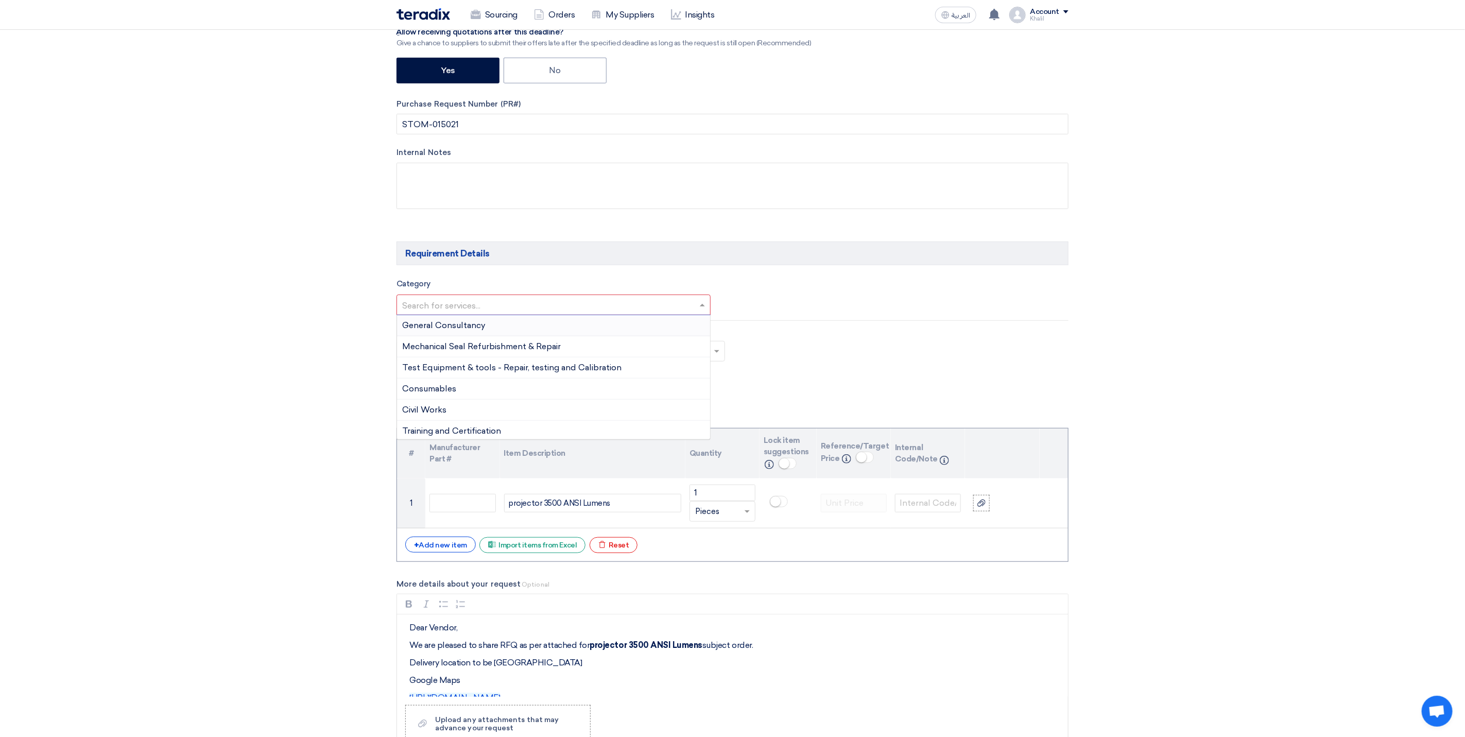
click at [581, 312] on input "text" at bounding box center [548, 306] width 292 height 17
type input "it"
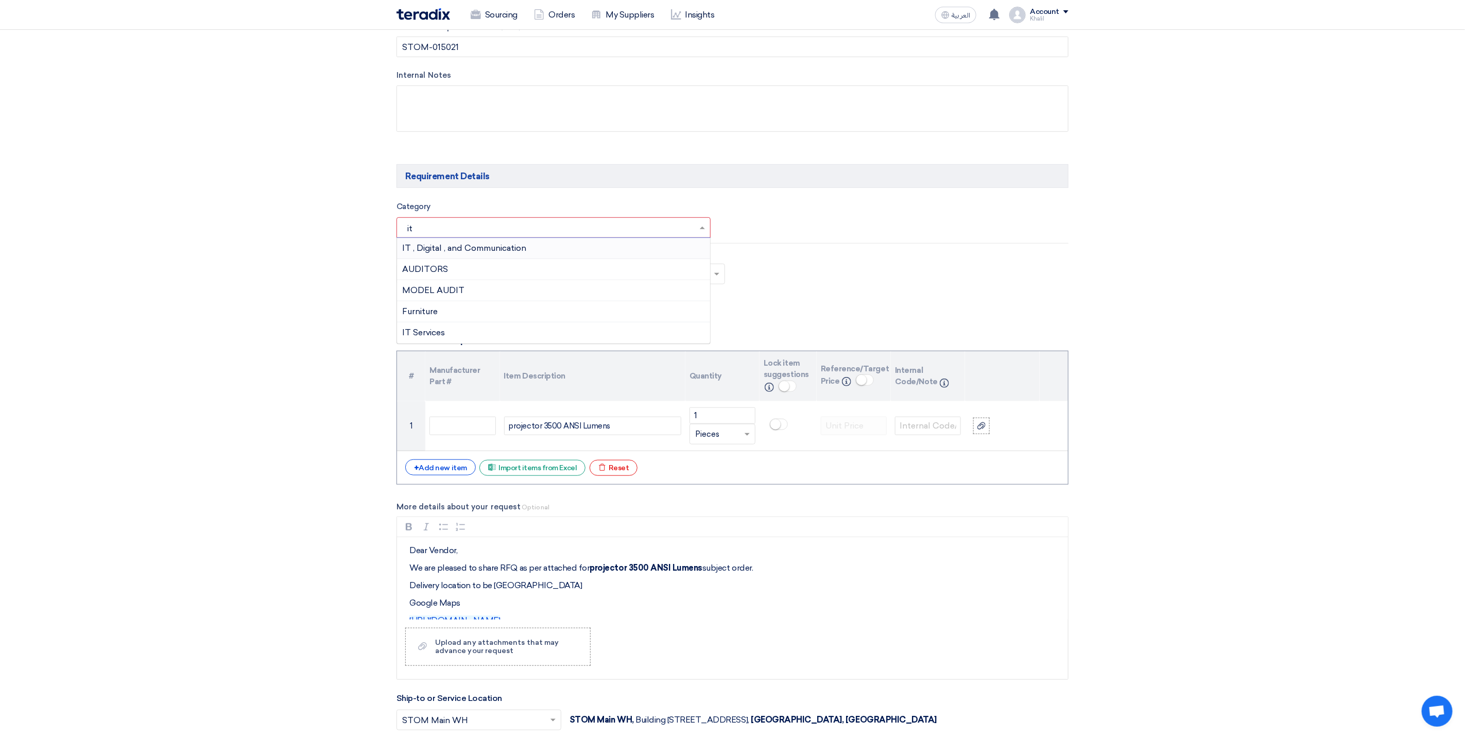
click at [585, 251] on div "IT , Digital , and Communication" at bounding box center [553, 248] width 313 height 21
click at [816, 232] on input "text" at bounding box center [906, 229] width 320 height 17
click at [660, 325] on form "Basic Information RFx Title RFQ FOR projector 3500 ANSI Lumens -Red Sea-STOM-01…" at bounding box center [732, 567] width 672 height 1744
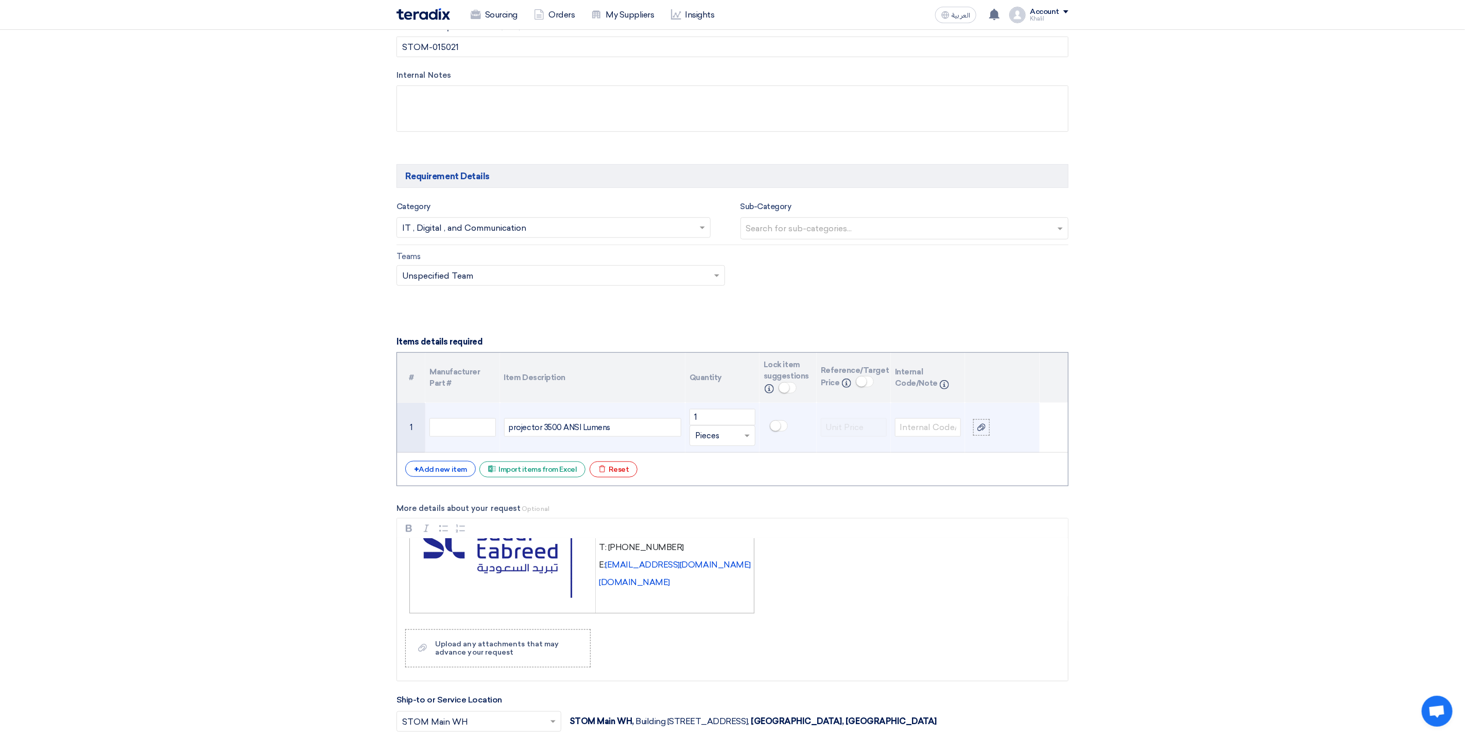
scroll to position [849, 0]
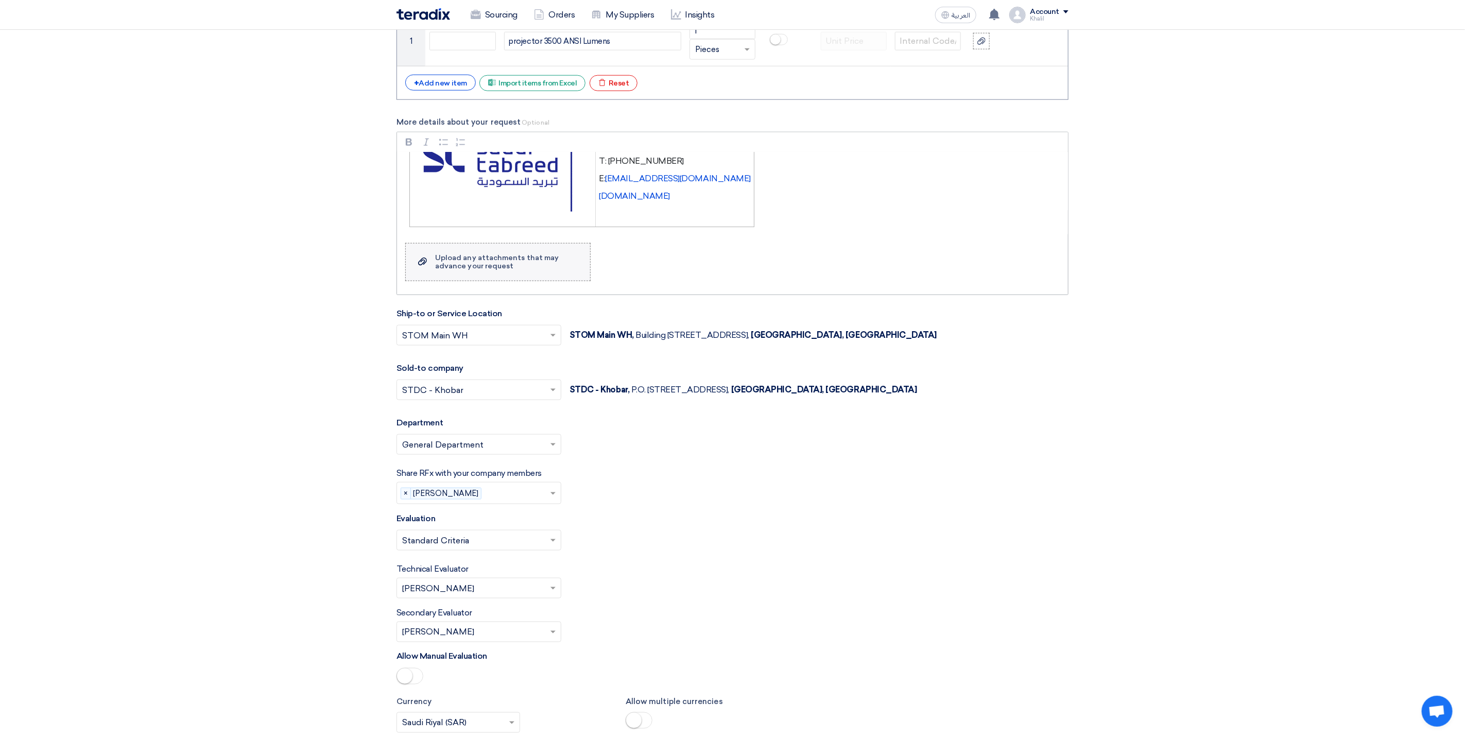
click at [490, 270] on div "Upload any attachments that may advance your request" at bounding box center [507, 262] width 145 height 16
click at [0, 0] on input "Upload a file Upload any attachments that may advance your request" at bounding box center [0, 0] width 0 height 0
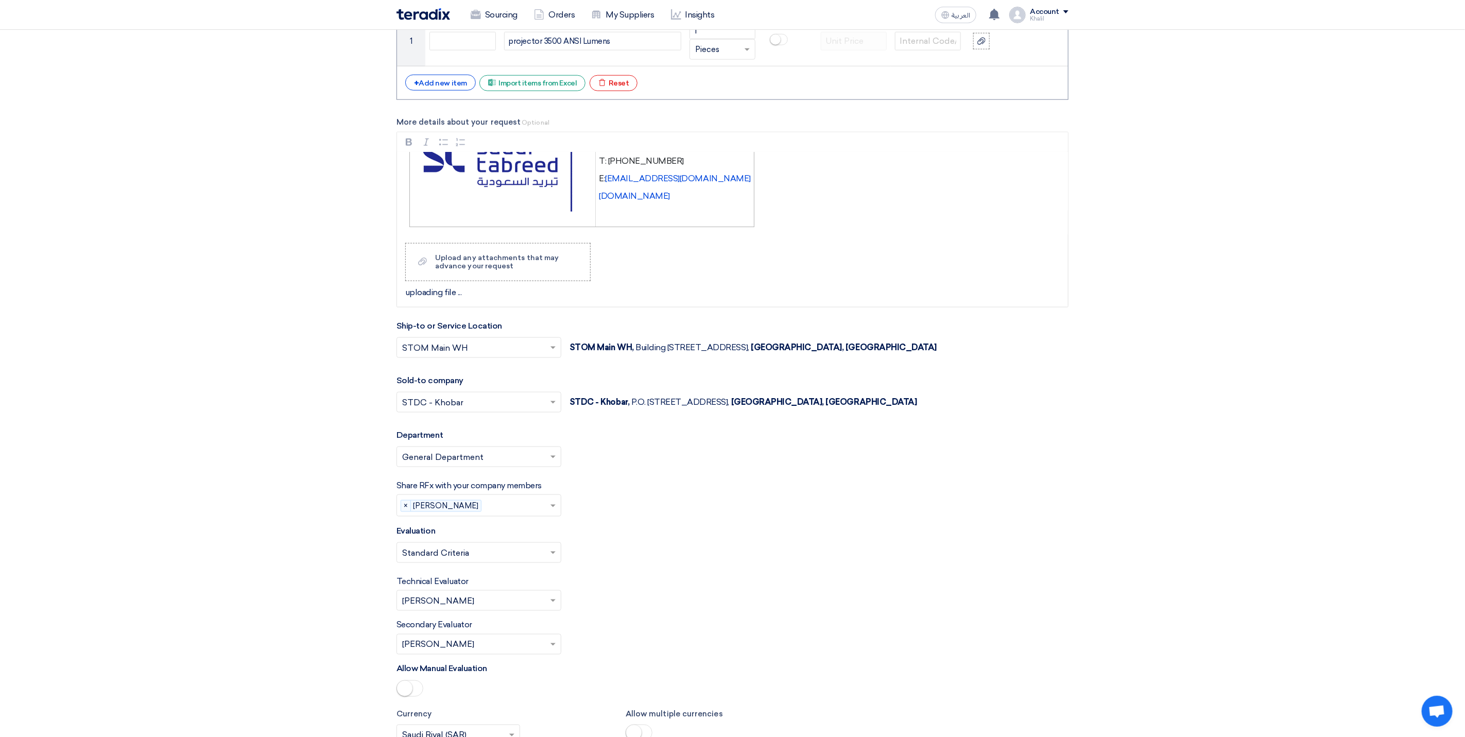
click at [828, 558] on div "Select Evaluation... × Standard Criteria ×" at bounding box center [732, 556] width 672 height 29
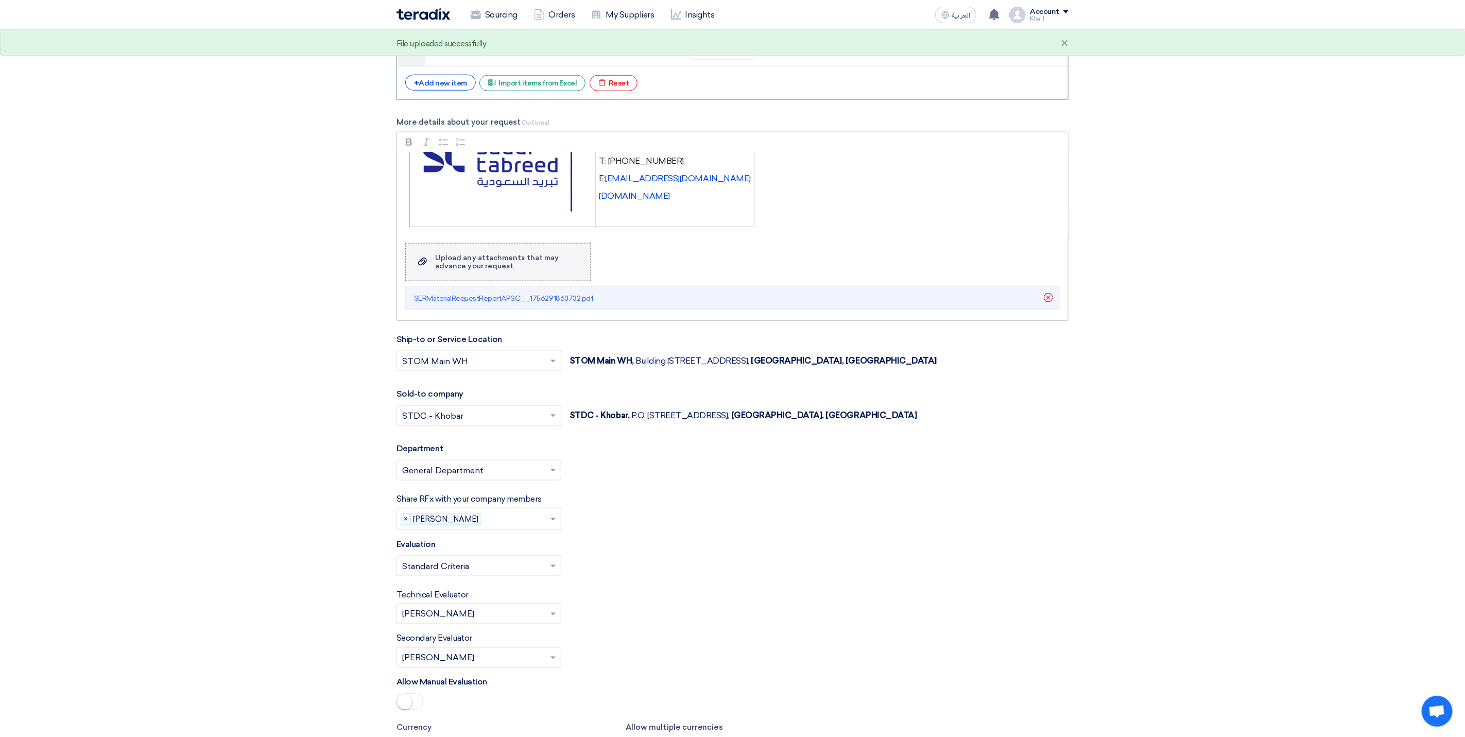
click at [507, 270] on div "Upload any attachments that may advance your request" at bounding box center [507, 262] width 145 height 16
click at [0, 0] on input "Upload a file Upload any attachments that may advance your request" at bounding box center [0, 0] width 0 height 0
click at [1063, 42] on div "×" at bounding box center [1064, 44] width 8 height 12
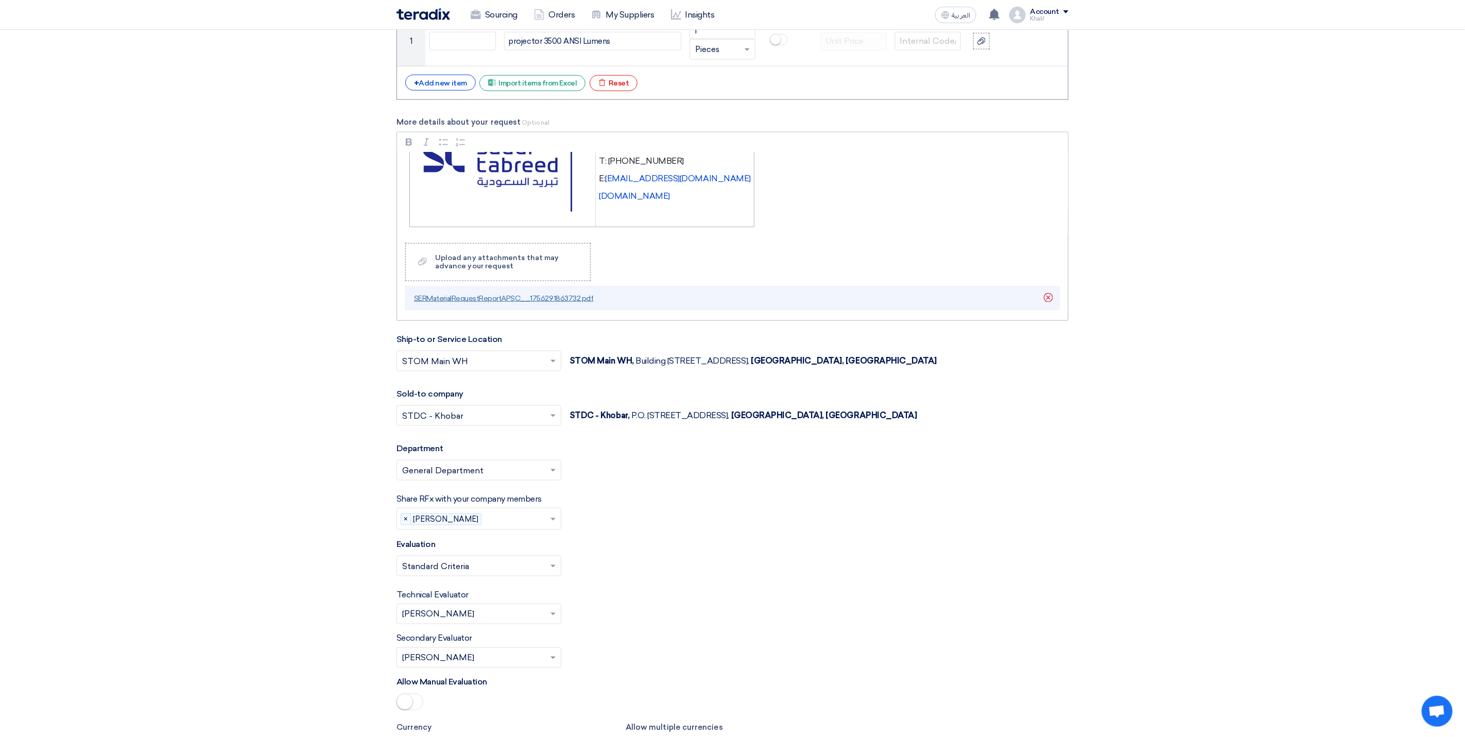
click at [519, 303] on span "SERMaterialRequestReportAPSC__1756291863732.pdf" at bounding box center [503, 298] width 179 height 9
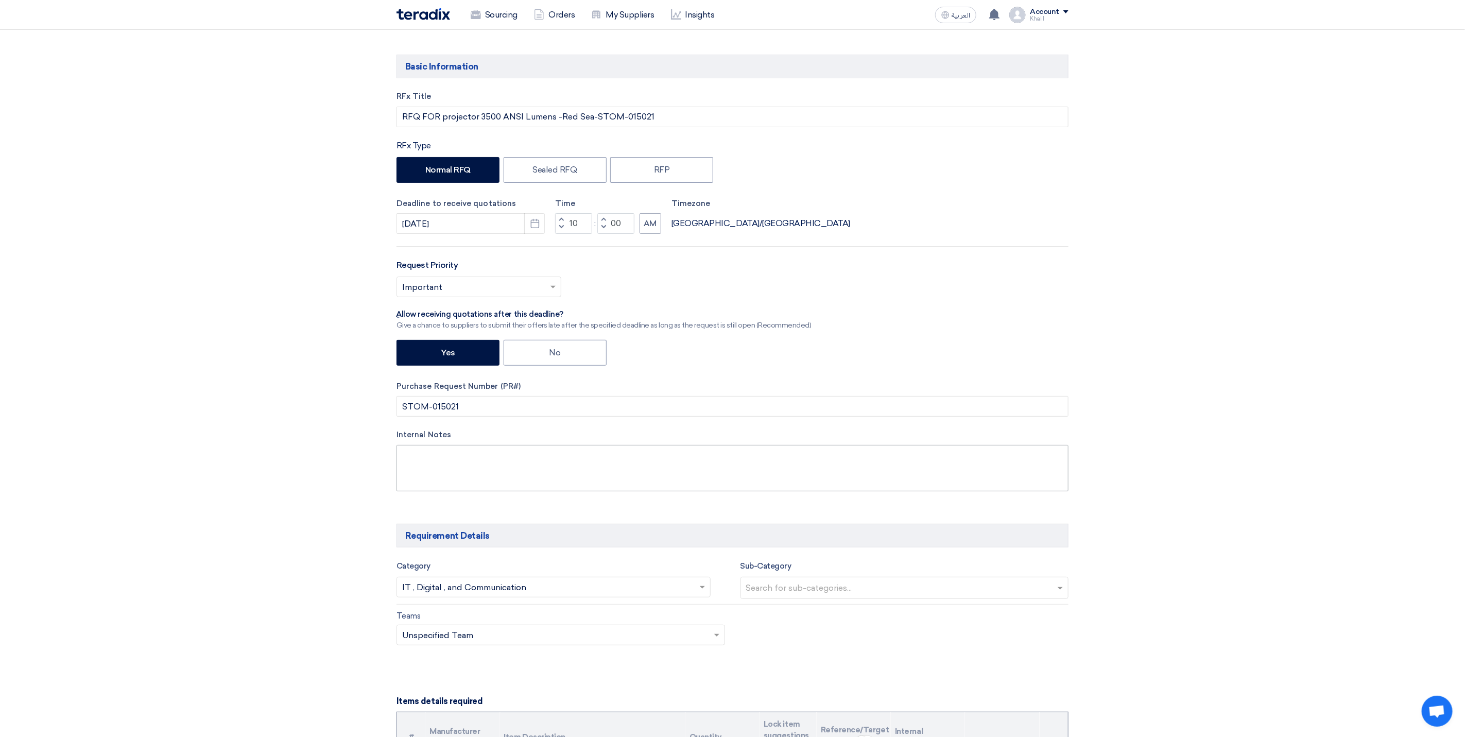
scroll to position [309, 0]
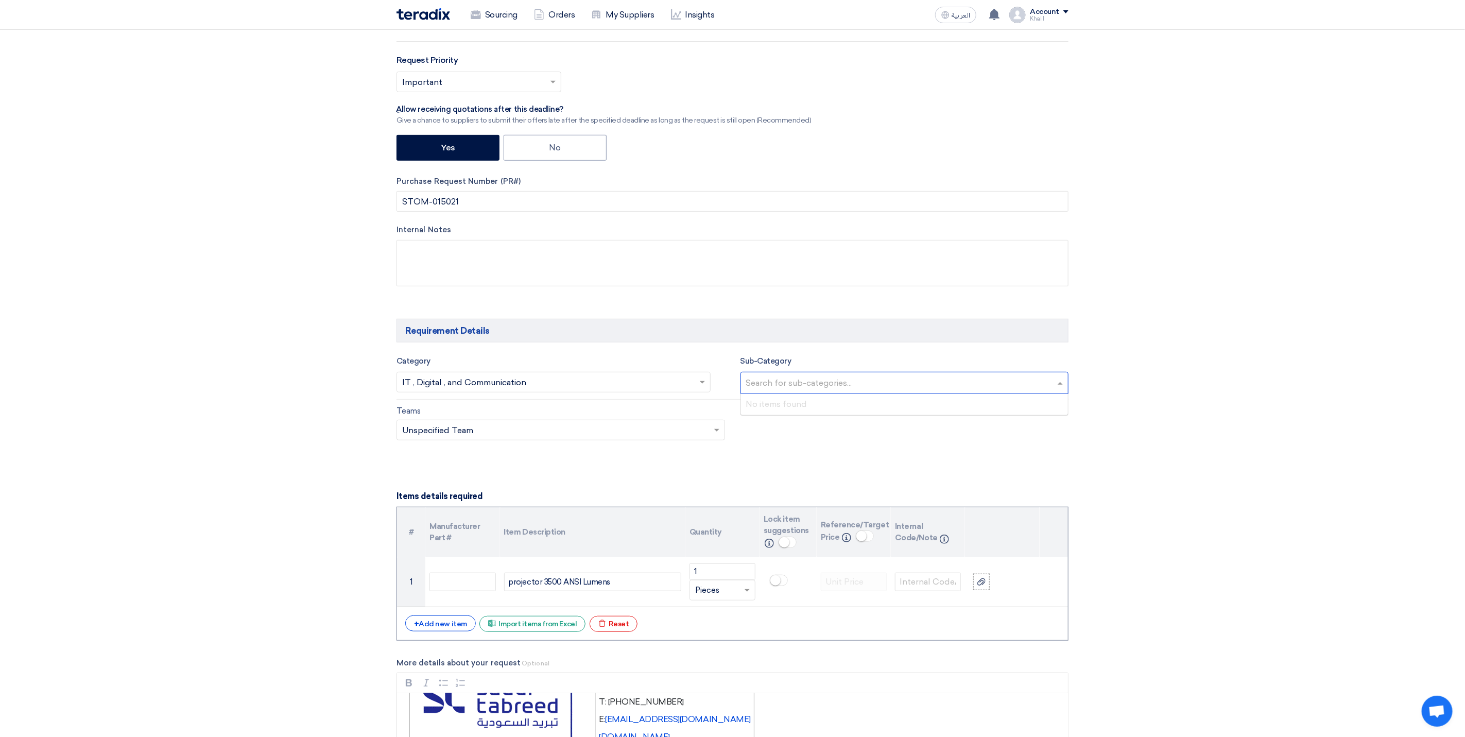
click at [841, 391] on input "text" at bounding box center [906, 383] width 320 height 17
click at [840, 450] on div "Teams Teams.. × Unspecified Team ×" at bounding box center [732, 429] width 687 height 48
click at [841, 390] on input "text" at bounding box center [906, 383] width 320 height 17
click at [839, 435] on div "Teams Teams.. × Unspecified Team ×" at bounding box center [732, 429] width 687 height 48
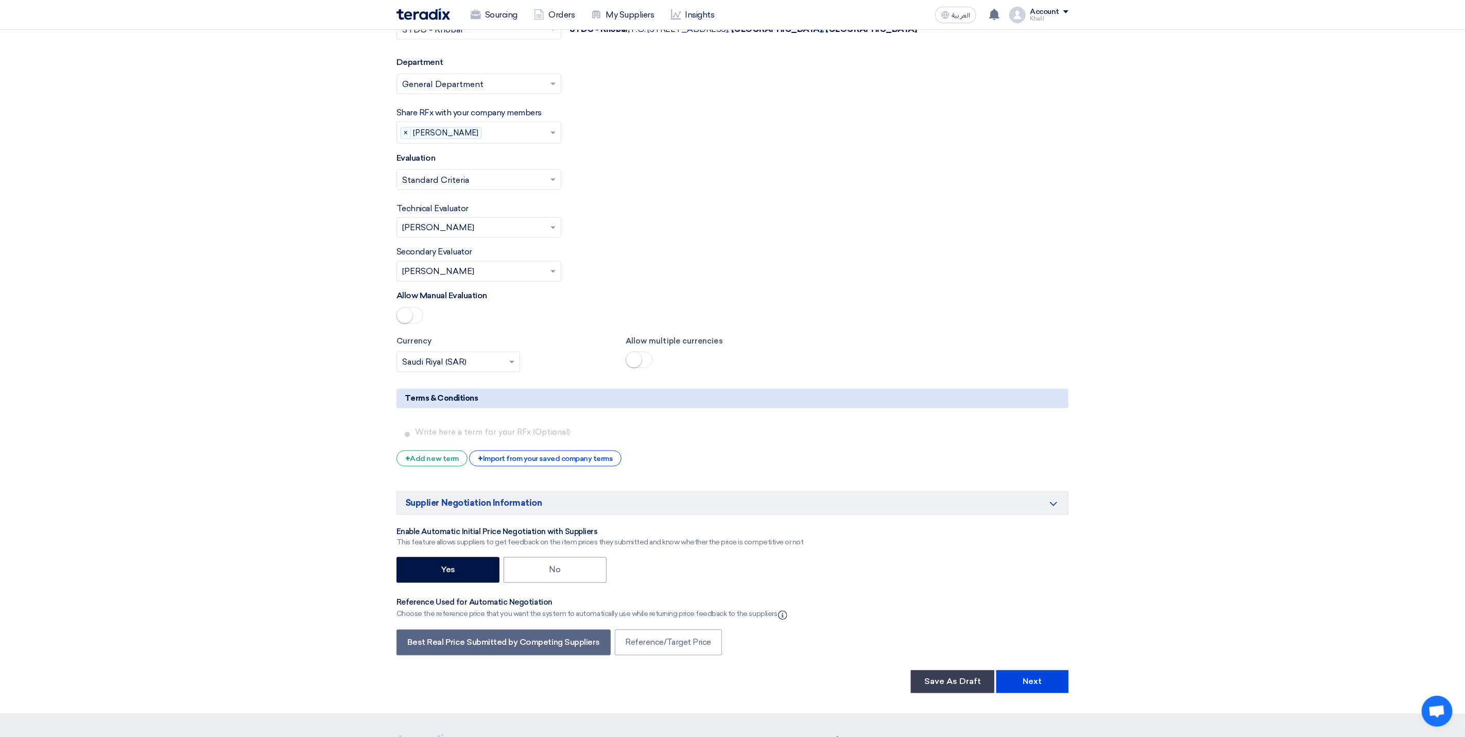
scroll to position [1458, 0]
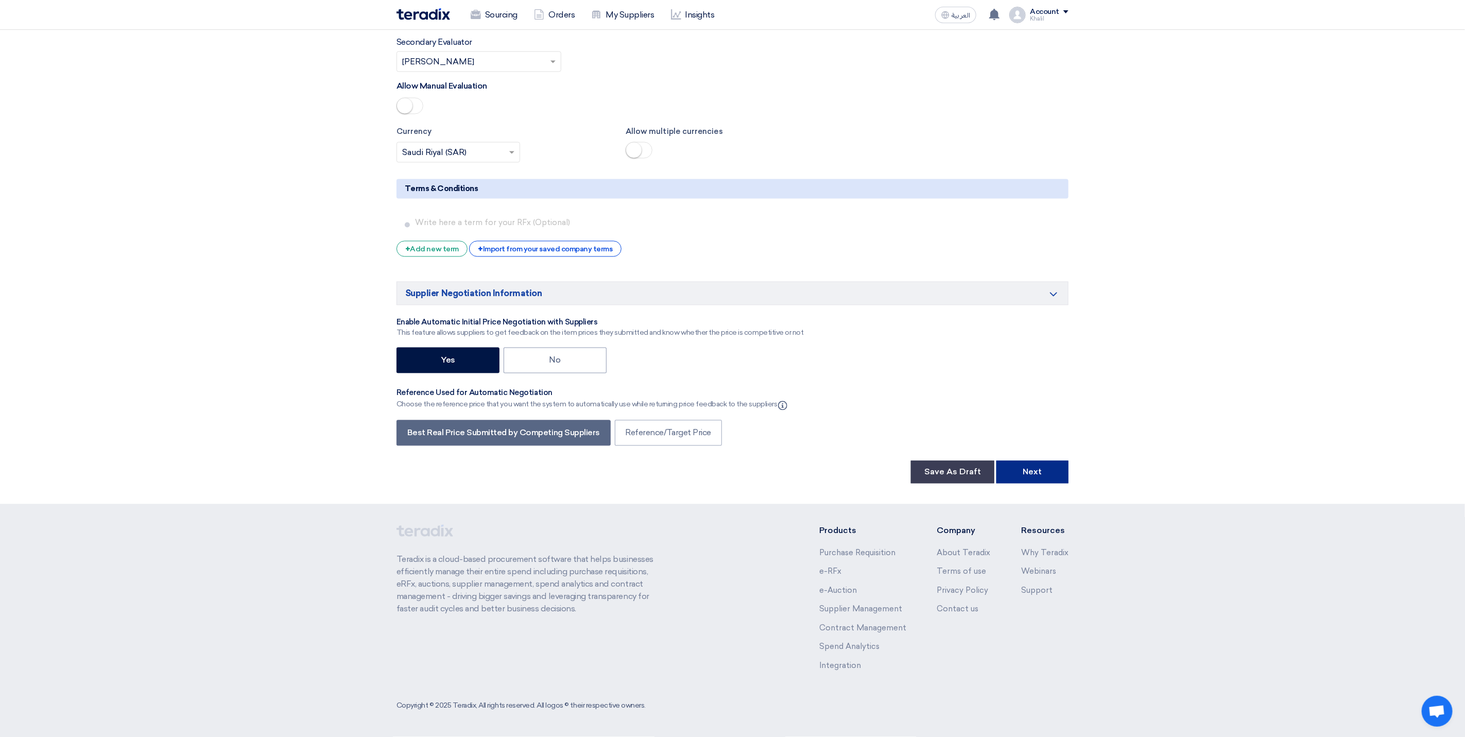
click at [1034, 473] on button "Next" at bounding box center [1032, 472] width 72 height 23
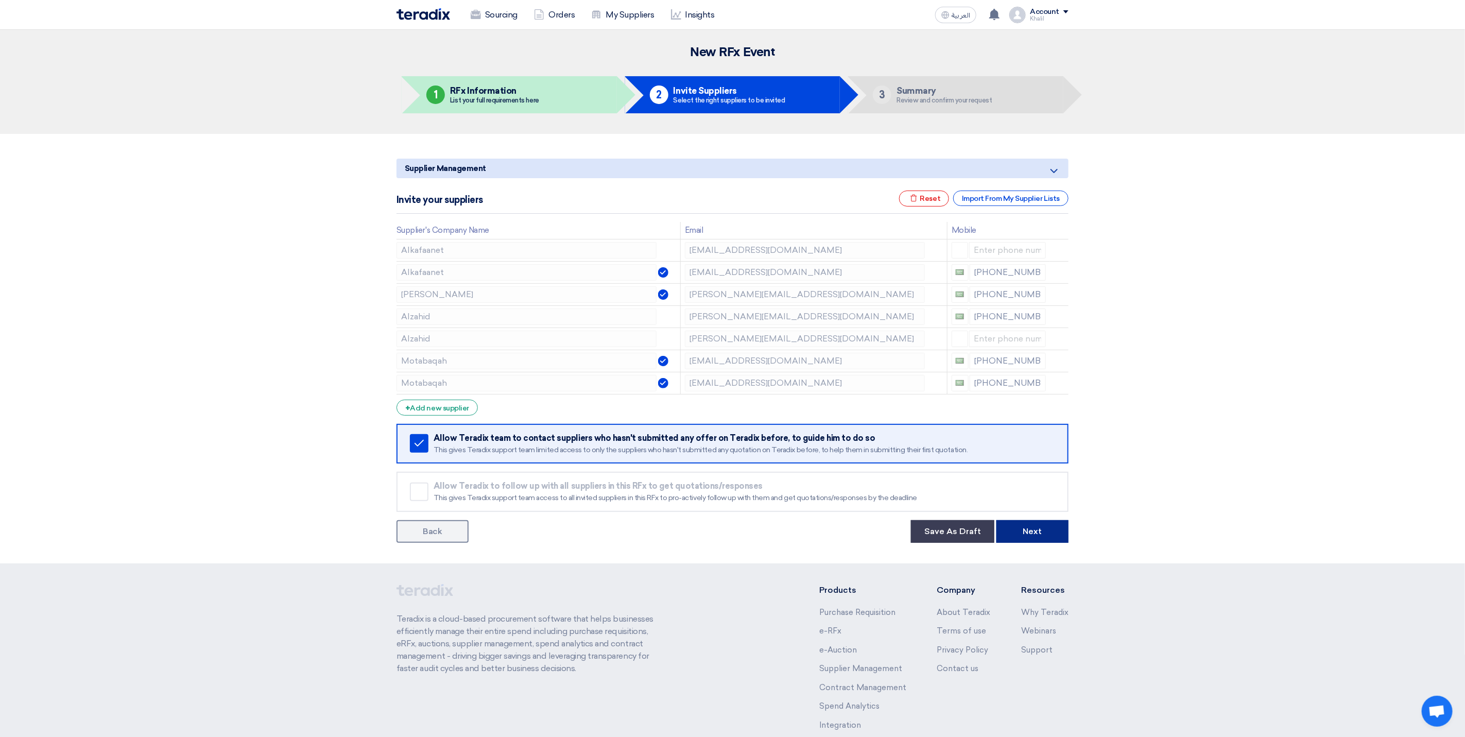
click at [1024, 531] on button "Next" at bounding box center [1032, 531] width 72 height 23
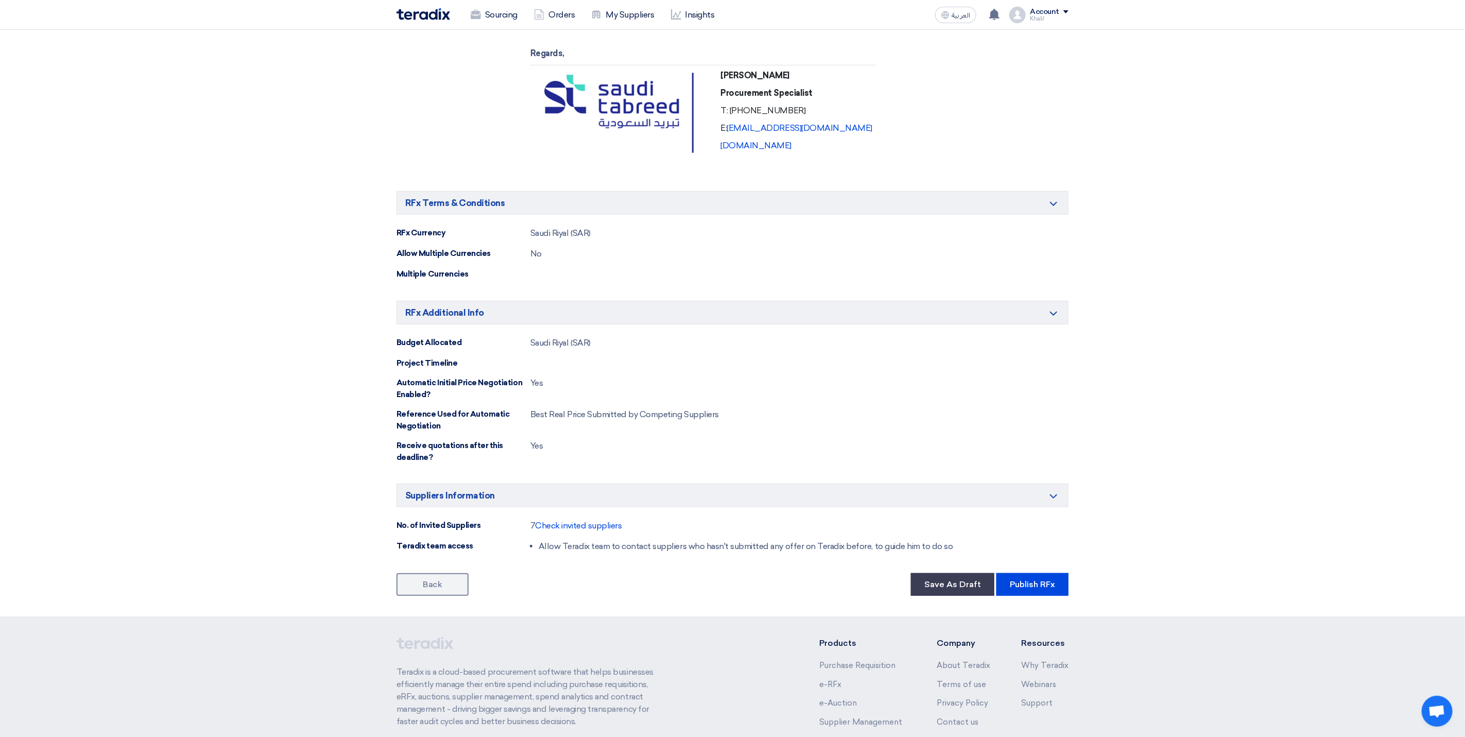
scroll to position [574, 0]
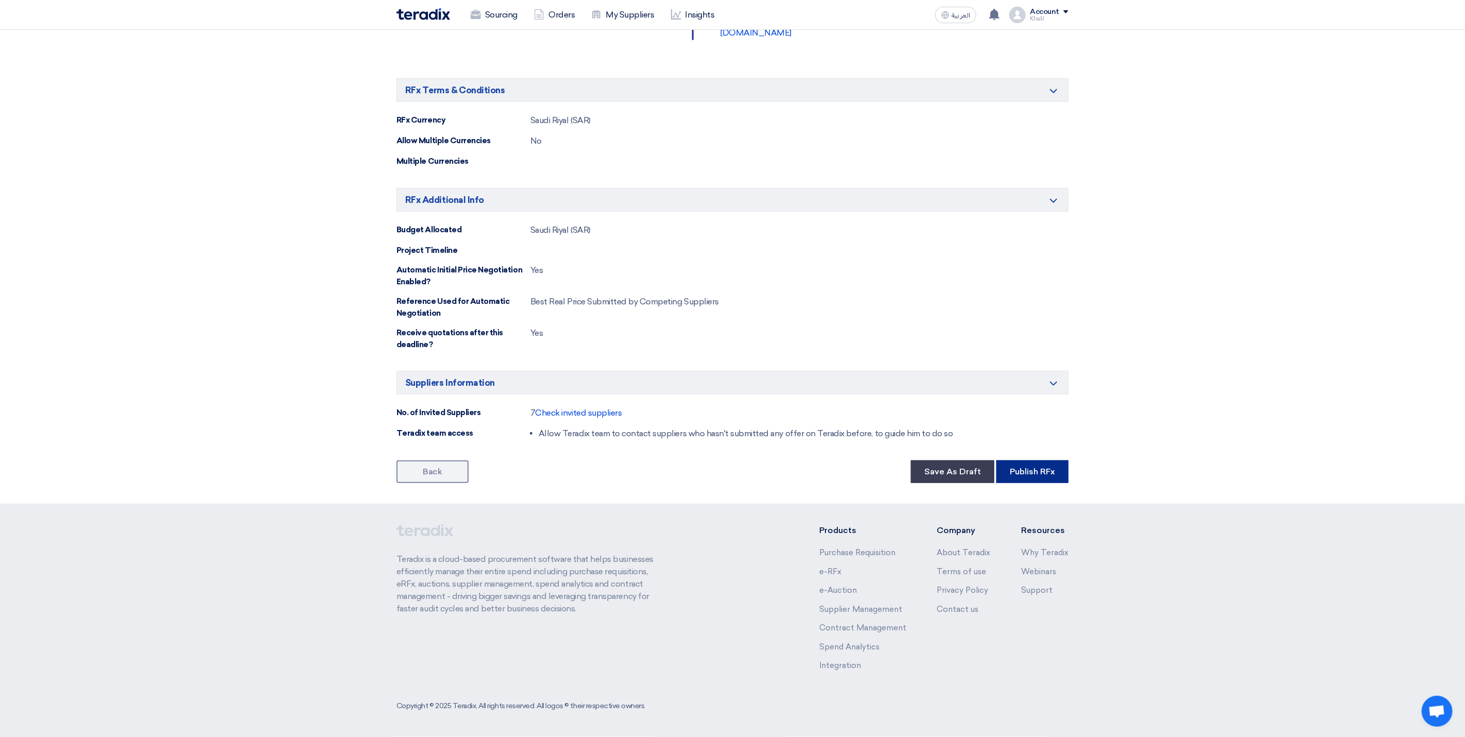
click at [1032, 475] on button "Publish RFx" at bounding box center [1032, 471] width 72 height 23
